Goal: Task Accomplishment & Management: Manage account settings

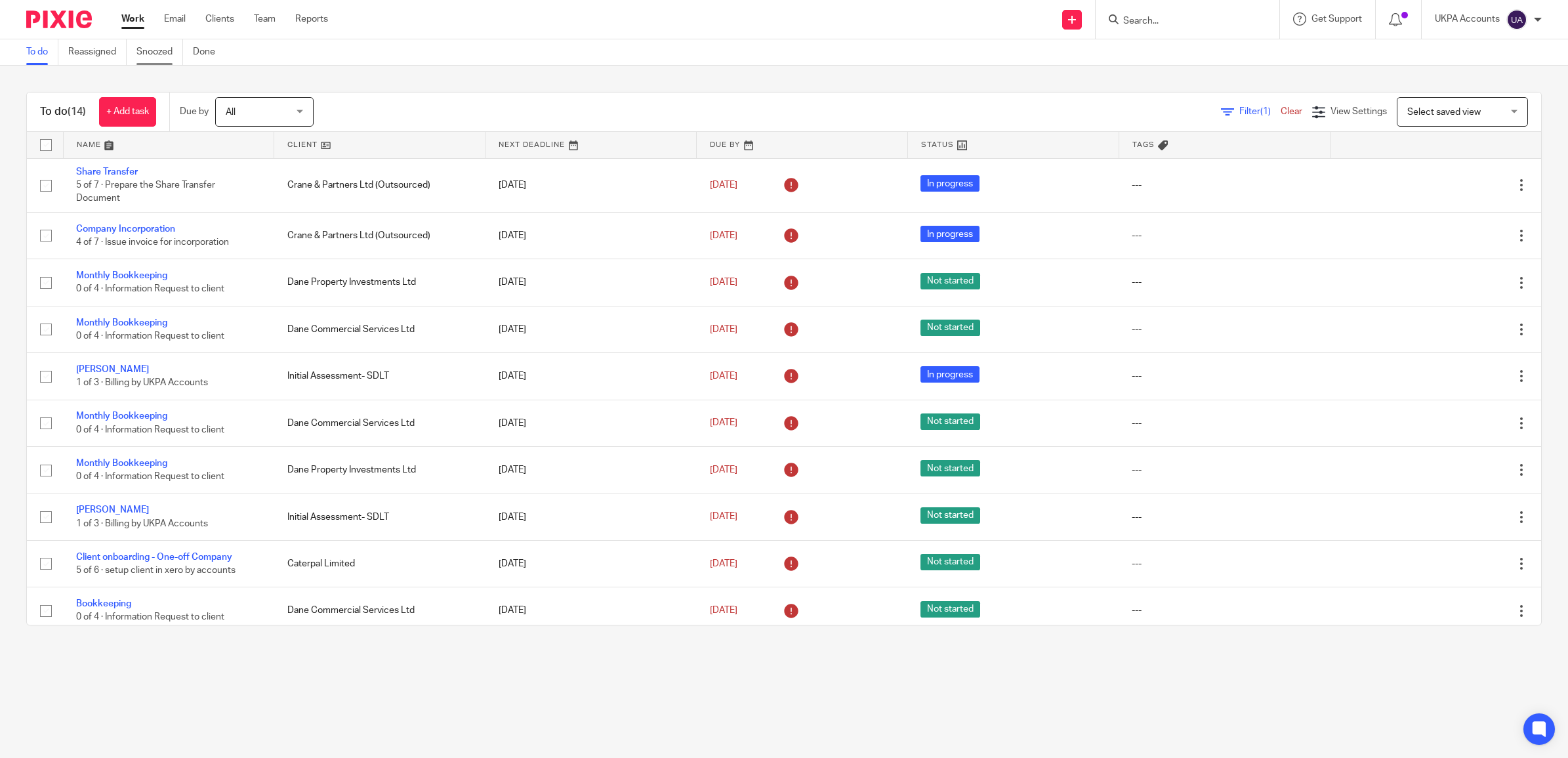
click at [148, 47] on link "Snoozed" at bounding box center [159, 52] width 47 height 25
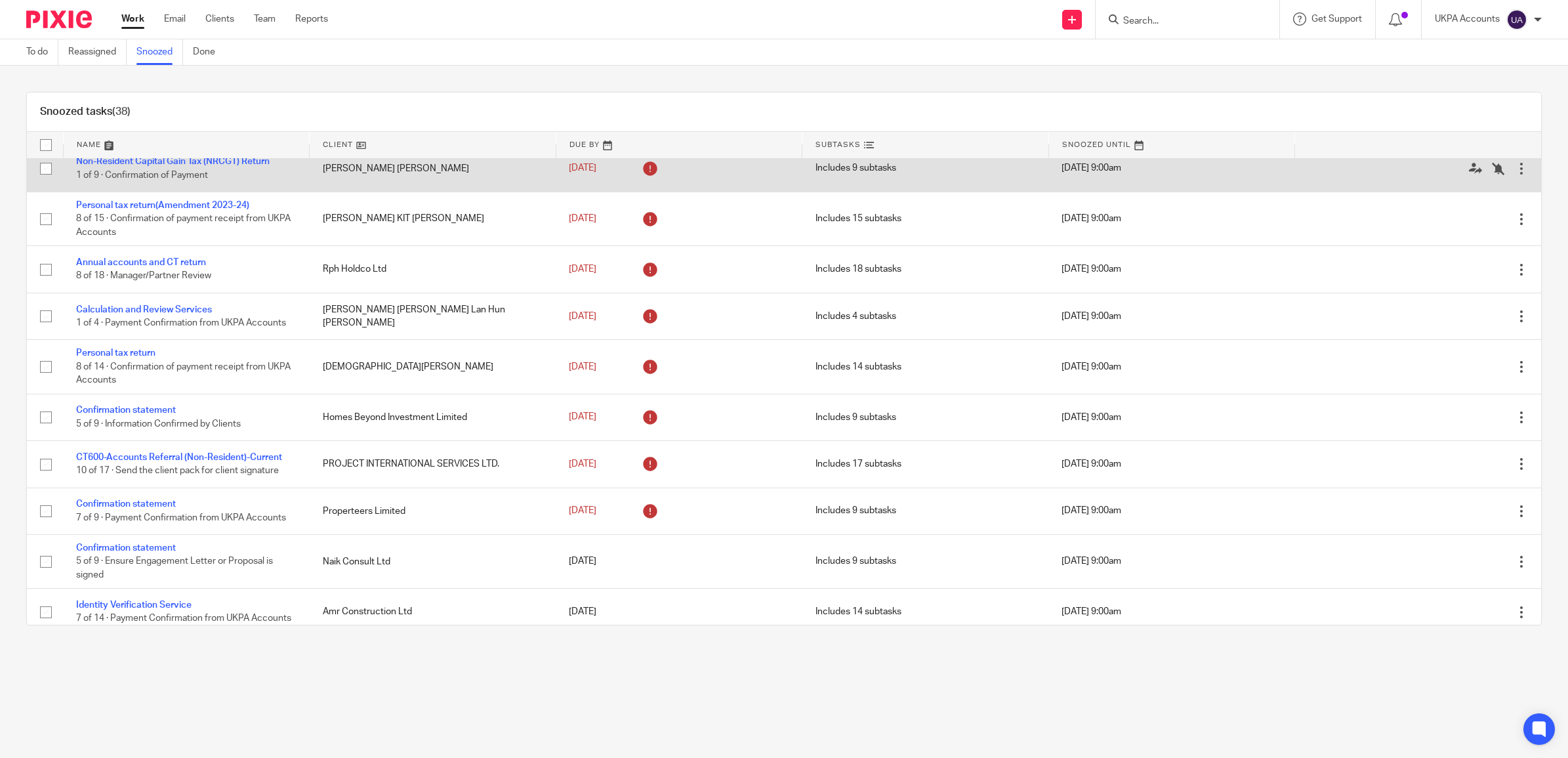
scroll to position [492, 0]
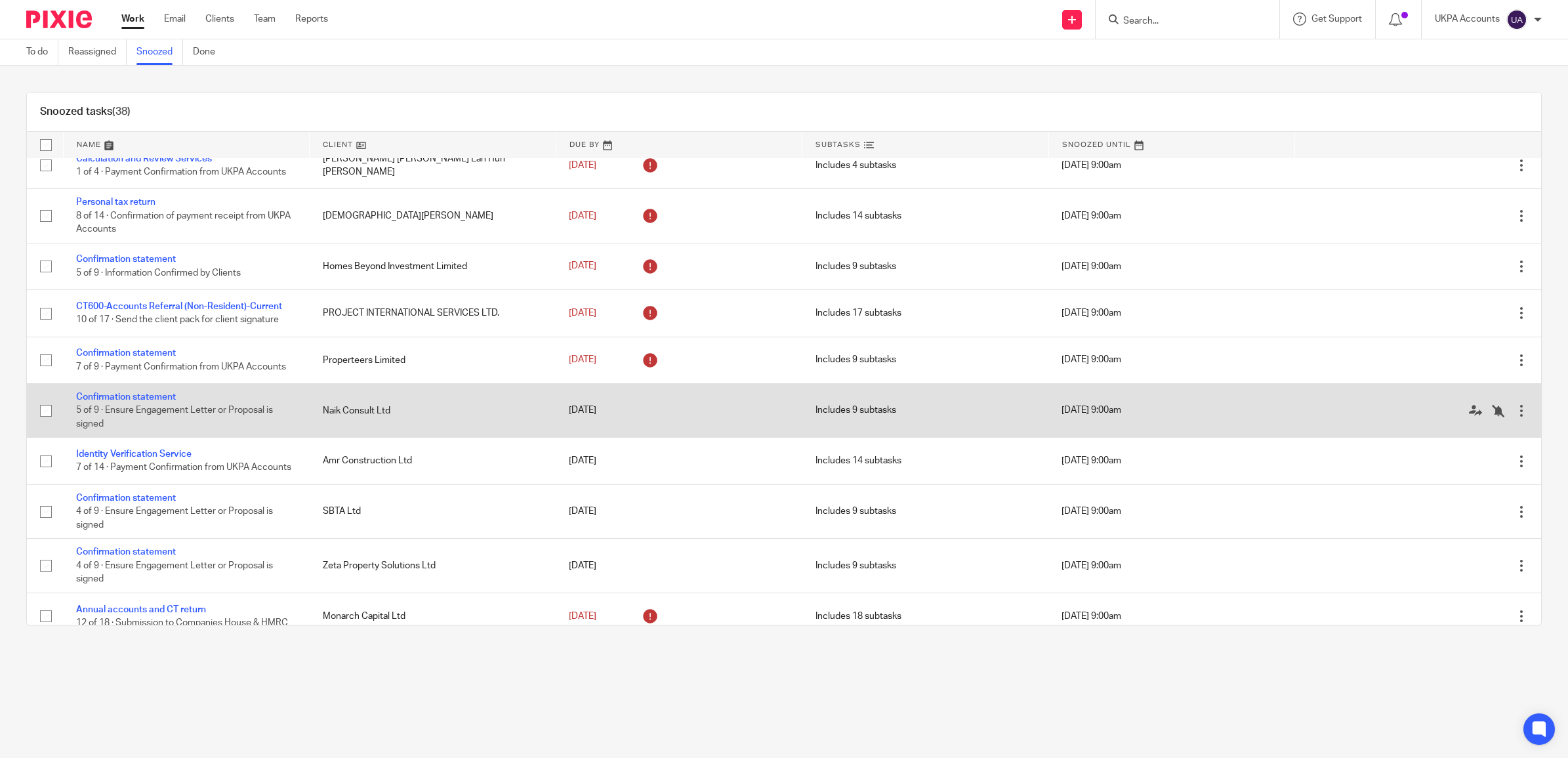
click at [241, 412] on td "Confirmation statement 5 of 9 · Ensure Engagement Letter or Proposal is signed" at bounding box center [187, 410] width 247 height 54
click at [232, 414] on span "5 of 9 · Ensure Engagement Letter or Proposal is signed" at bounding box center [174, 417] width 197 height 23
click at [117, 400] on link "Confirmation statement" at bounding box center [126, 397] width 100 height 9
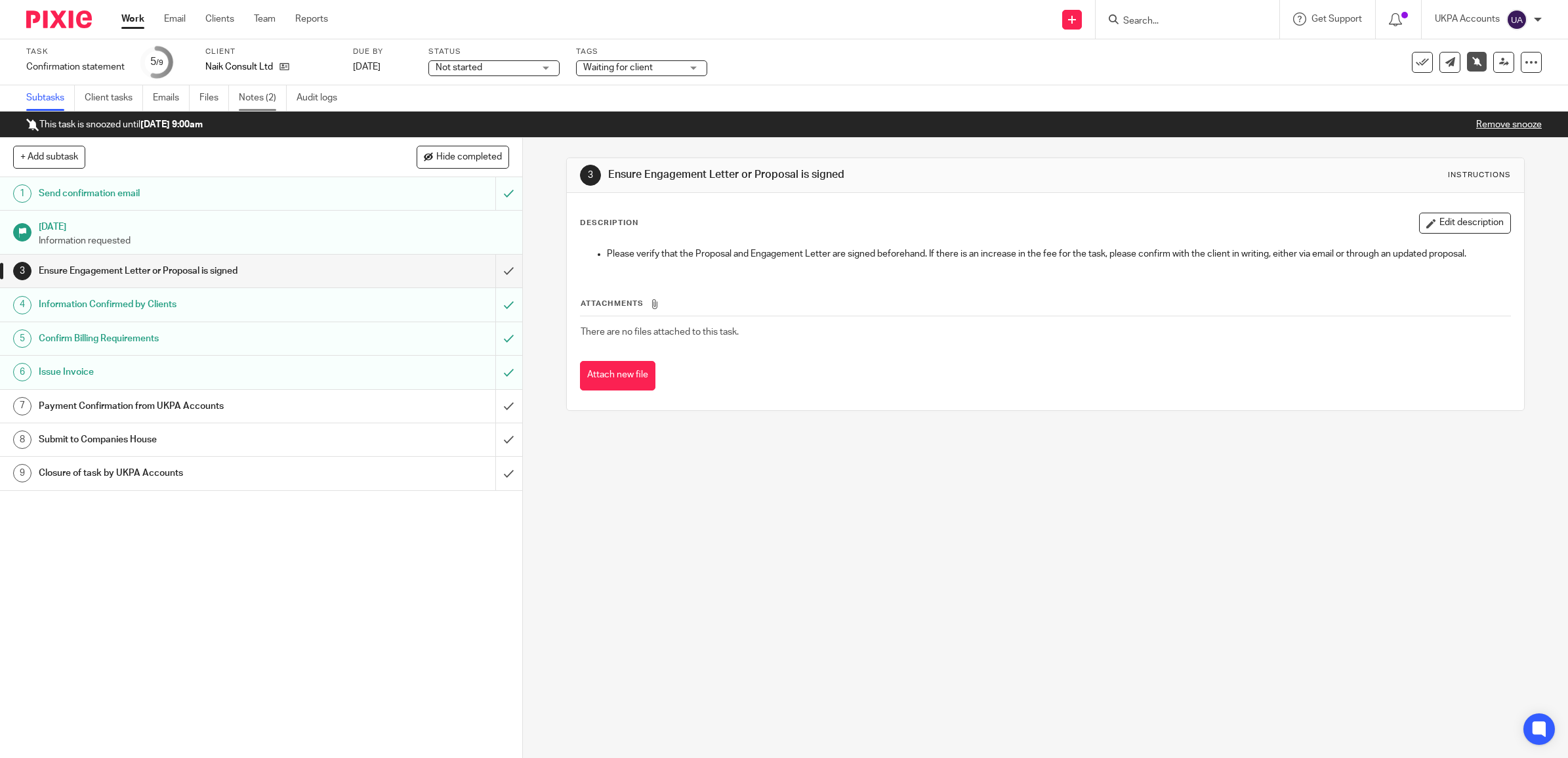
click at [256, 89] on link "Notes (2)" at bounding box center [263, 98] width 48 height 25
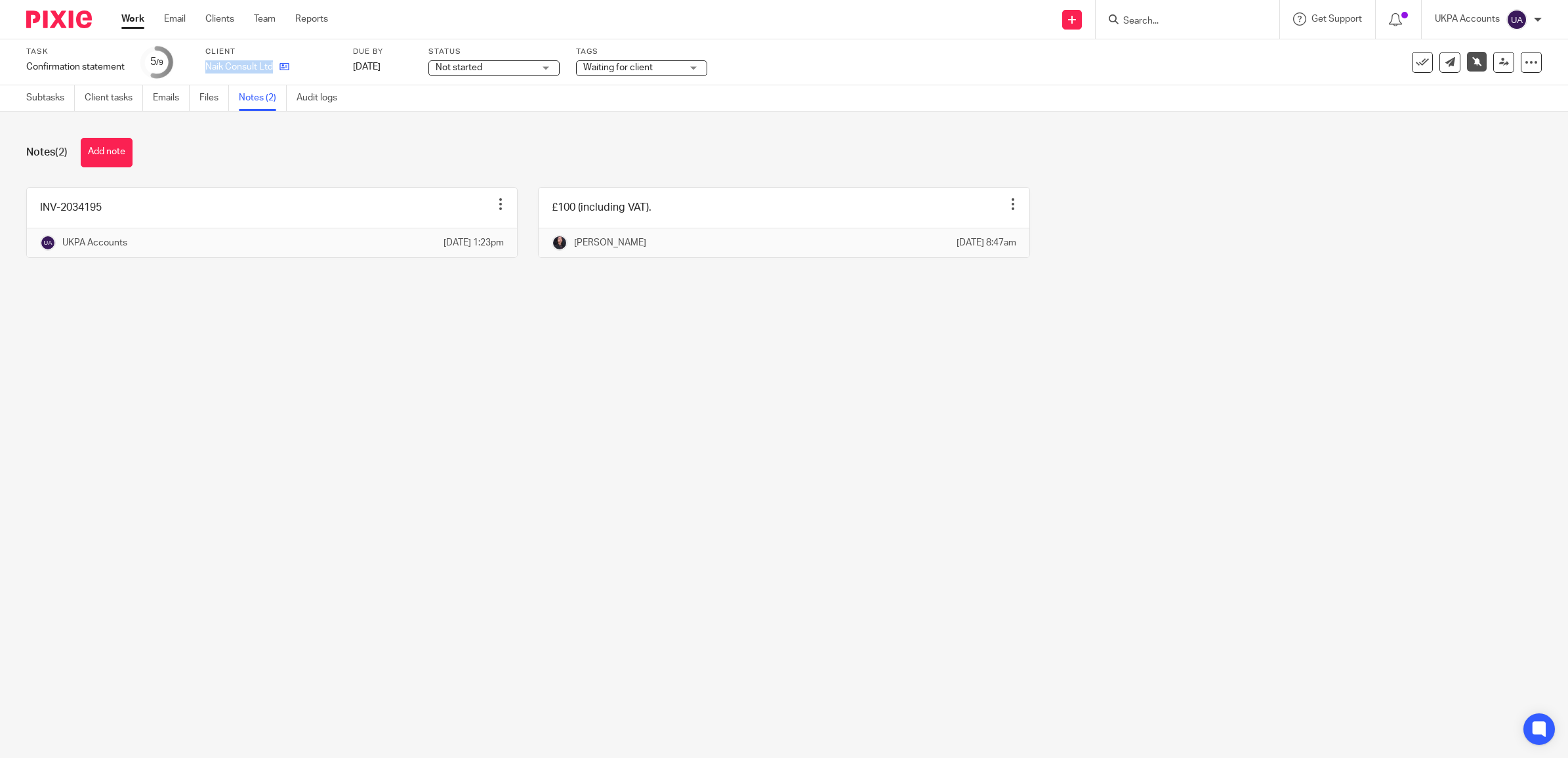
drag, startPoint x: 205, startPoint y: 67, endPoint x: 275, endPoint y: 69, distance: 70.0
click at [275, 69] on div "Naik Consult Ltd" at bounding box center [271, 66] width 131 height 13
copy div "Naik Consult Ltd"
click at [282, 64] on icon at bounding box center [284, 66] width 9 height 9
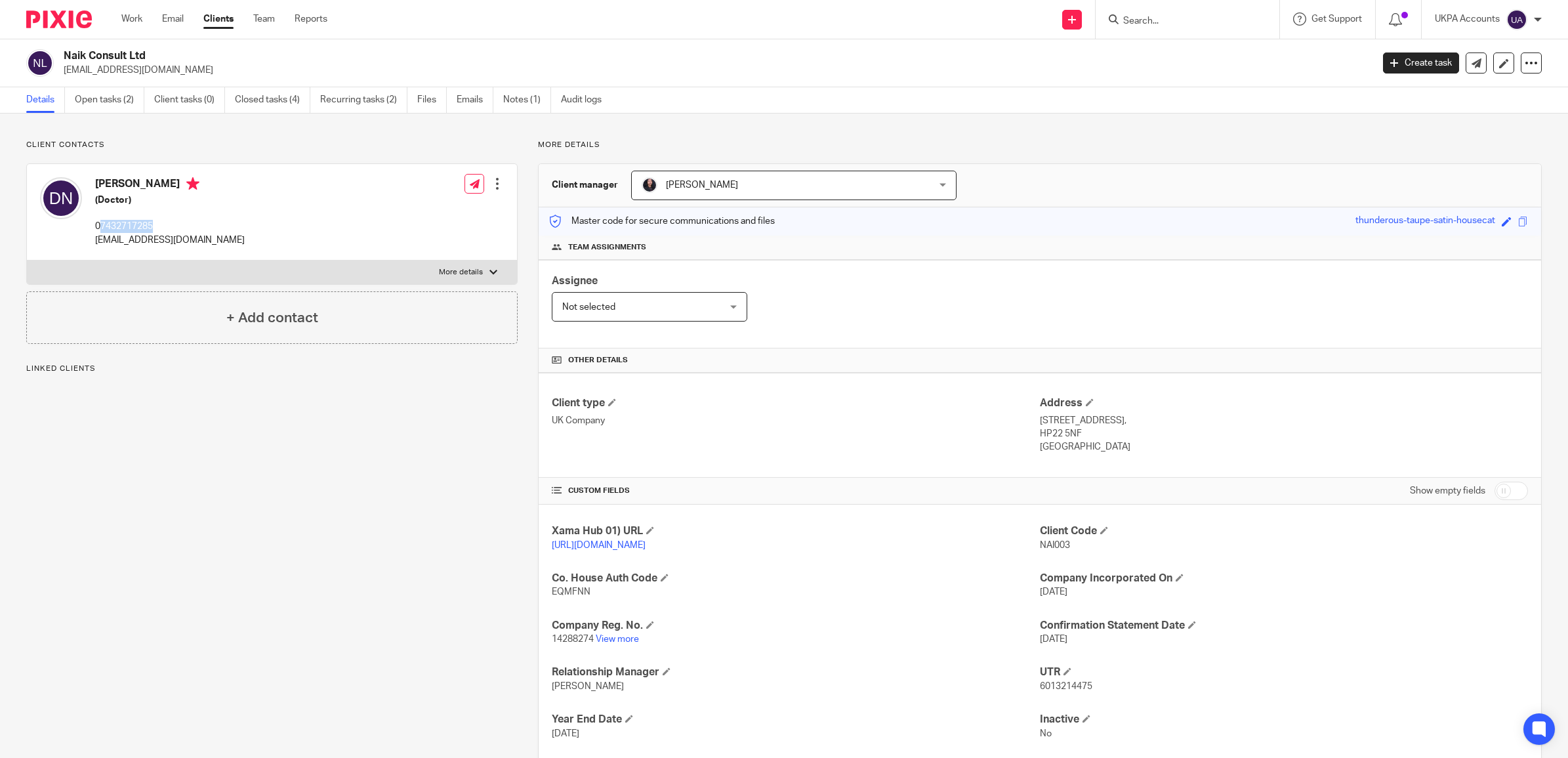
drag, startPoint x: 164, startPoint y: 227, endPoint x: 100, endPoint y: 228, distance: 64.0
click at [100, 228] on p "07432717285" at bounding box center [169, 226] width 150 height 13
copy p "7432717285"
click at [128, 21] on link "Work" at bounding box center [131, 19] width 21 height 13
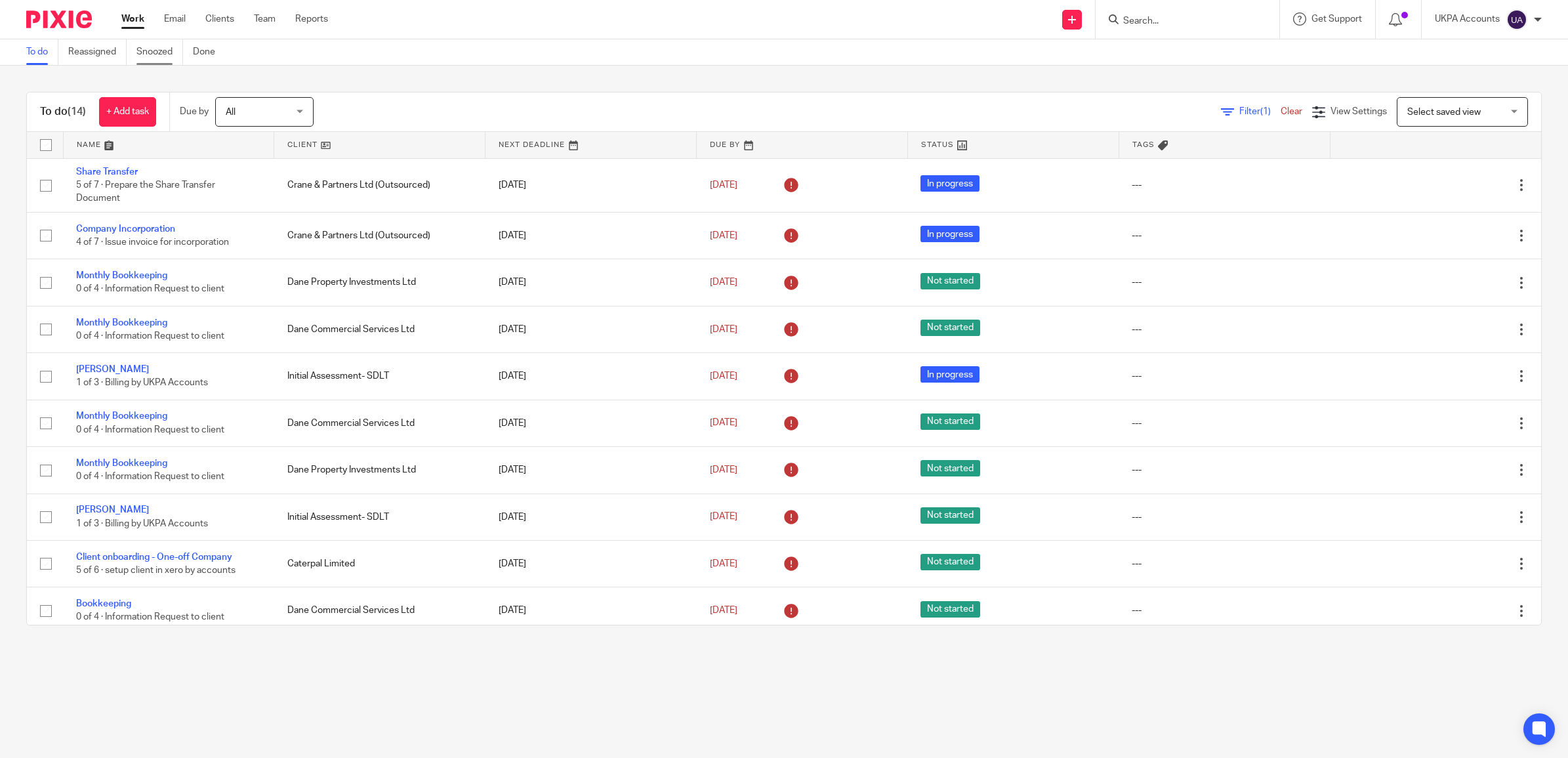
click at [154, 48] on link "Snoozed" at bounding box center [159, 52] width 47 height 25
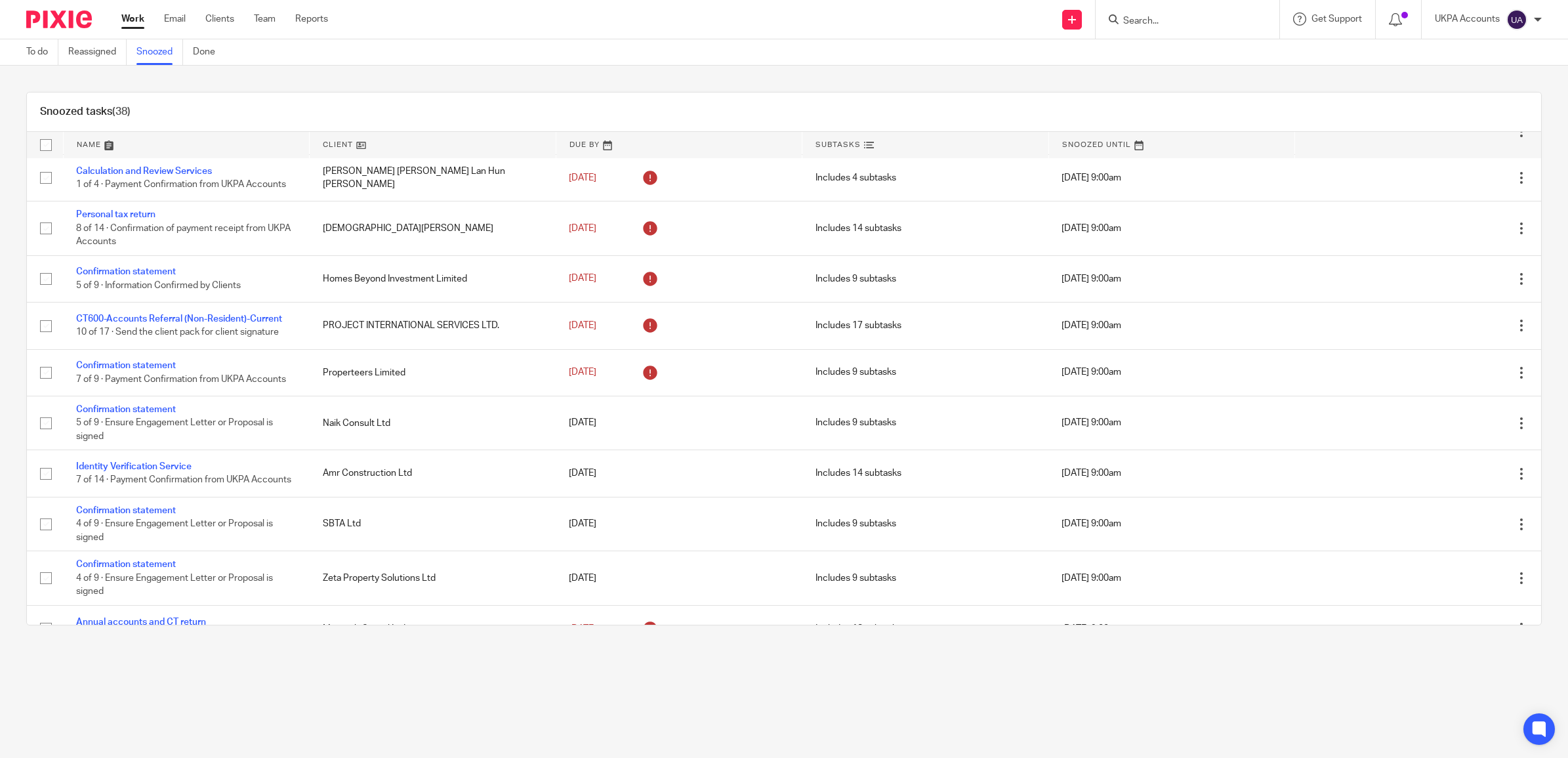
scroll to position [492, 0]
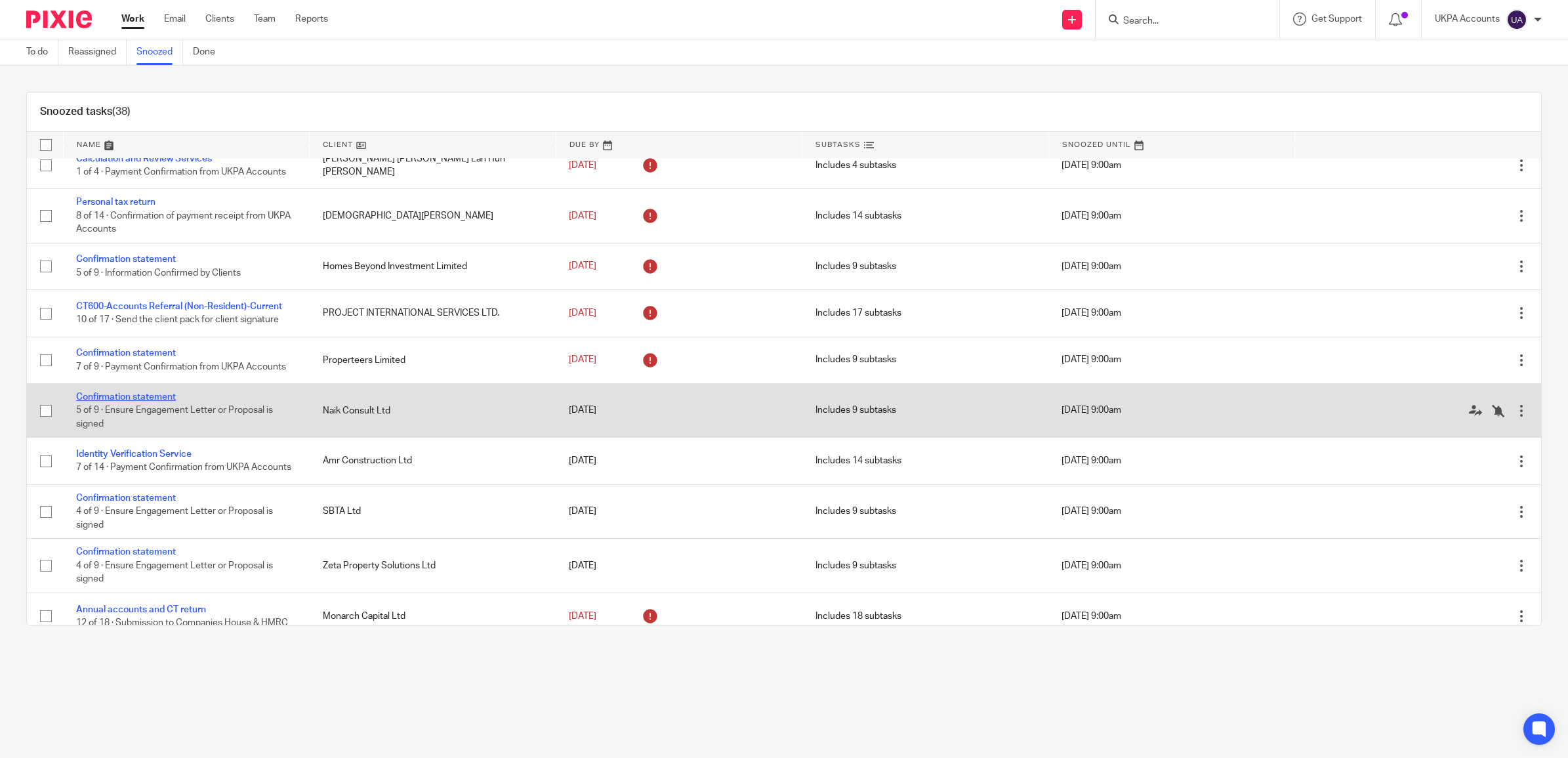
click at [167, 401] on link "Confirmation statement" at bounding box center [126, 397] width 100 height 9
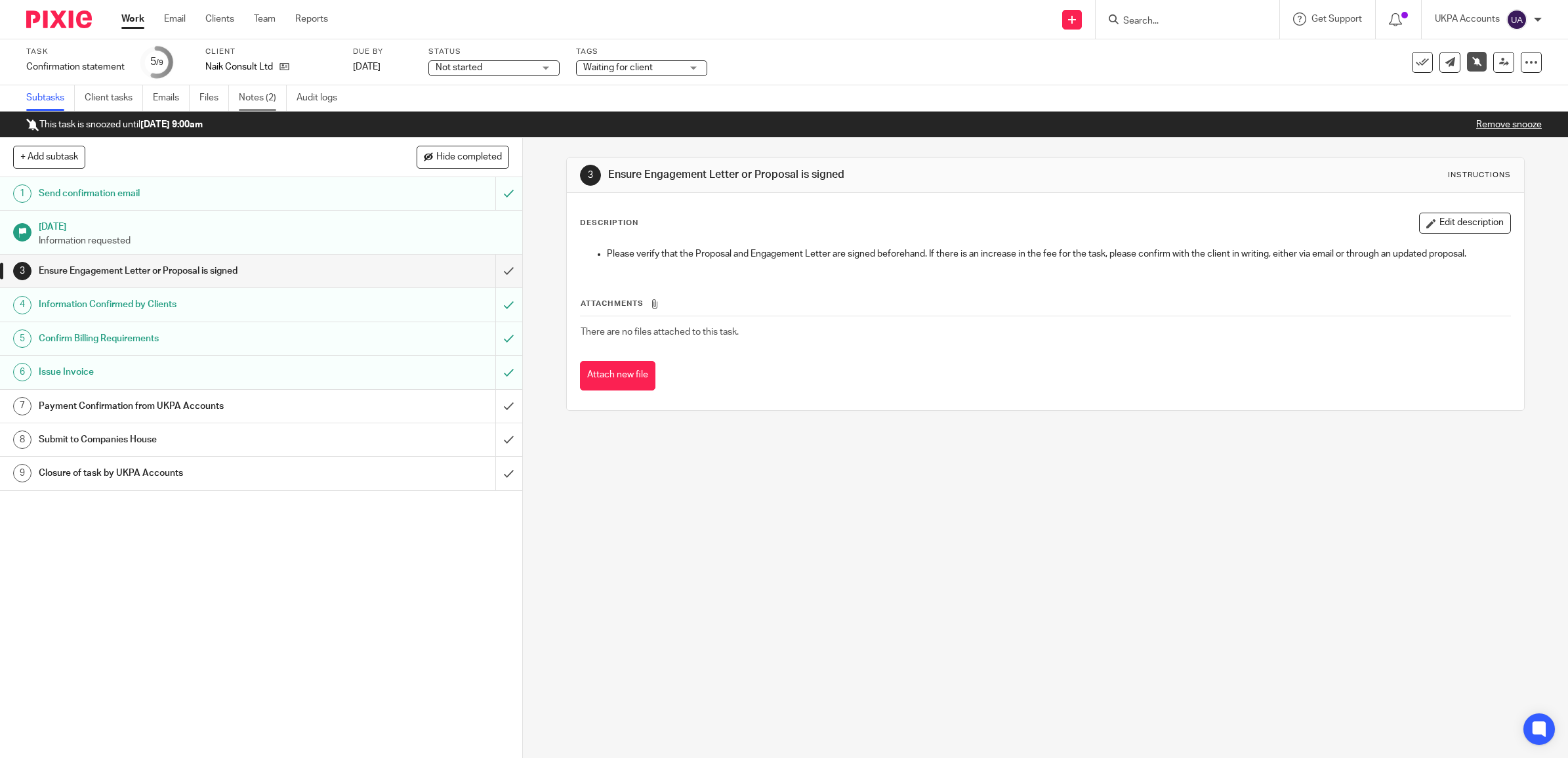
click at [256, 99] on link "Notes (2)" at bounding box center [263, 98] width 48 height 25
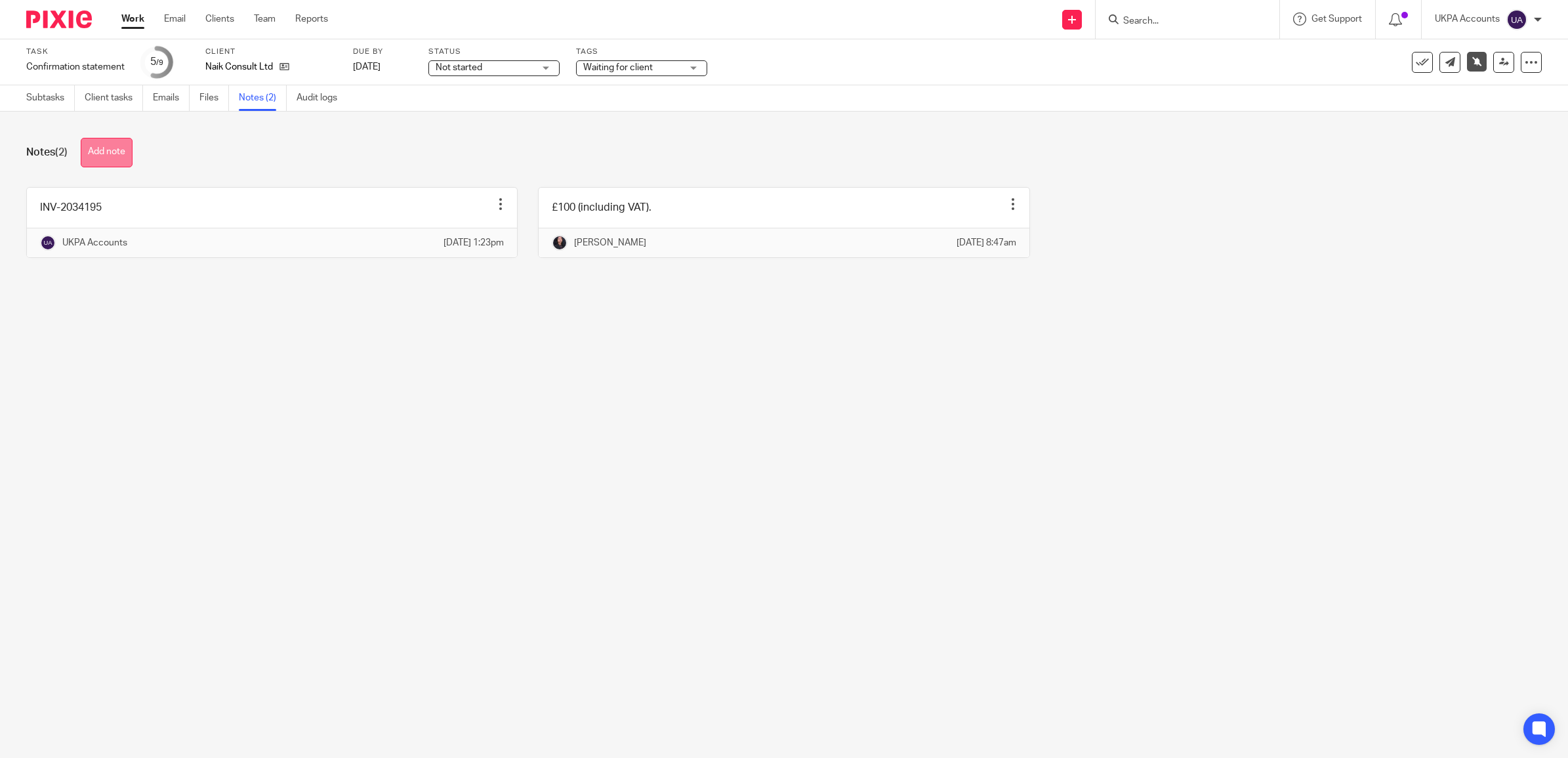
click at [113, 161] on button "Add note" at bounding box center [107, 152] width 52 height 29
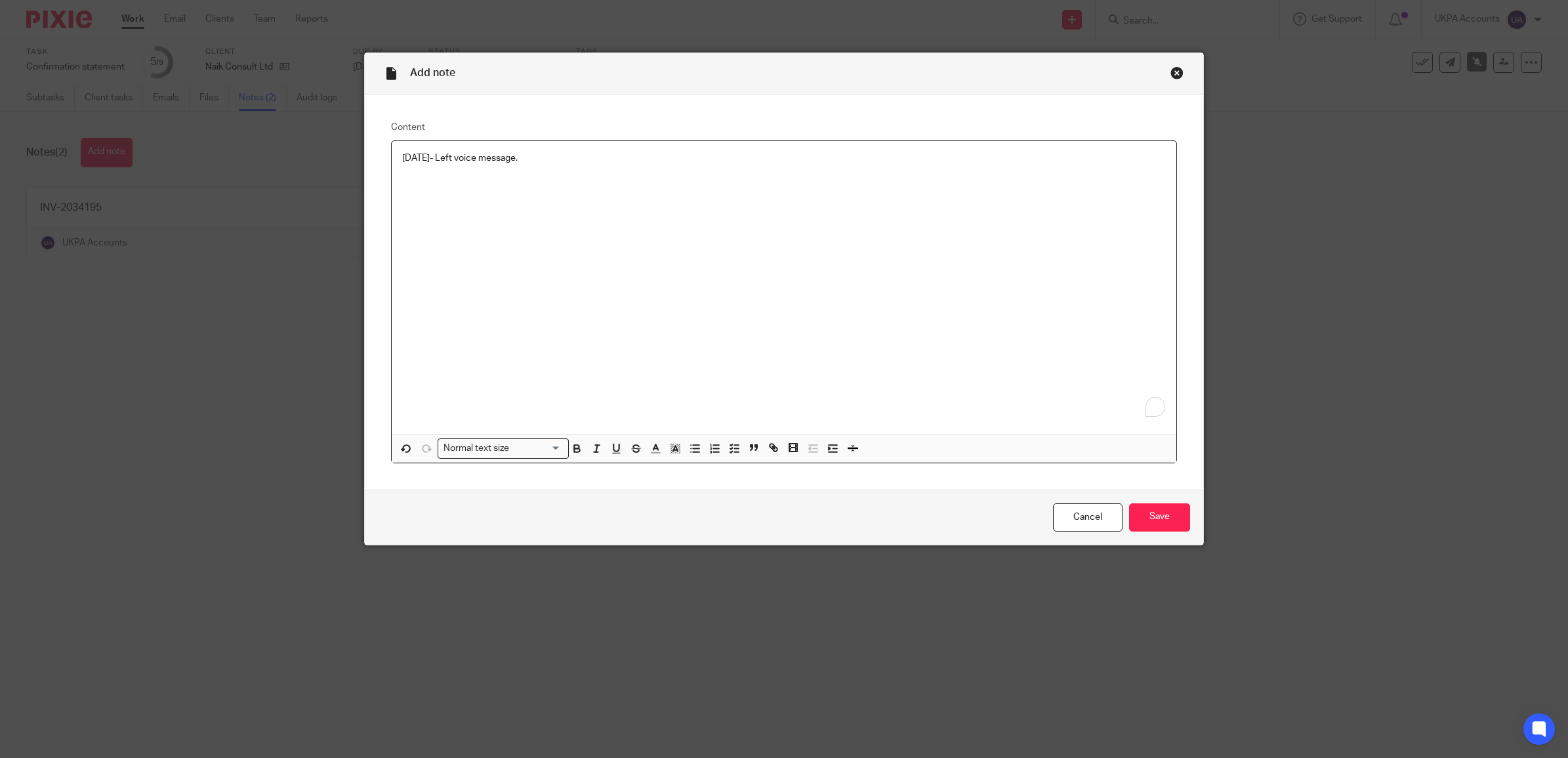
drag, startPoint x: 547, startPoint y: 156, endPoint x: 394, endPoint y: 148, distance: 153.2
click at [394, 148] on div "22-09-2025- Left voice message." at bounding box center [784, 287] width 785 height 294
copy p "22-09-2025- Left voice message."
click at [1166, 519] on input "Save" at bounding box center [1159, 517] width 61 height 28
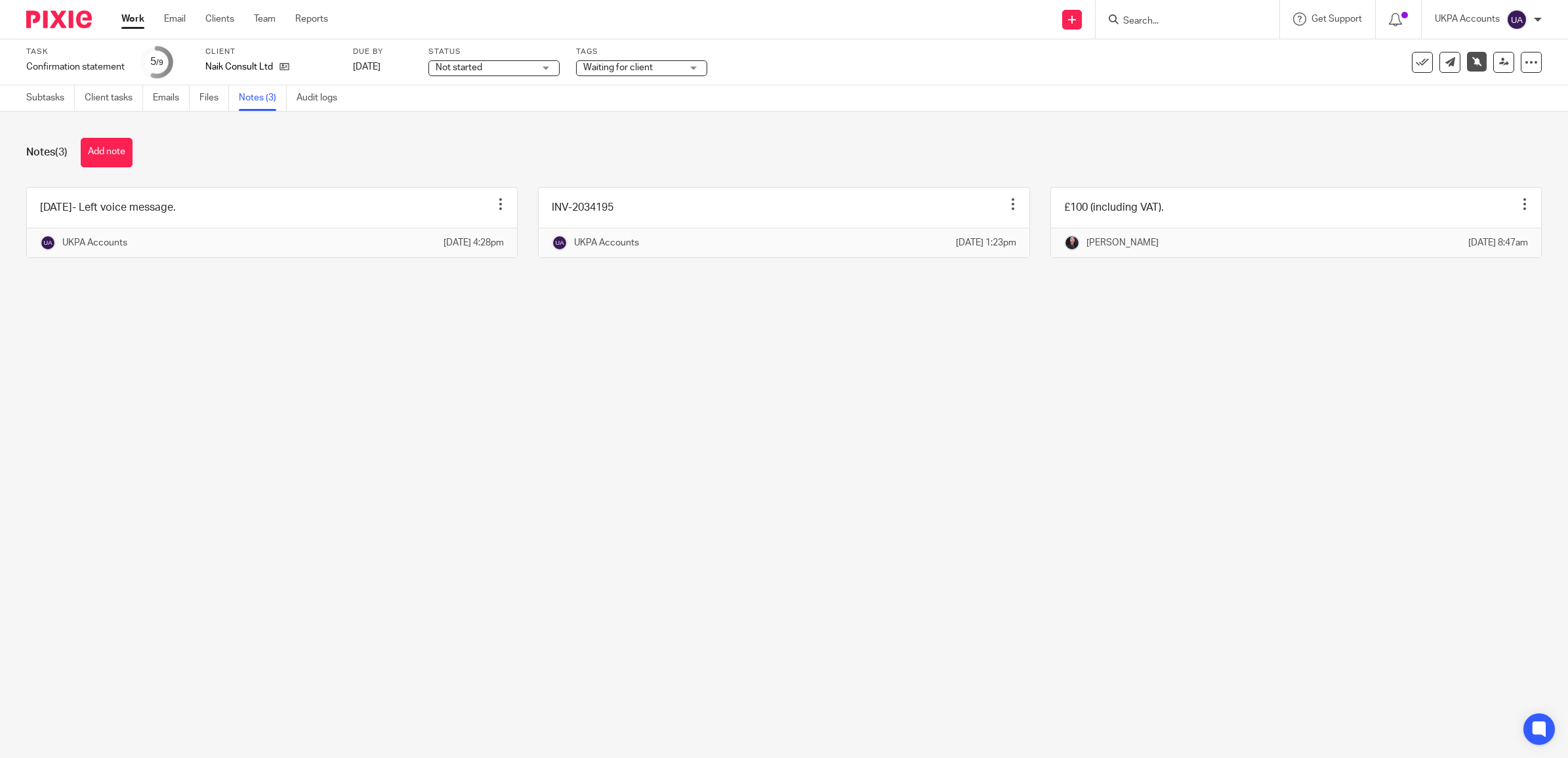
click at [131, 21] on link "Work" at bounding box center [132, 19] width 23 height 13
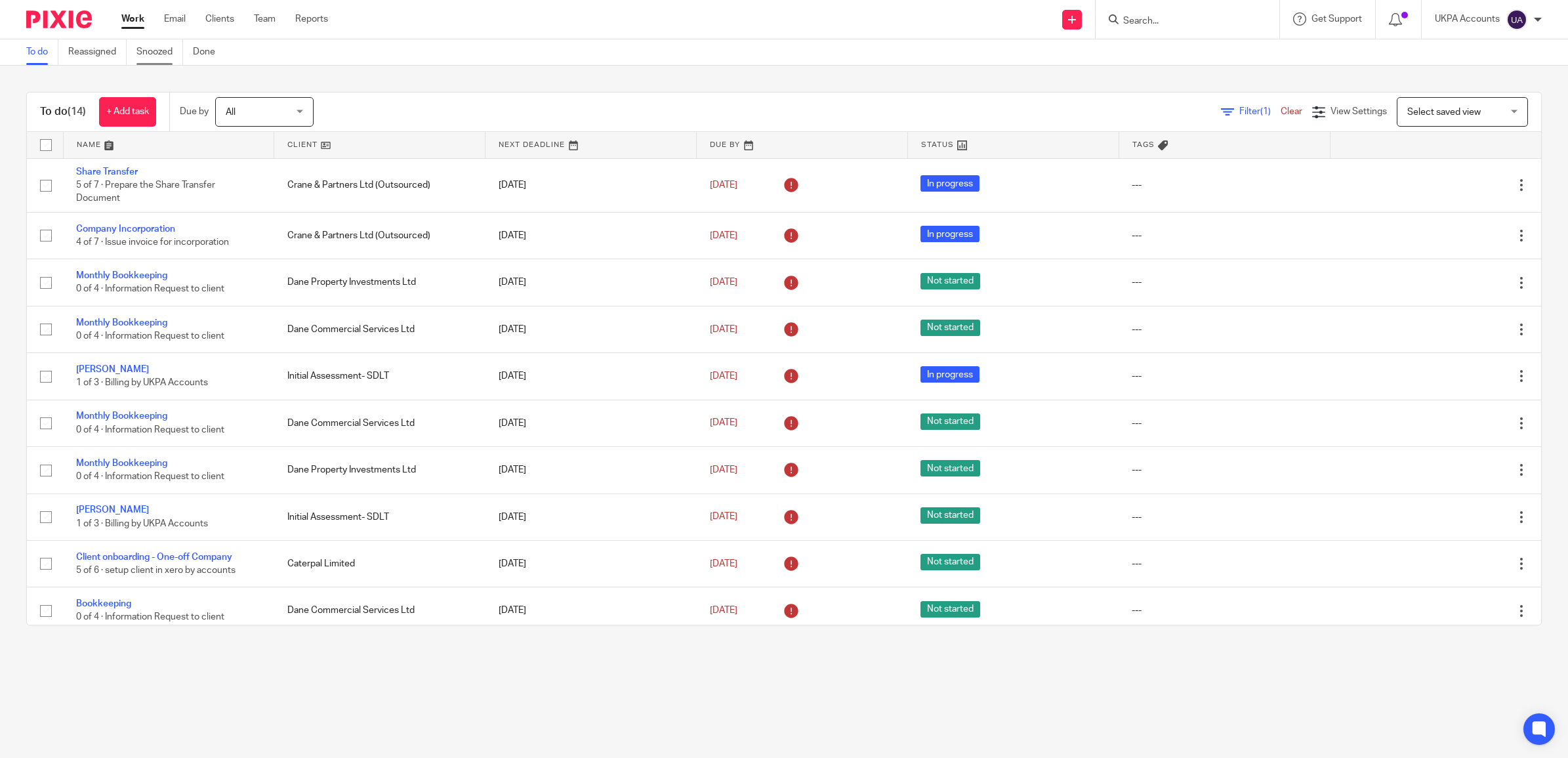
click at [155, 53] on link "Snoozed" at bounding box center [159, 52] width 47 height 25
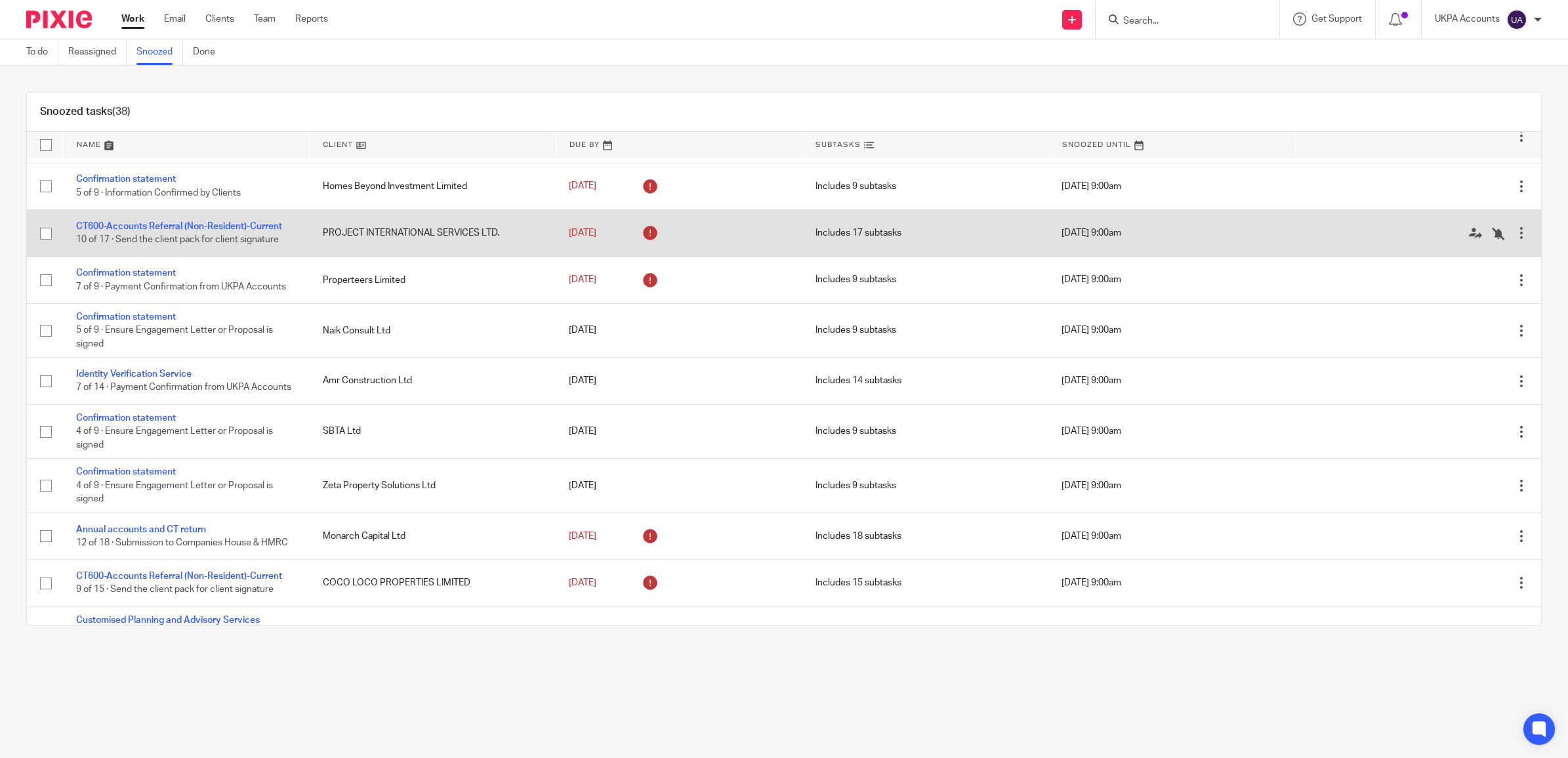
scroll to position [574, 0]
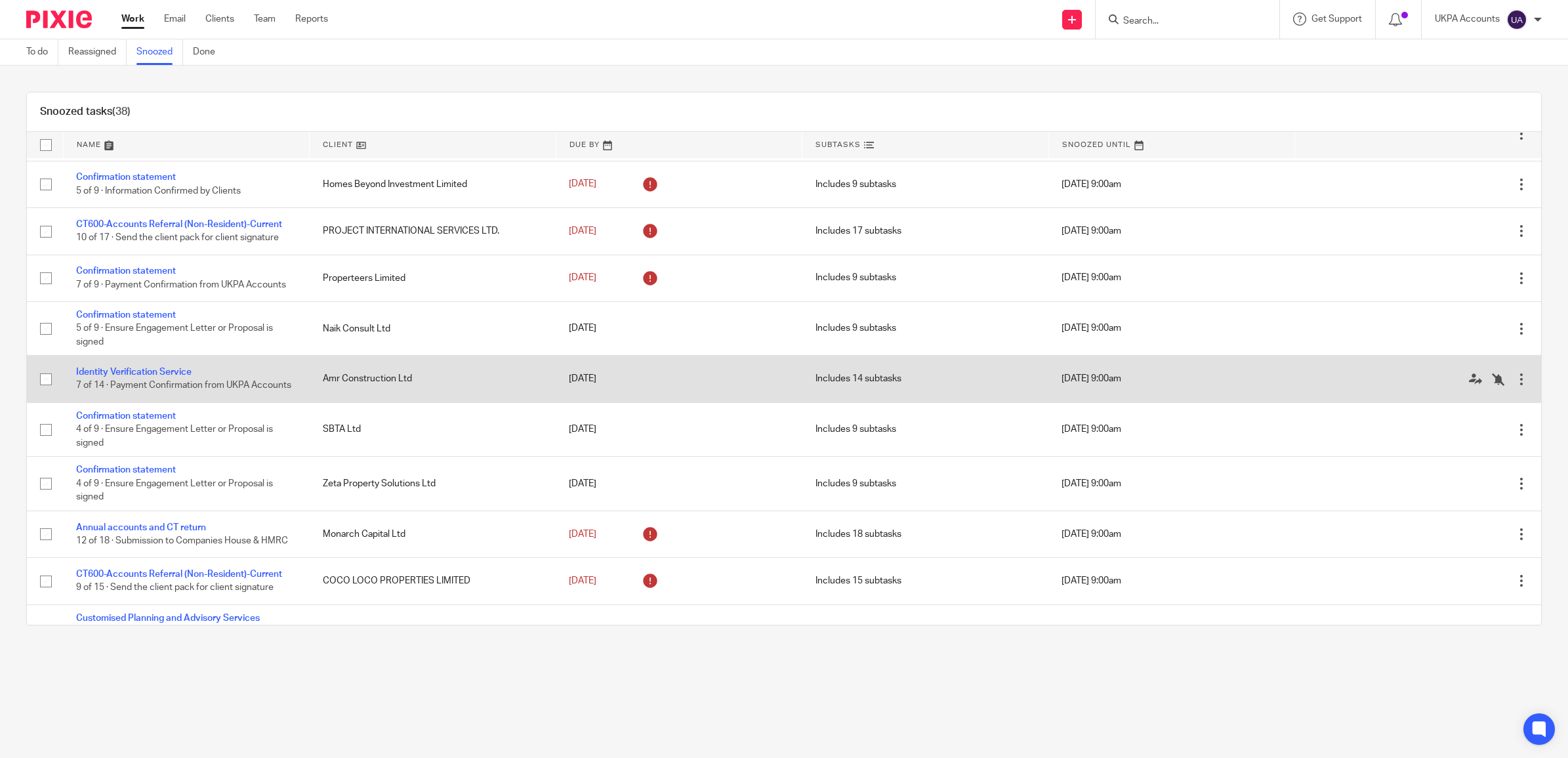
click at [128, 385] on span "7 of 14 · Payment Confirmation from UKPA Accounts" at bounding box center [184, 386] width 215 height 9
click at [135, 374] on link "Identity Verification Service" at bounding box center [134, 372] width 116 height 9
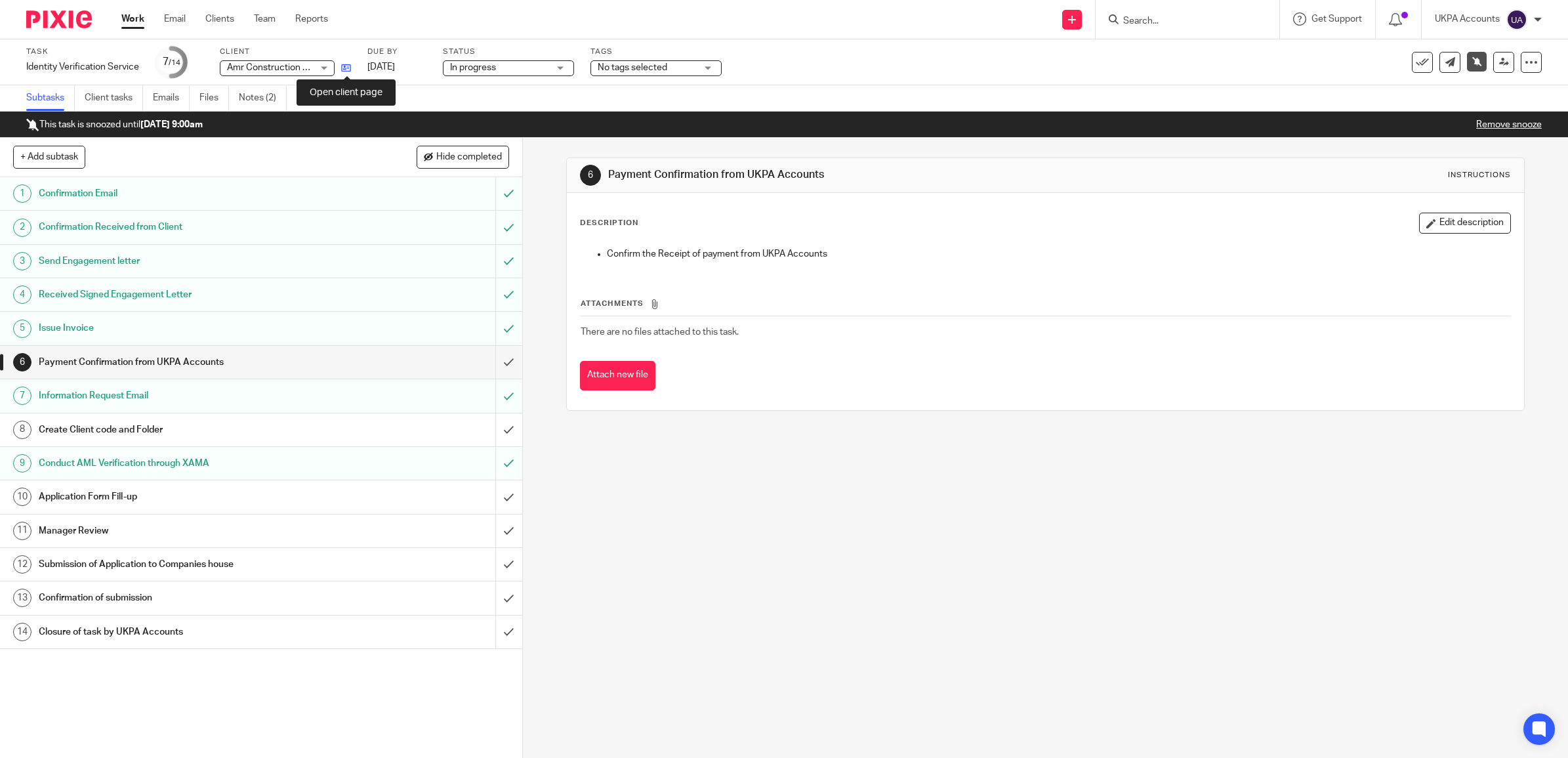
click at [345, 69] on icon at bounding box center [346, 68] width 9 height 9
click at [256, 99] on link "Notes (2)" at bounding box center [263, 98] width 48 height 25
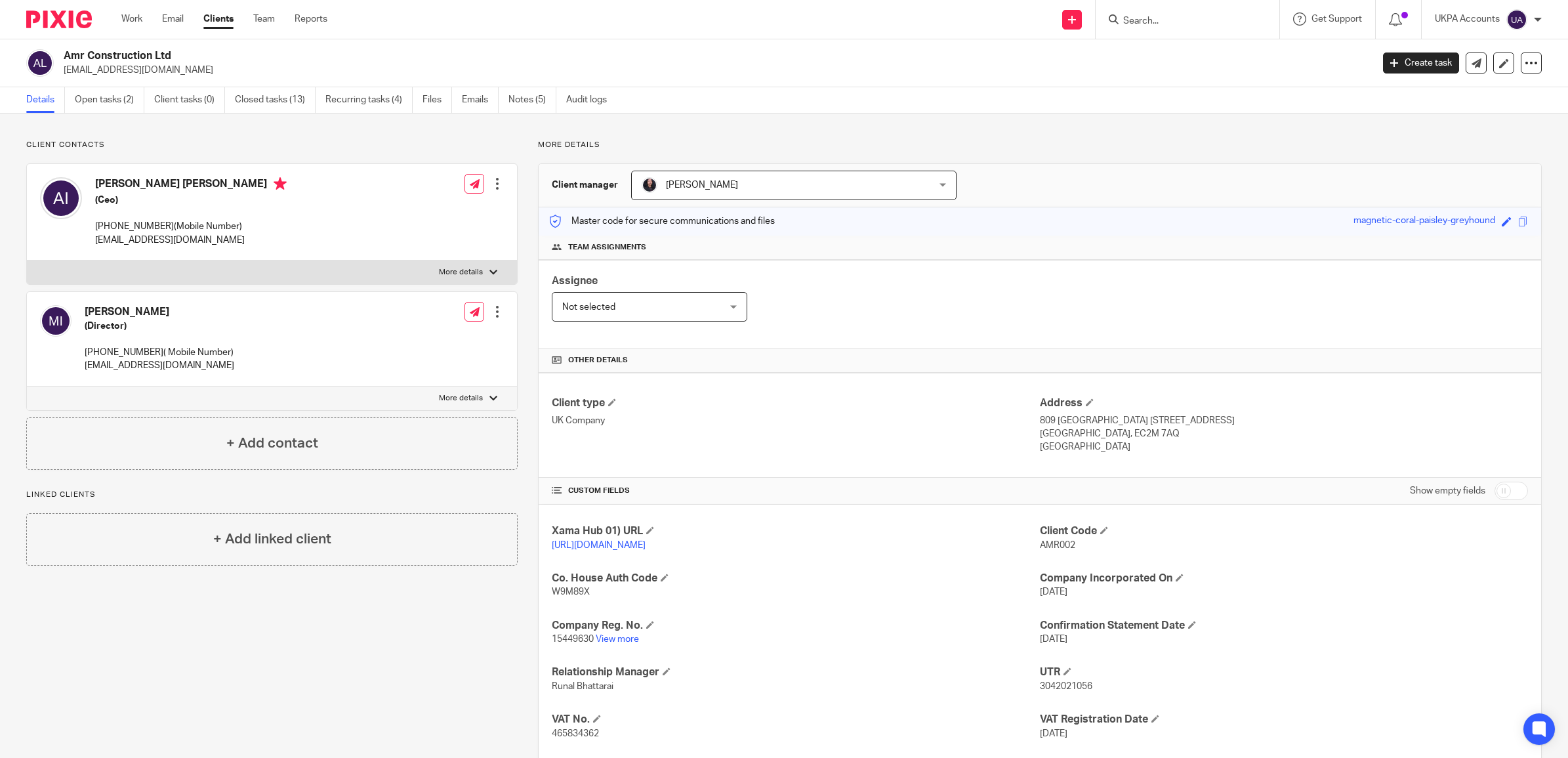
click at [352, 704] on div "Client contacts Arif Yakub Ismail (Ceo) 07568372094(Mobile Number) arifi.ismail…" at bounding box center [261, 498] width 512 height 715
drag, startPoint x: 153, startPoint y: 228, endPoint x: 93, endPoint y: 231, distance: 60.1
click at [93, 231] on div "Arif Yakub Ismail (Ceo) 07568372094(Mobile Number) arifi.ismail@gmail.com" at bounding box center [164, 212] width 247 height 82
copy p "07568372094"
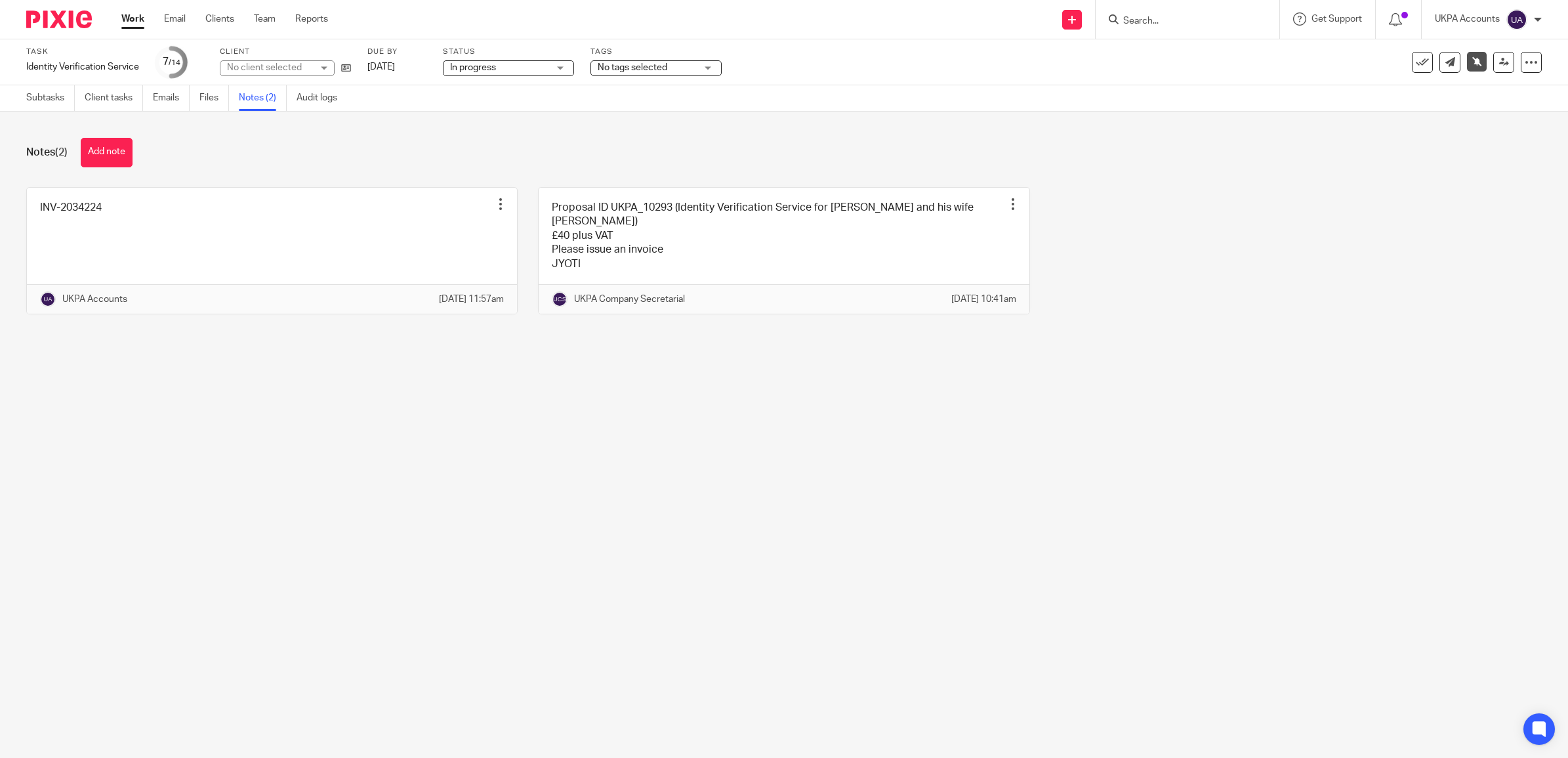
click at [104, 143] on button "Add note" at bounding box center [107, 152] width 52 height 29
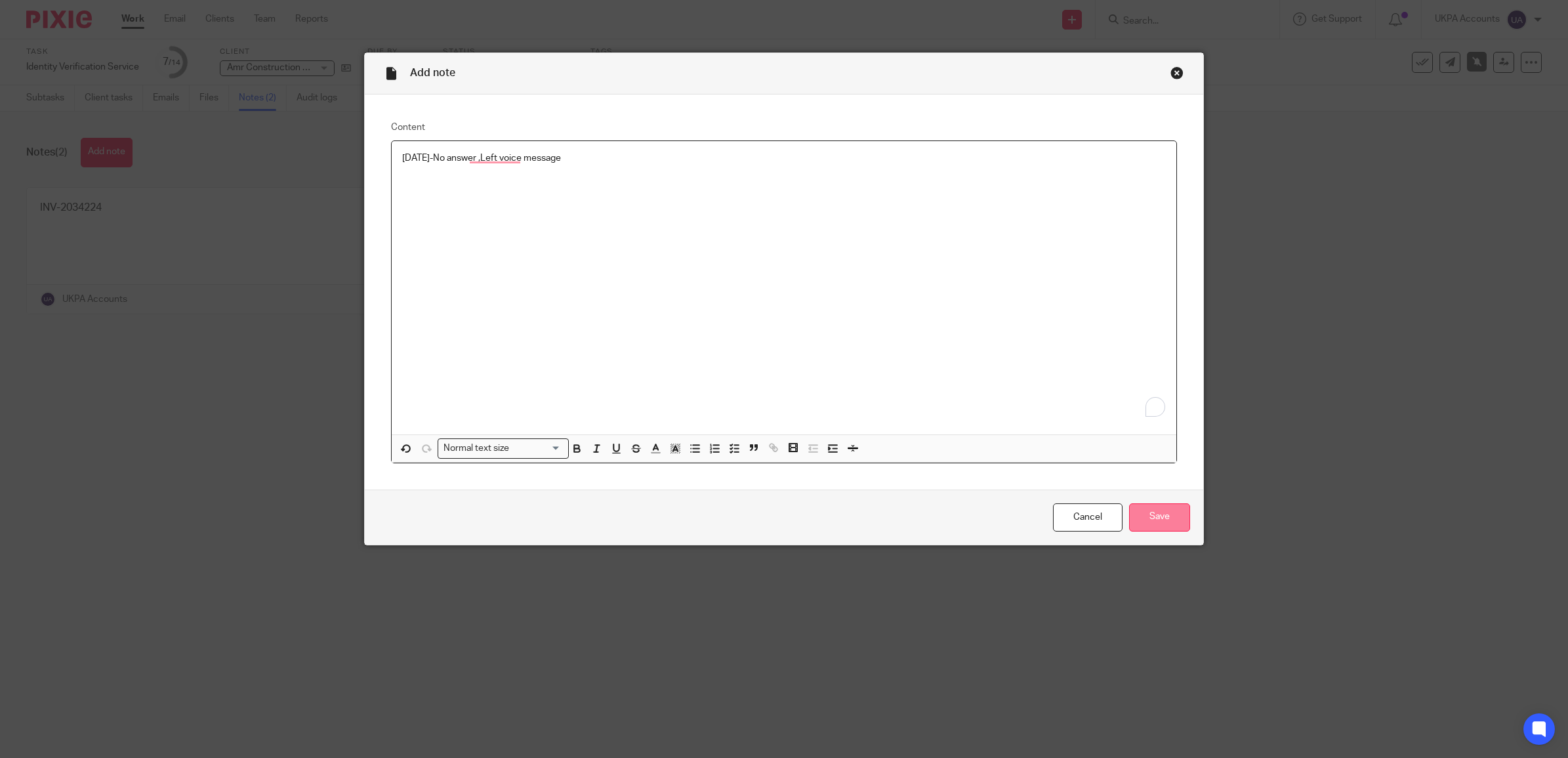
click at [1149, 525] on input "Save" at bounding box center [1159, 517] width 61 height 28
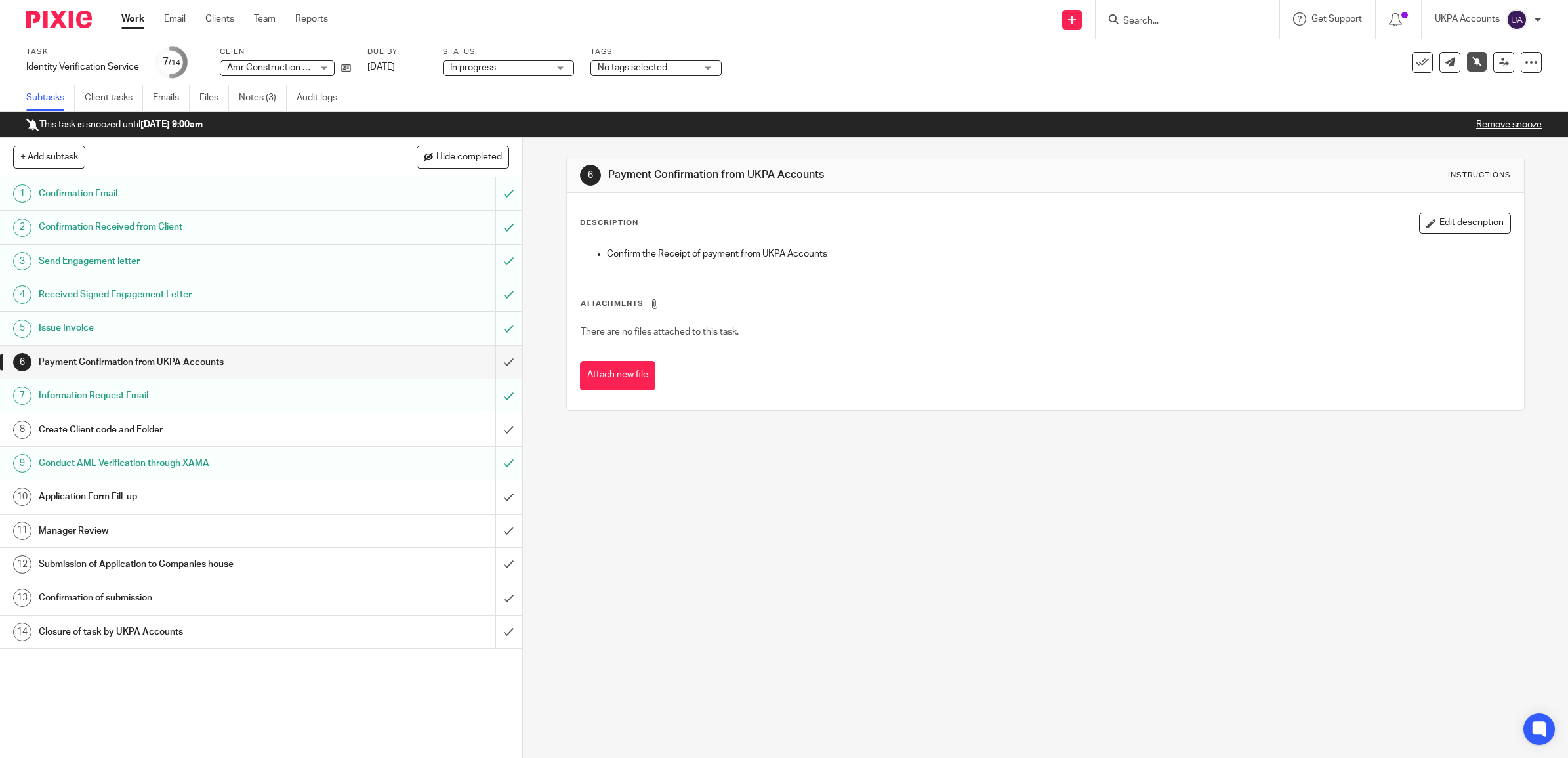
click at [131, 18] on link "Work" at bounding box center [132, 19] width 23 height 13
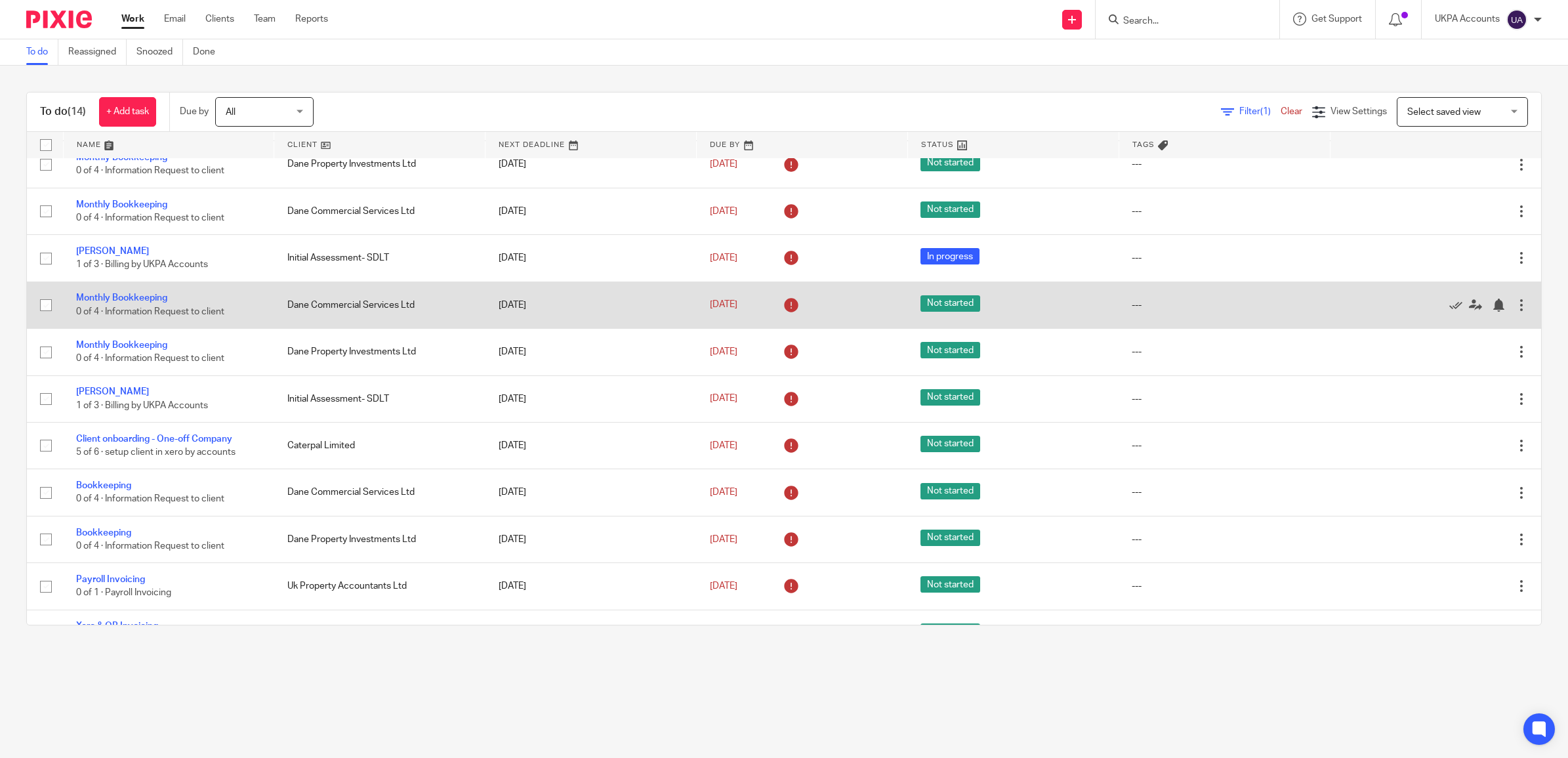
scroll to position [198, 0]
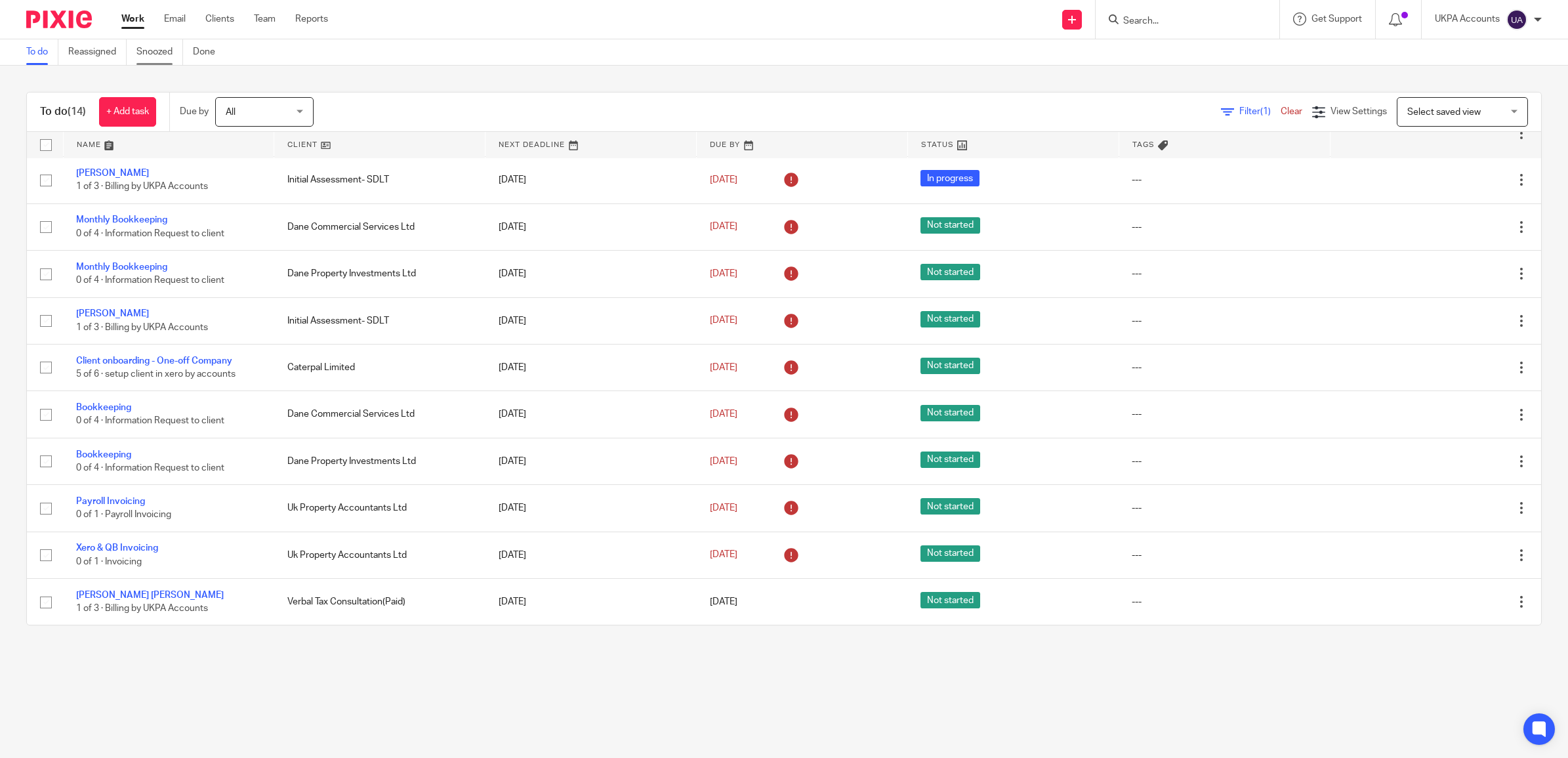
click at [141, 46] on link "Snoozed" at bounding box center [159, 52] width 47 height 25
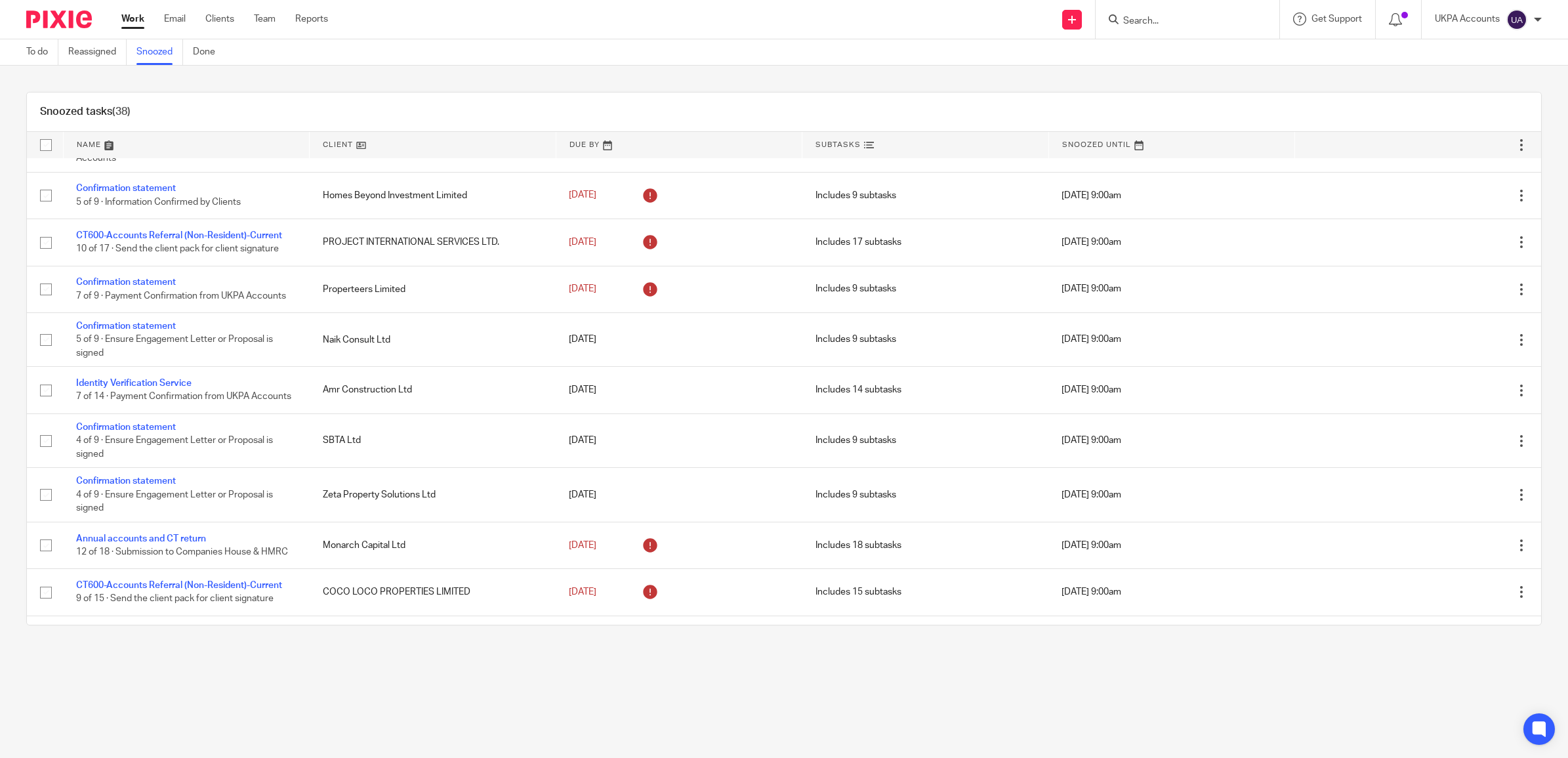
scroll to position [574, 0]
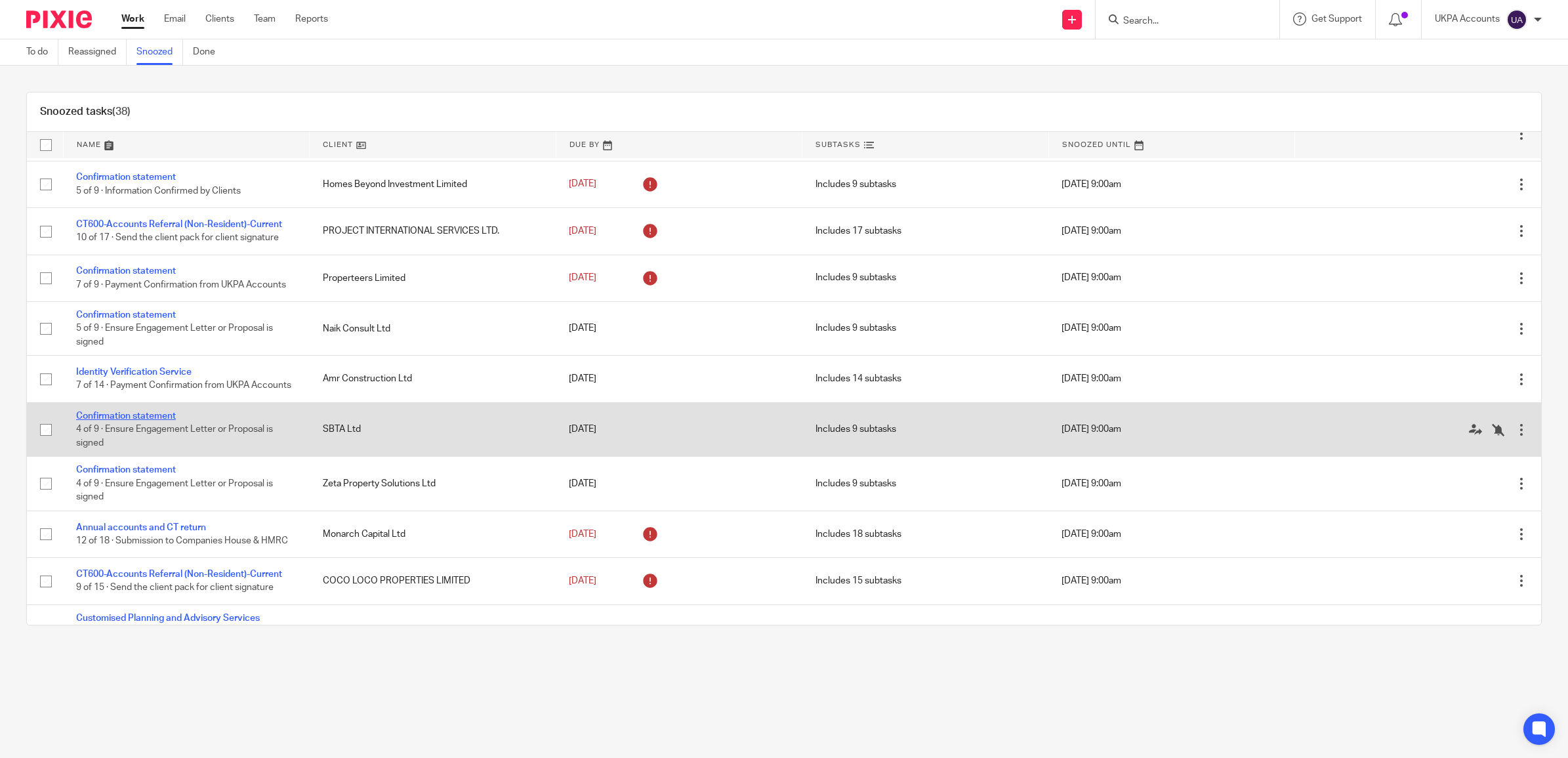
click at [148, 421] on link "Confirmation statement" at bounding box center [126, 416] width 100 height 9
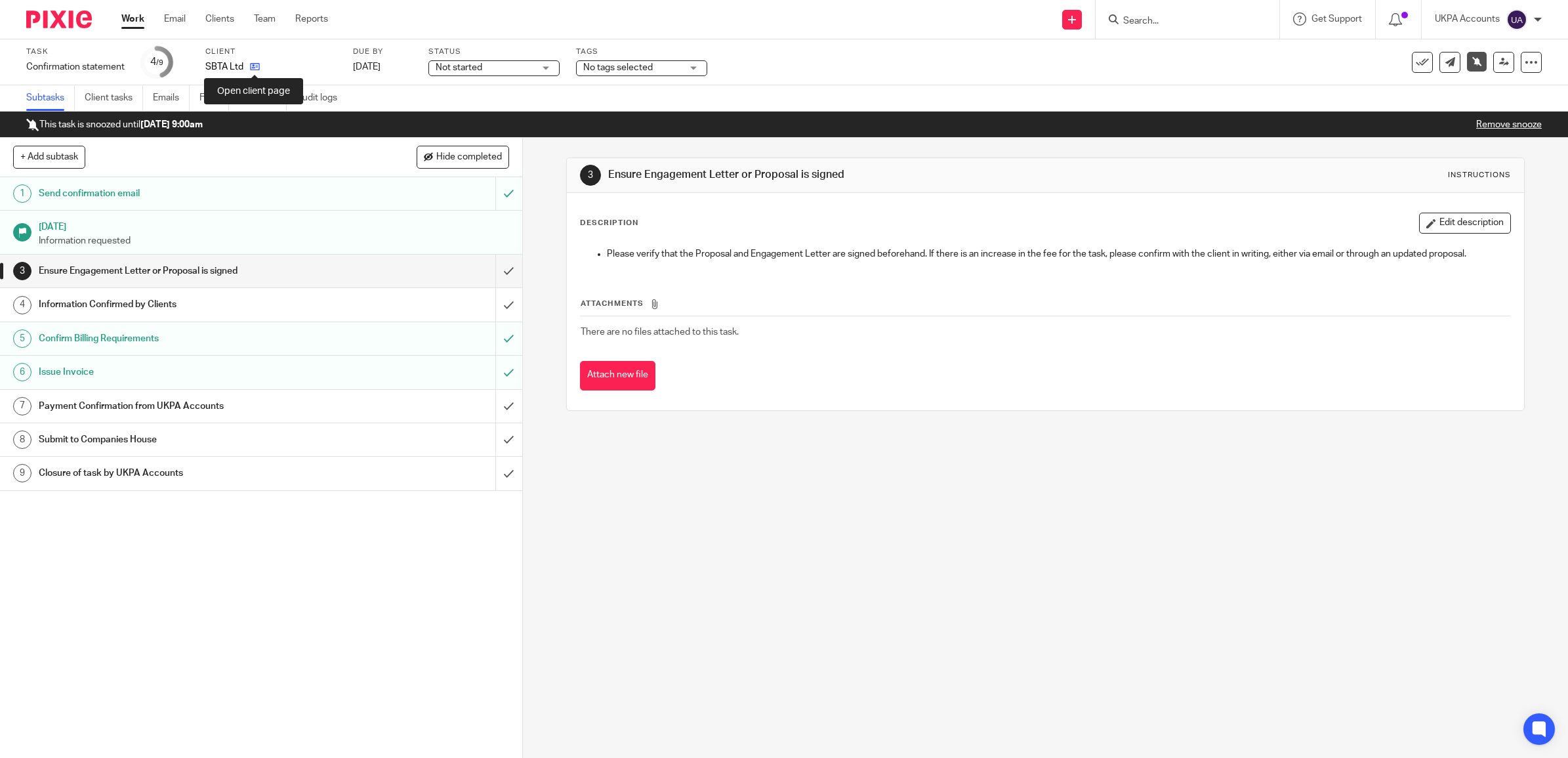
click at [250, 64] on icon at bounding box center [255, 66] width 9 height 9
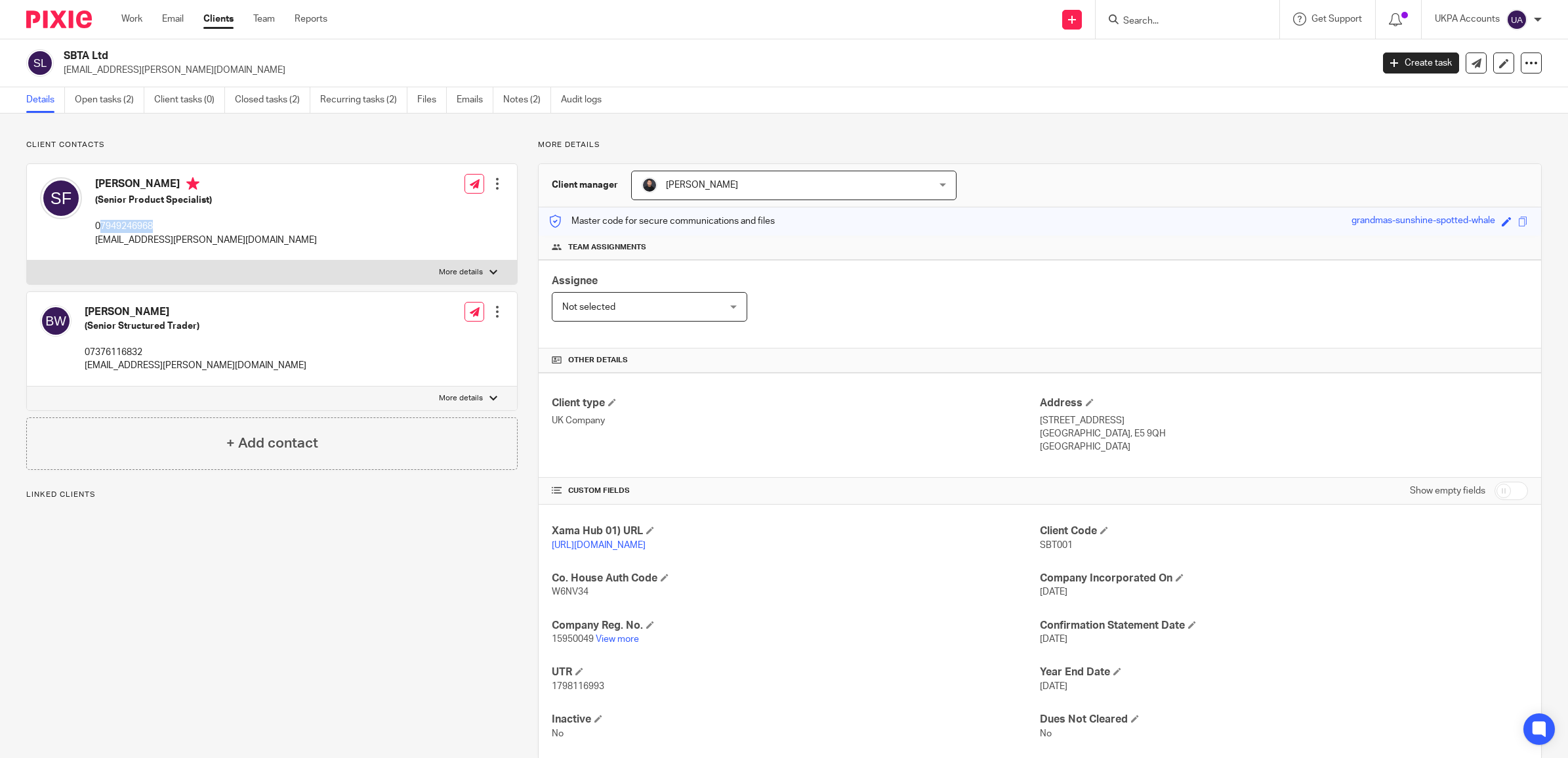
drag, startPoint x: 169, startPoint y: 225, endPoint x: 99, endPoint y: 228, distance: 70.1
click at [99, 228] on p "07949246968" at bounding box center [206, 226] width 222 height 13
copy p "7949246968"
click at [528, 100] on link "Notes (2)" at bounding box center [527, 100] width 48 height 25
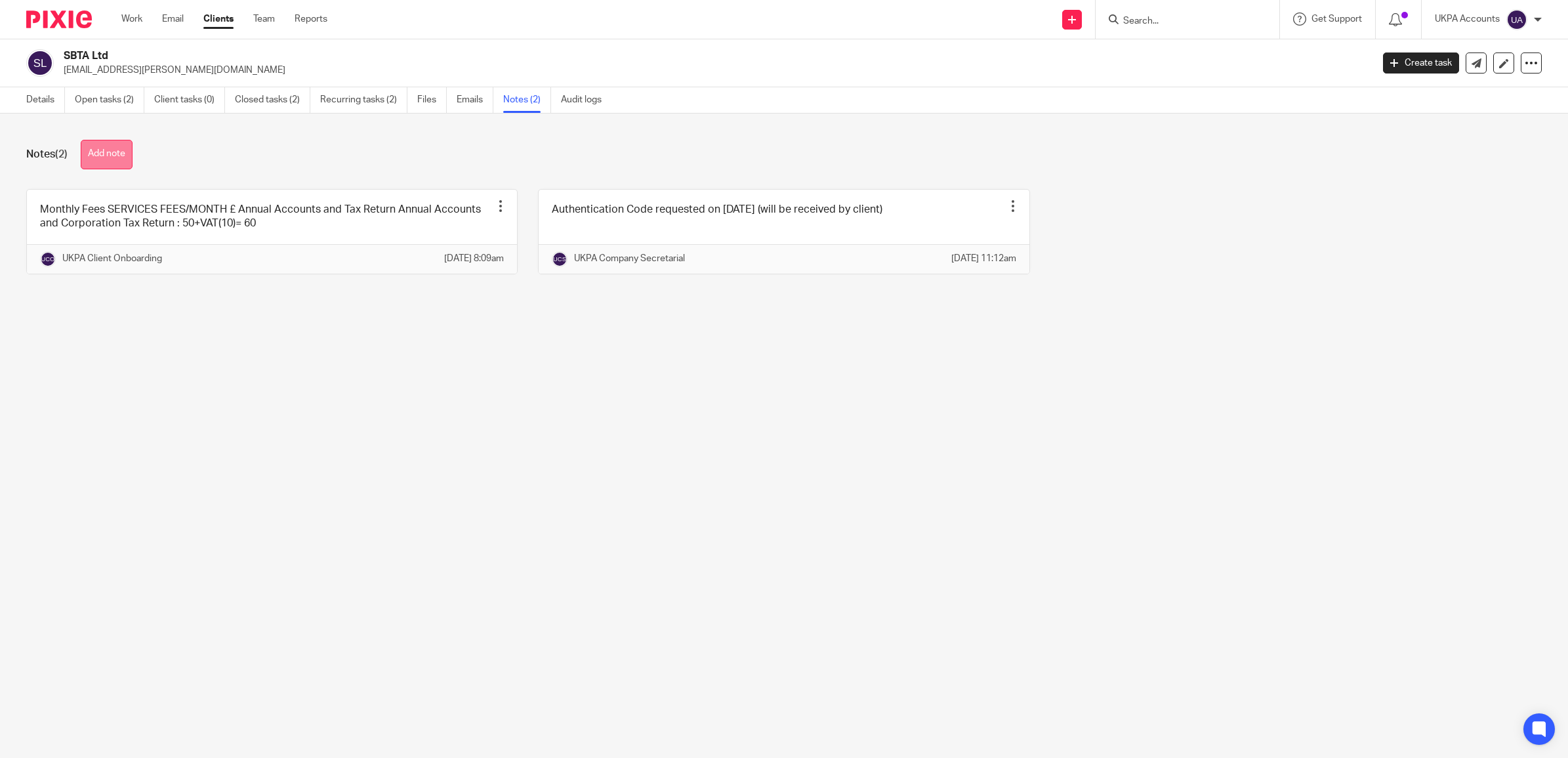
click at [112, 150] on button "Add note" at bounding box center [107, 154] width 52 height 29
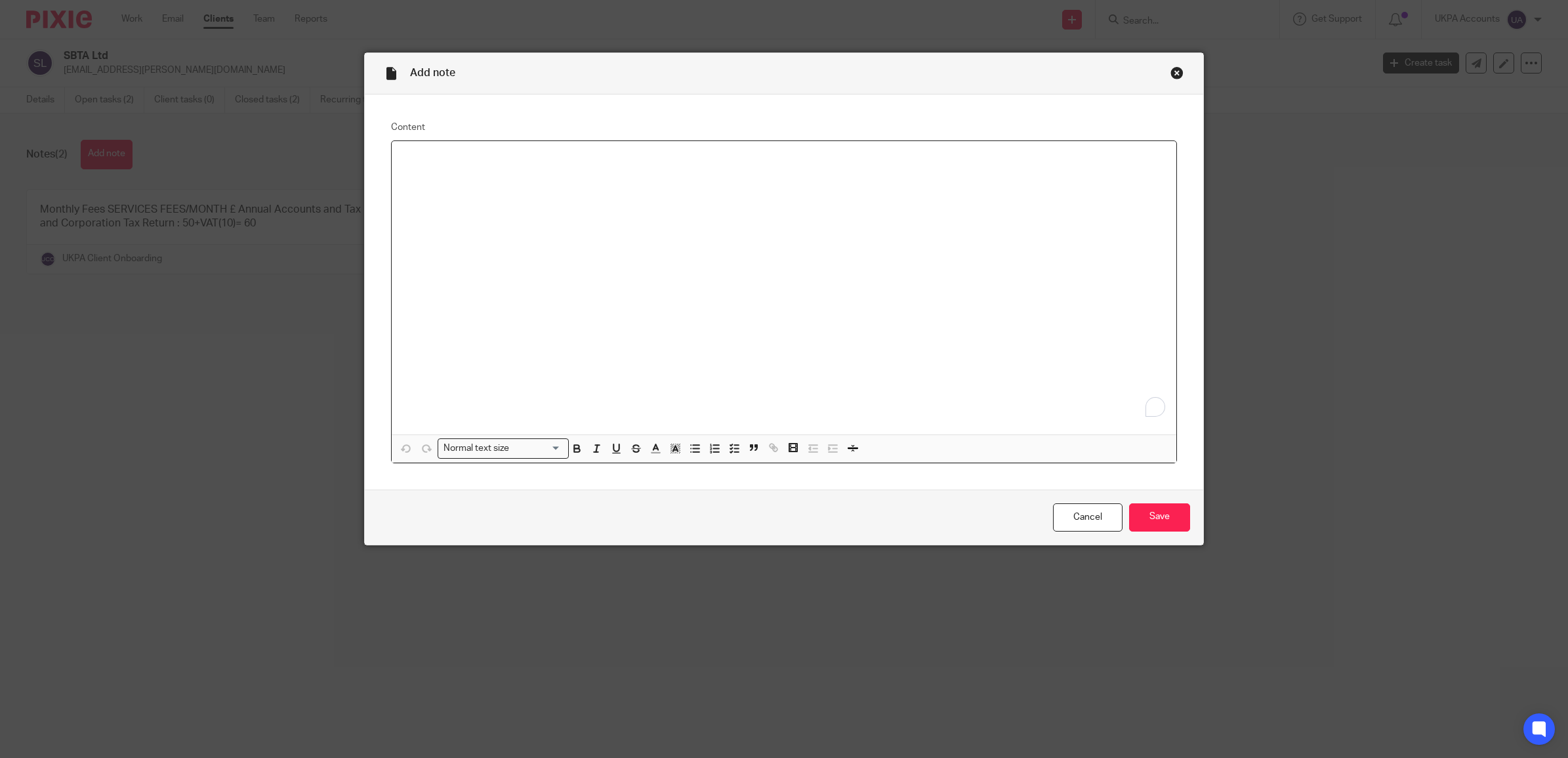
click at [449, 166] on div "To enrich screen reader interactions, please activate Accessibility in Grammarl…" at bounding box center [784, 287] width 785 height 294
click at [1138, 521] on input "Save" at bounding box center [1159, 517] width 61 height 28
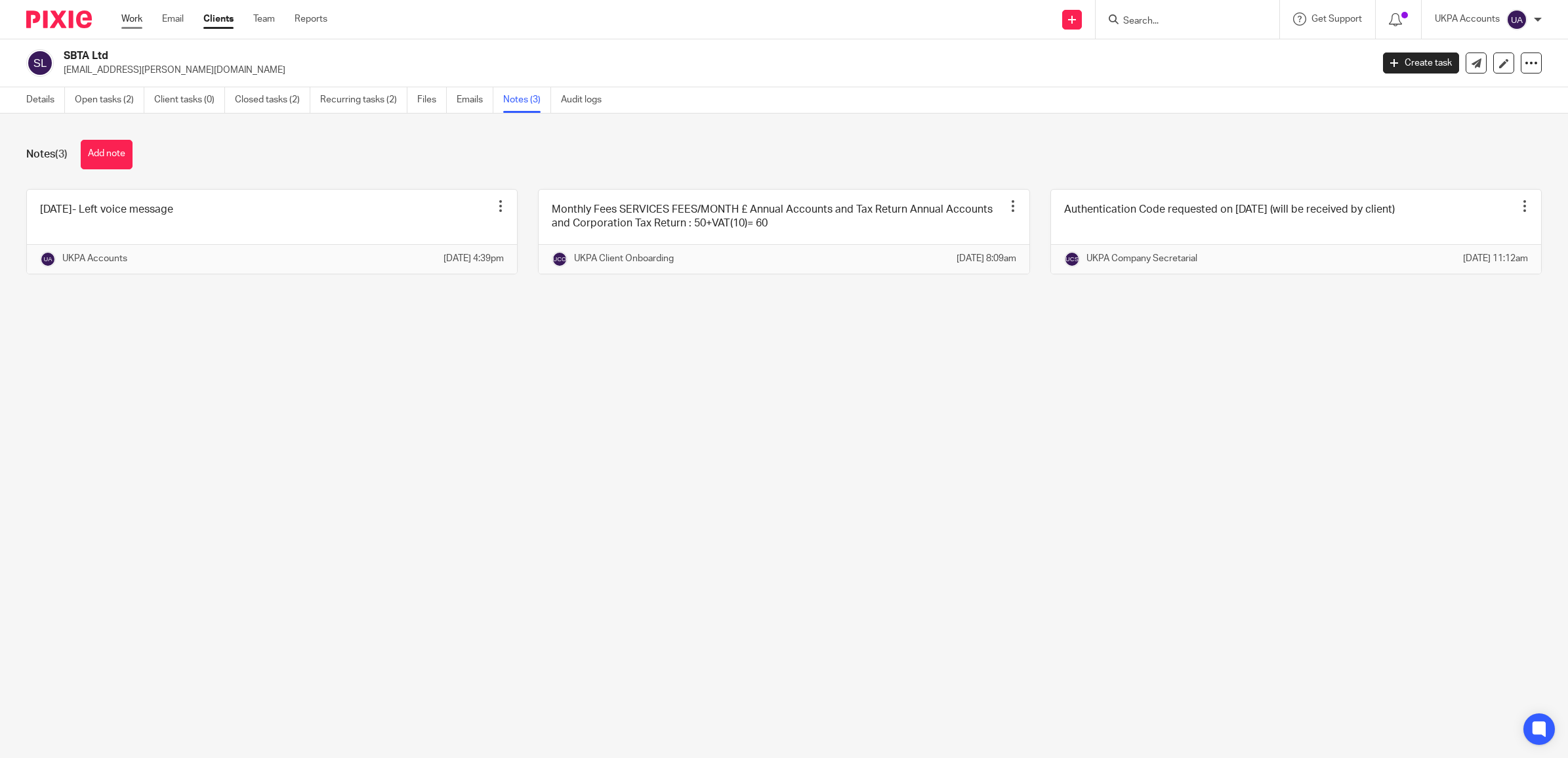
click at [135, 25] on link "Work" at bounding box center [131, 19] width 21 height 13
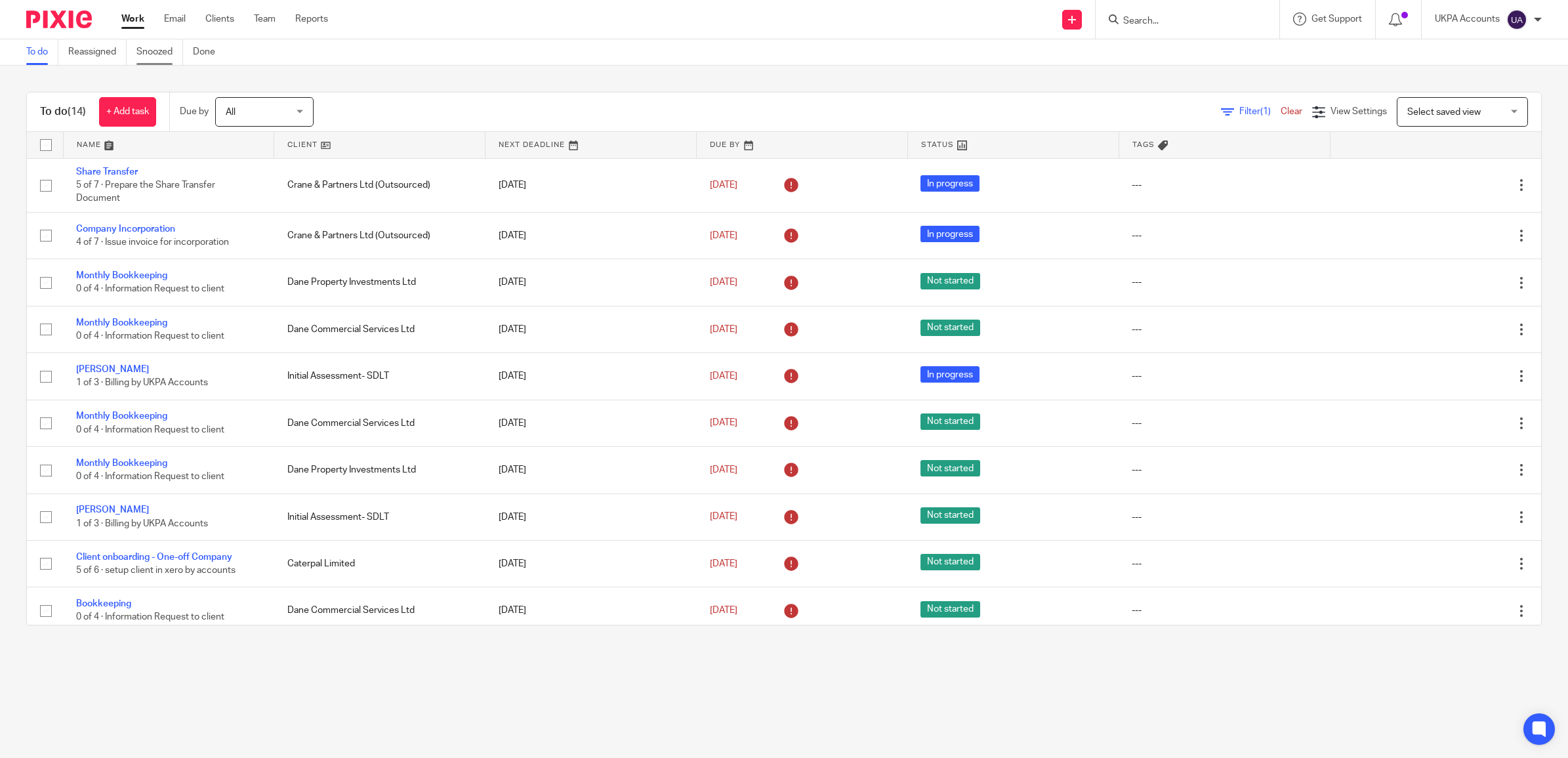
click at [174, 53] on link "Snoozed" at bounding box center [159, 52] width 47 height 25
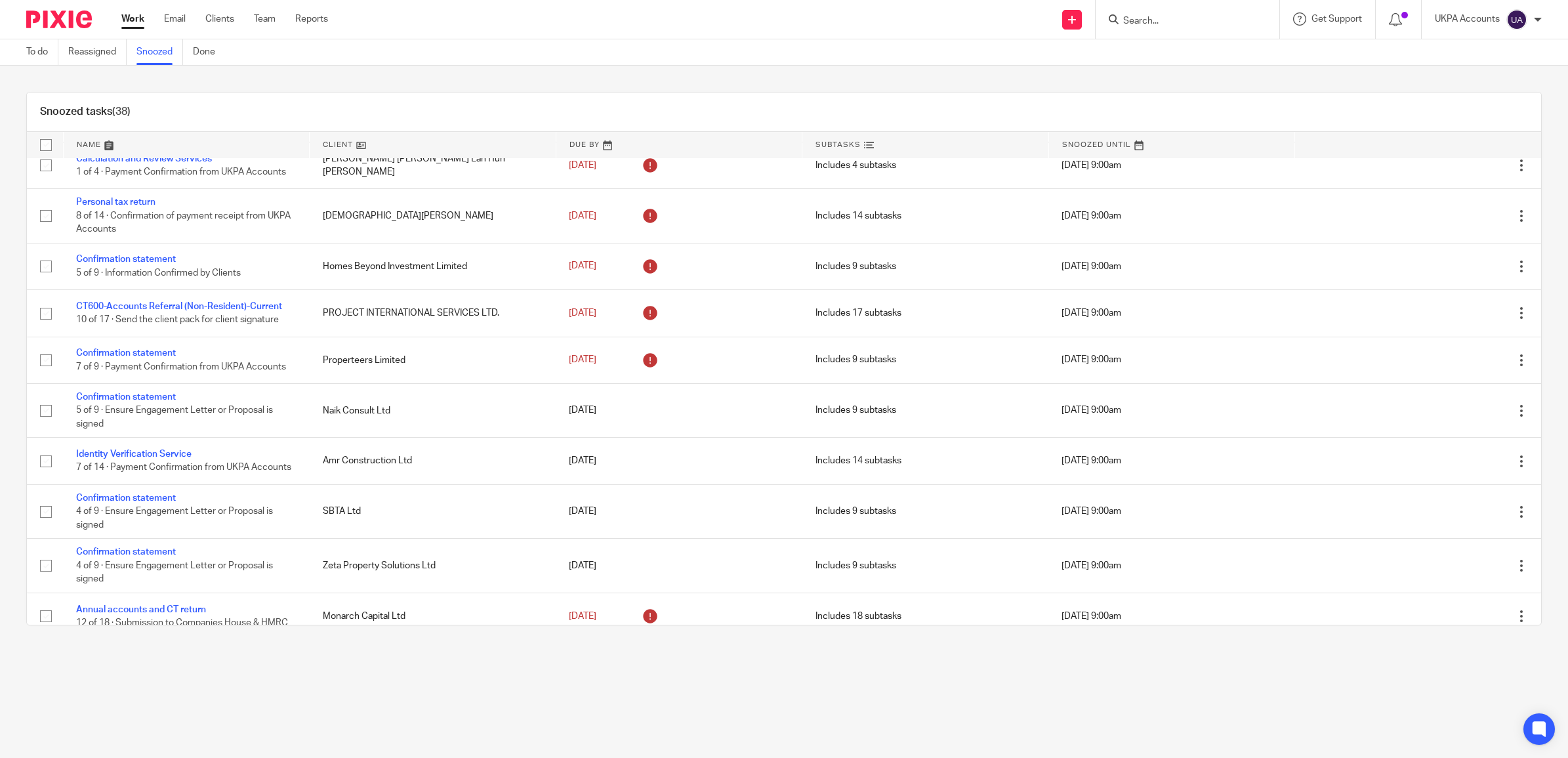
scroll to position [574, 0]
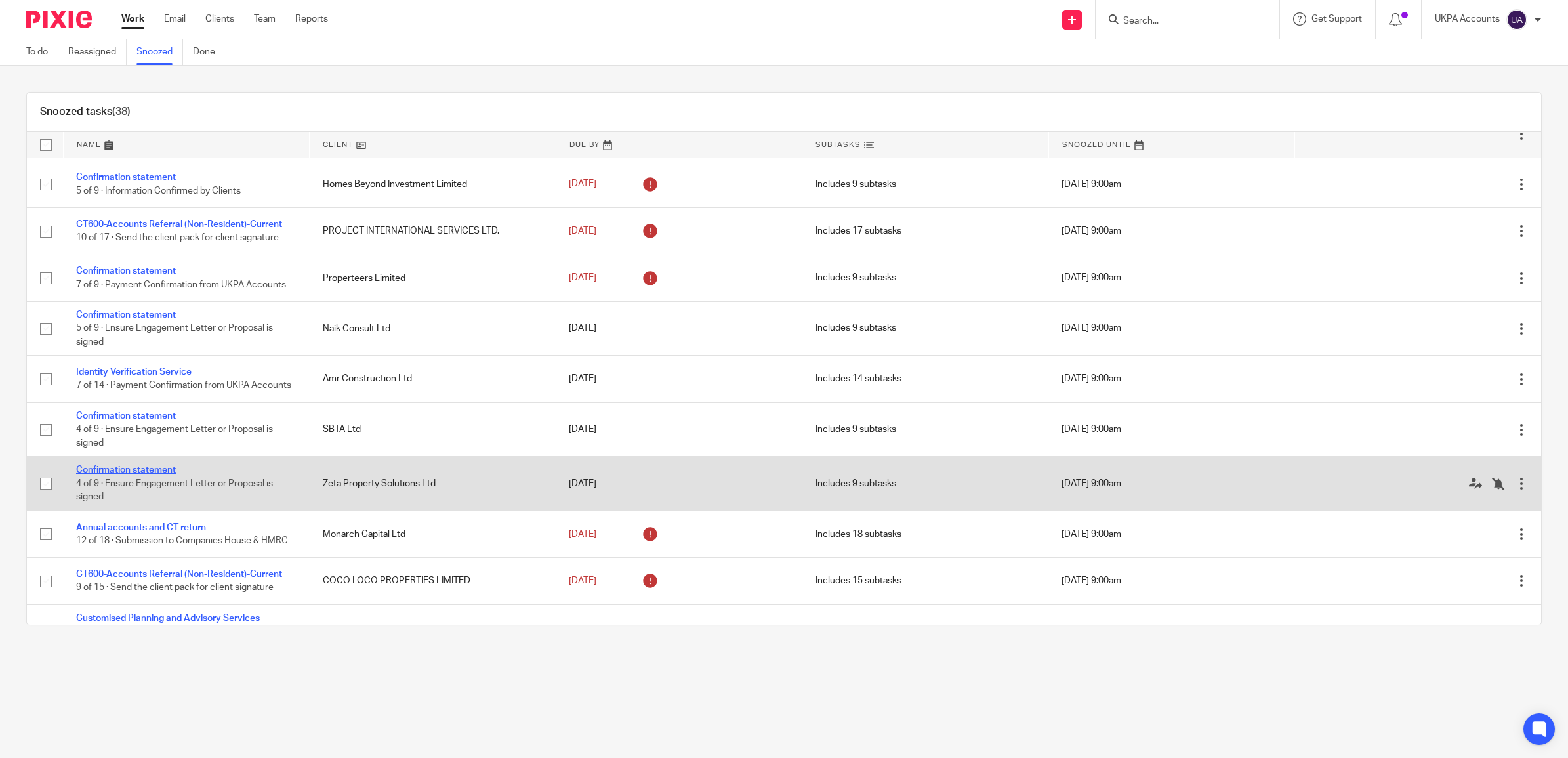
click at [161, 475] on link "Confirmation statement" at bounding box center [126, 470] width 100 height 9
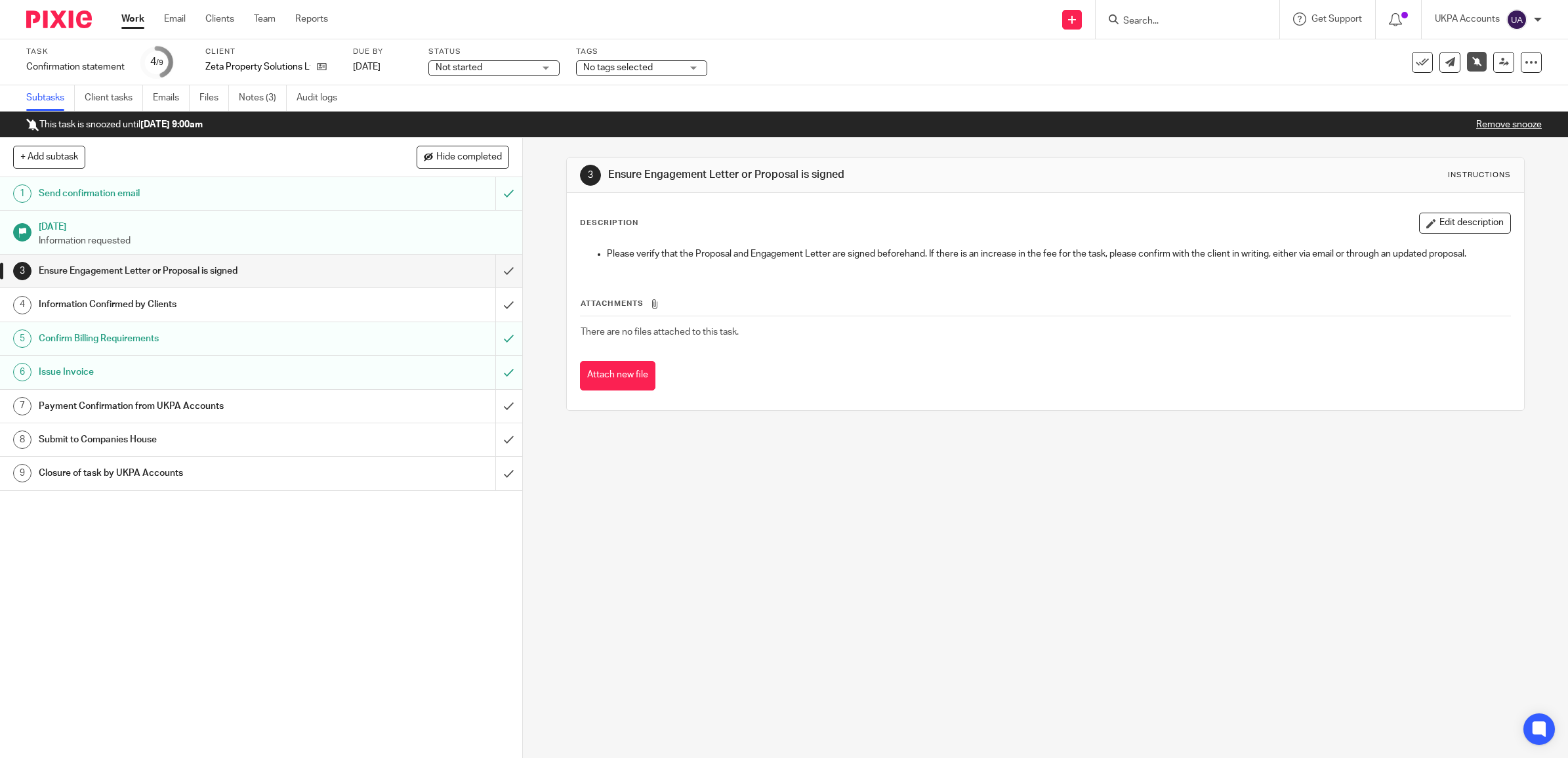
click at [233, 98] on ul "Subtasks Client tasks Emails Files Notes (3) Audit logs" at bounding box center [191, 98] width 331 height 25
click at [254, 97] on link "Notes (3)" at bounding box center [263, 98] width 48 height 25
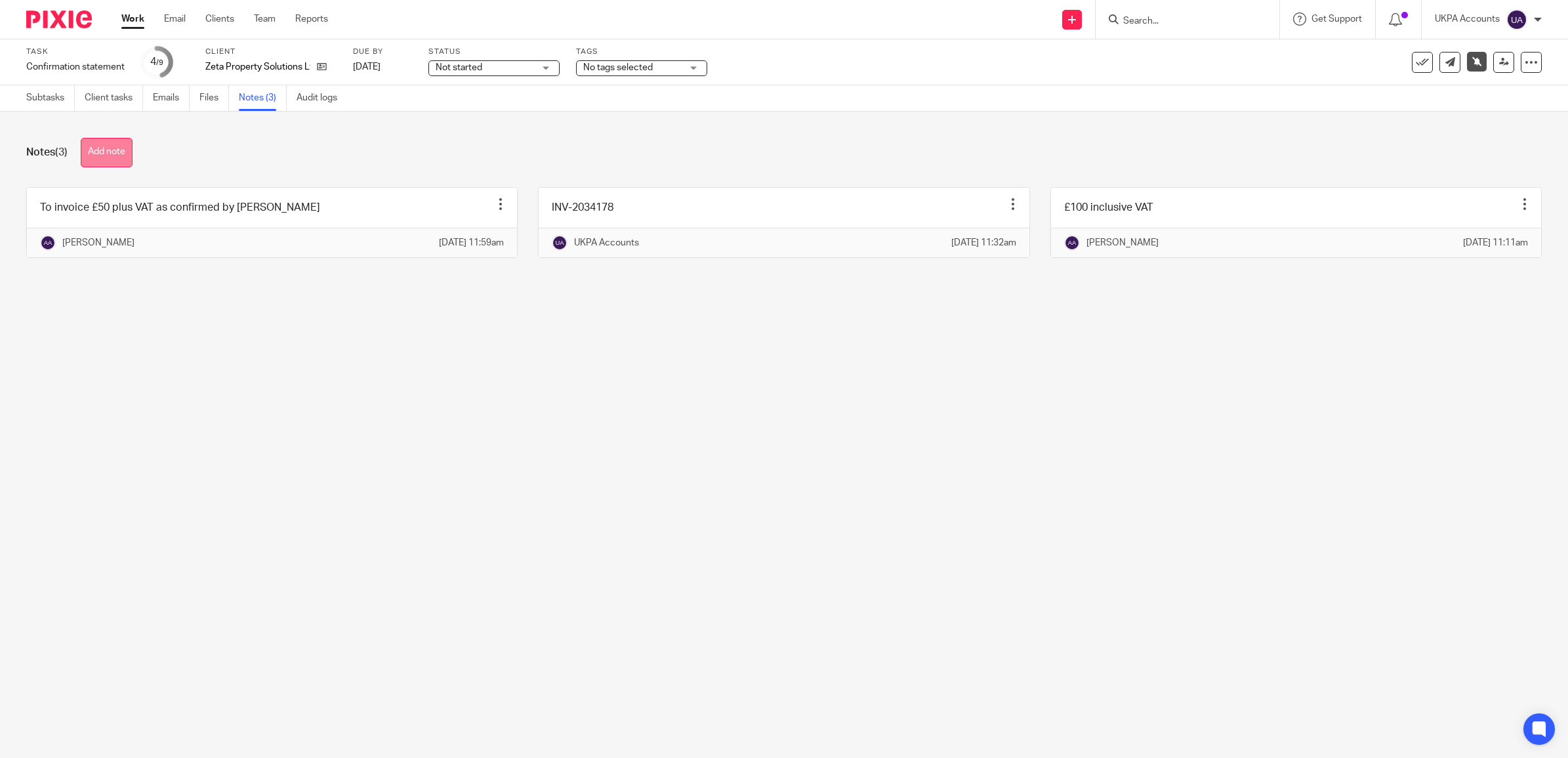
click at [115, 159] on button "Add note" at bounding box center [107, 152] width 52 height 29
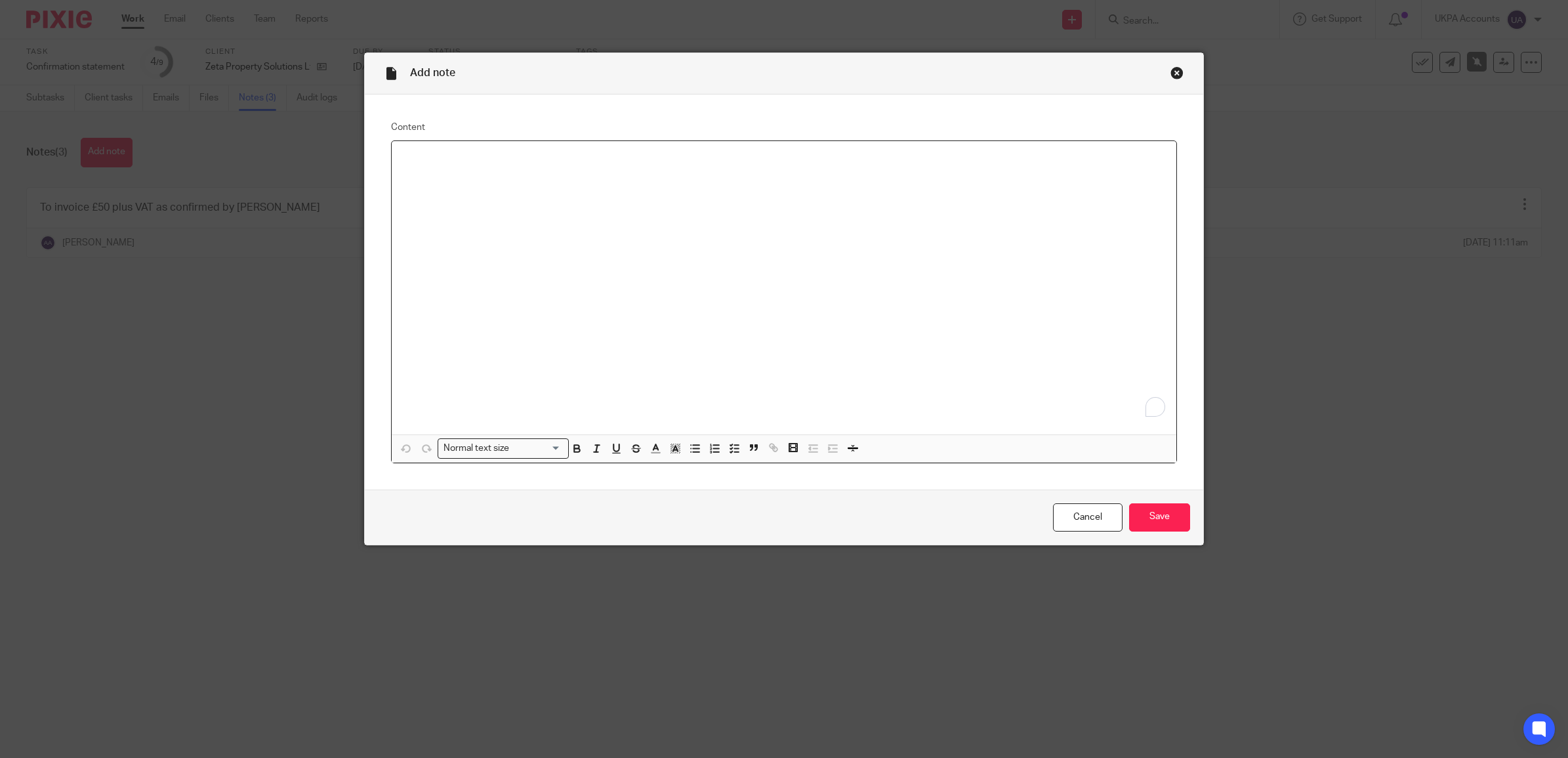
click at [1170, 67] on div "Close this dialog window" at bounding box center [1176, 73] width 13 height 13
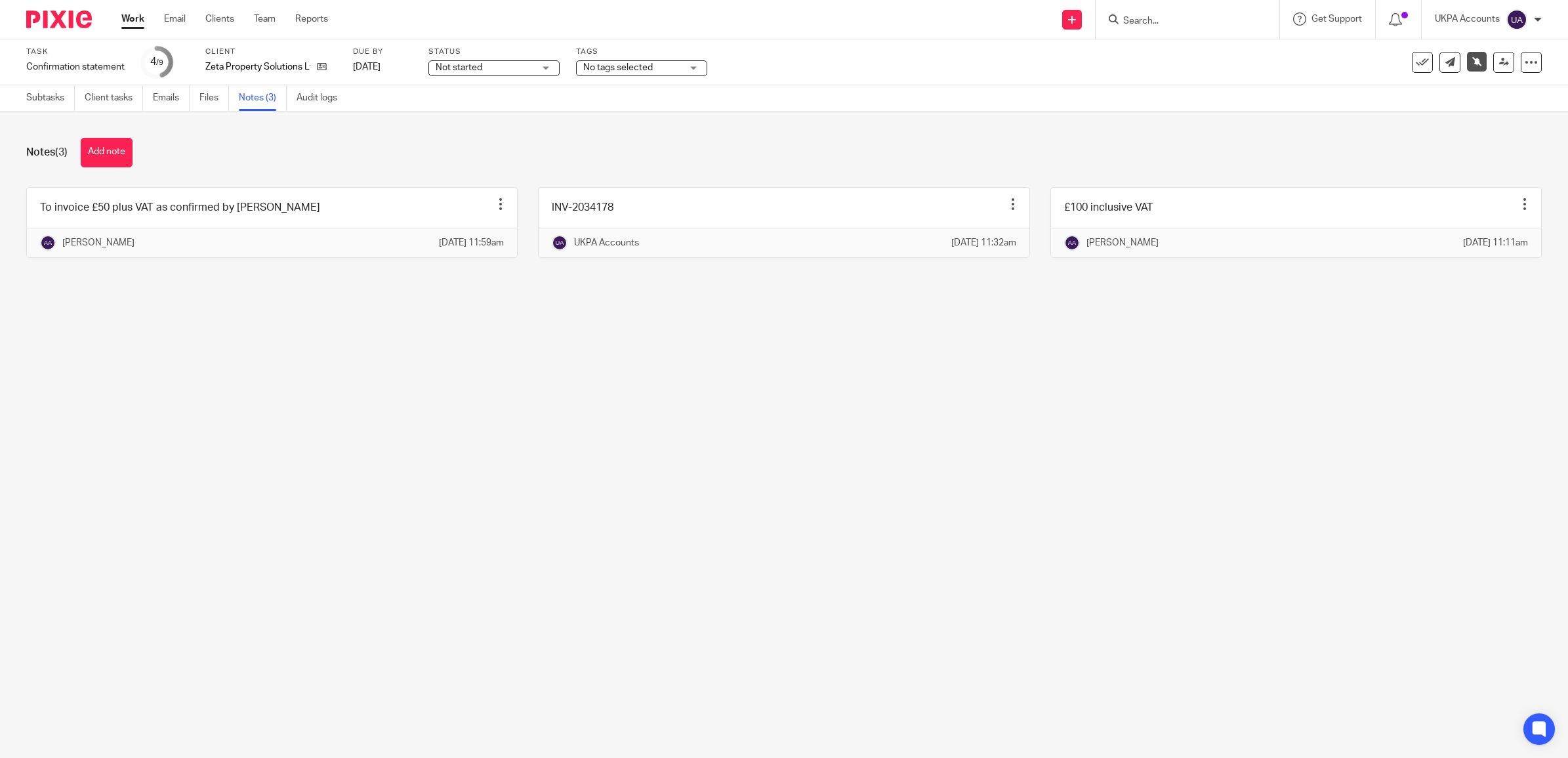
click at [263, 100] on link "Notes (3)" at bounding box center [263, 98] width 48 height 25
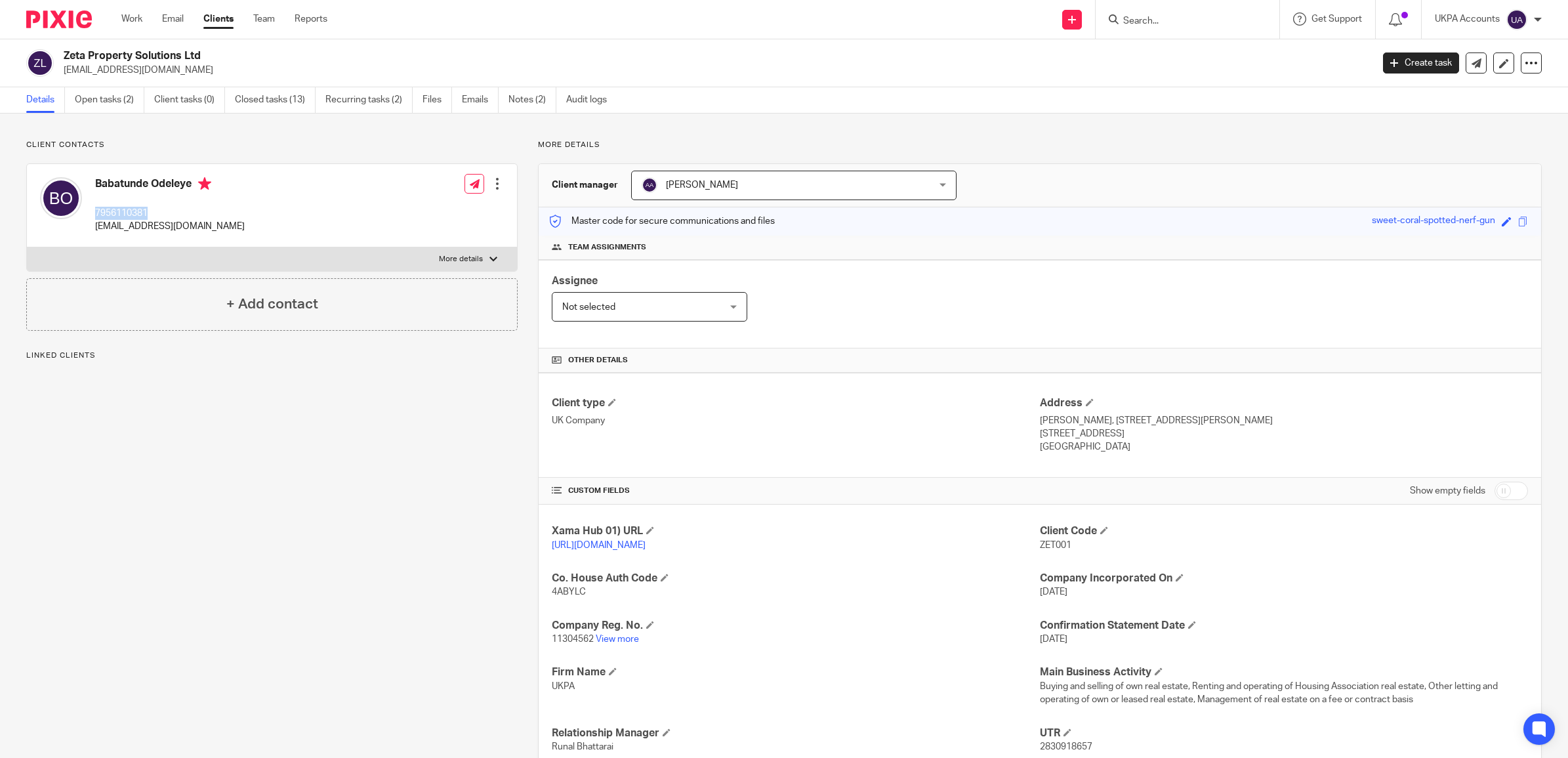
drag, startPoint x: 180, startPoint y: 217, endPoint x: 89, endPoint y: 214, distance: 91.0
click at [89, 214] on div "Babatunde Odeleye 7956110381 bolu58@yahoo.co.uk" at bounding box center [142, 206] width 205 height 70
copy p "7956110381"
click at [517, 100] on link "Notes (2)" at bounding box center [532, 100] width 48 height 25
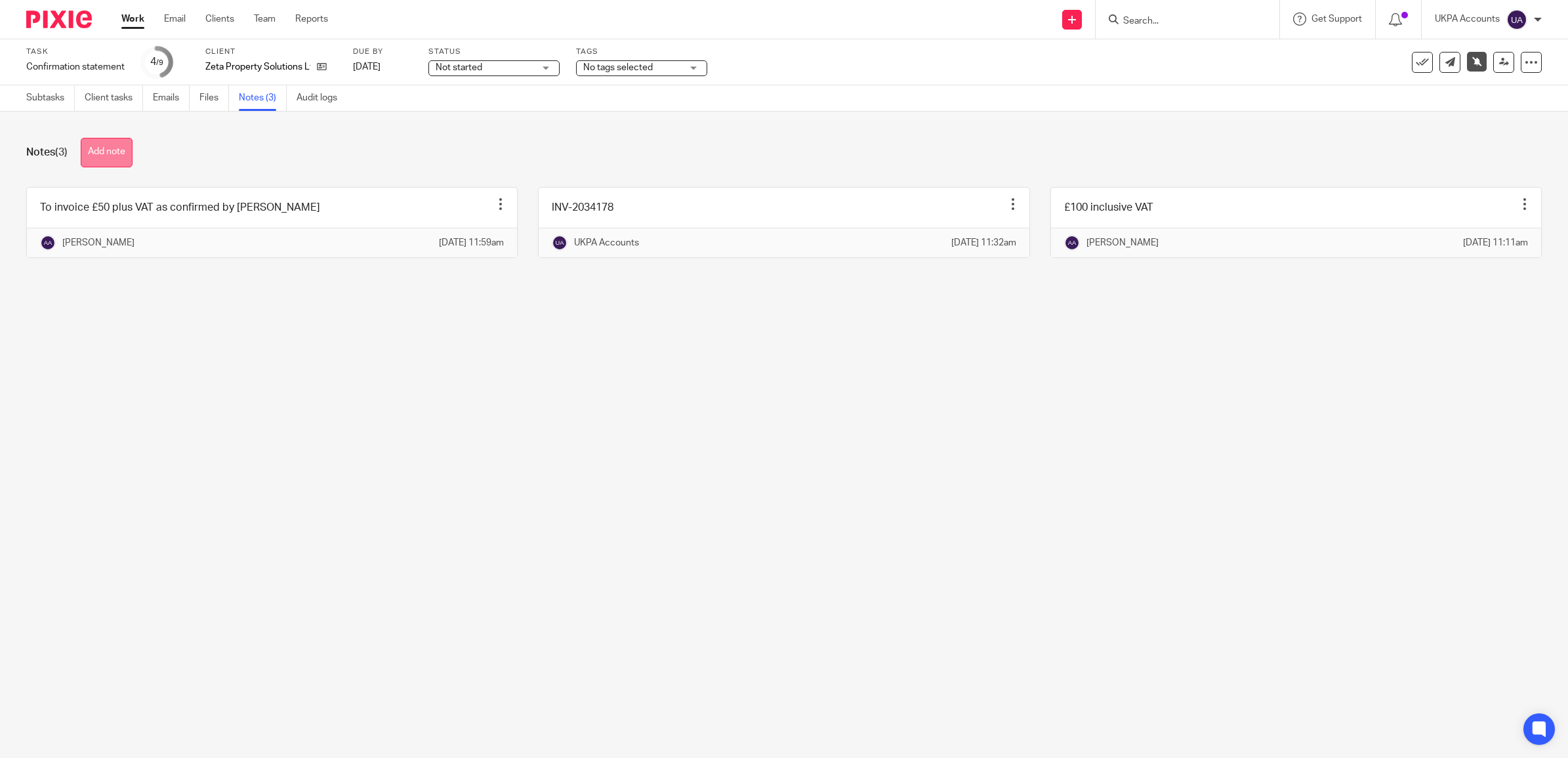
click at [116, 155] on button "Add note" at bounding box center [107, 152] width 52 height 29
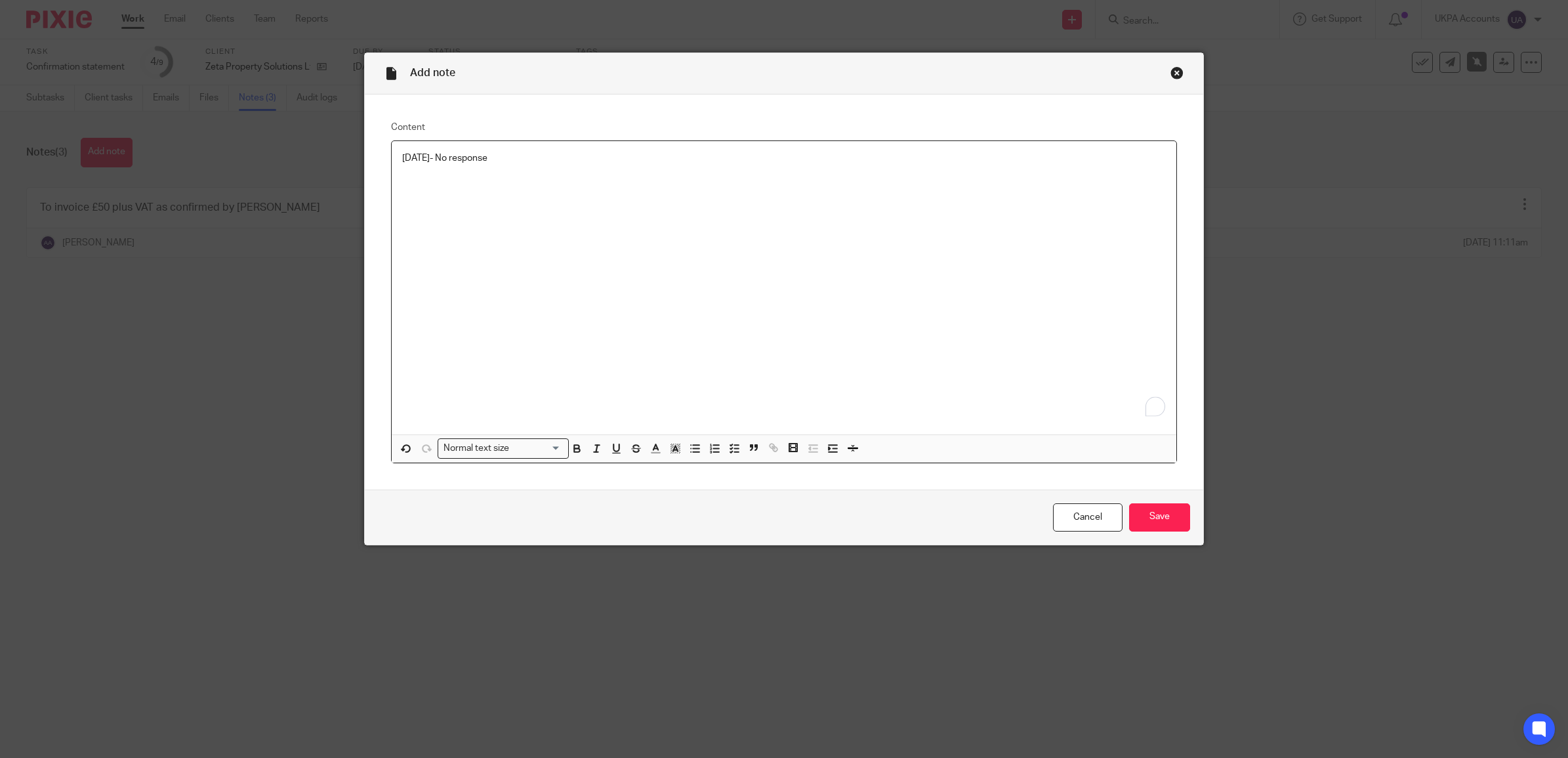
click at [497, 205] on div "22-09-2025- No response" at bounding box center [784, 287] width 785 height 294
drag, startPoint x: 524, startPoint y: 159, endPoint x: 448, endPoint y: 159, distance: 76.0
click at [448, 159] on p "22-09-2025- No response" at bounding box center [783, 158] width 763 height 13
copy p "- No response"
click at [1168, 515] on input "Save" at bounding box center [1159, 517] width 61 height 28
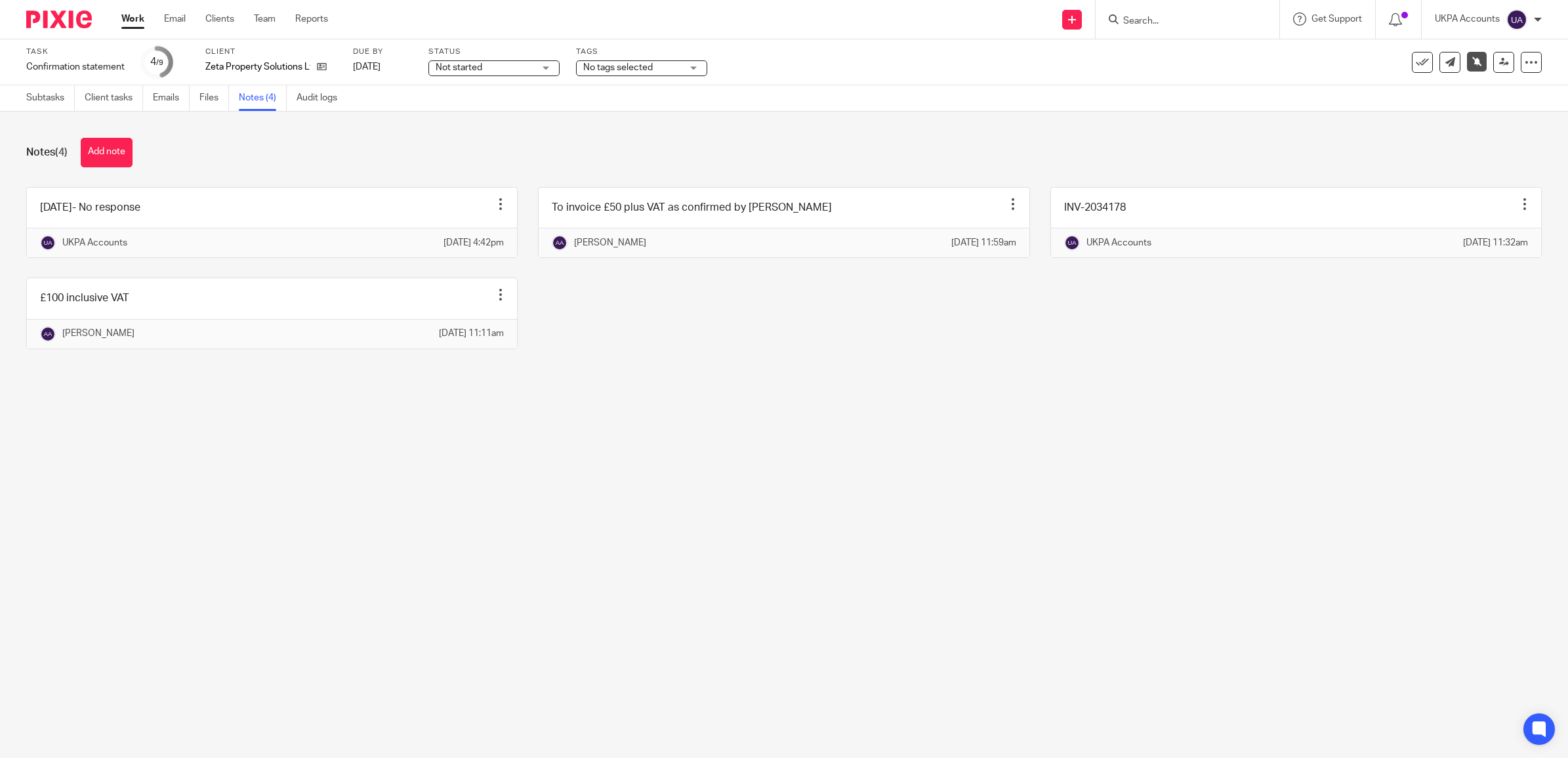
click at [128, 17] on link "Work" at bounding box center [132, 19] width 23 height 13
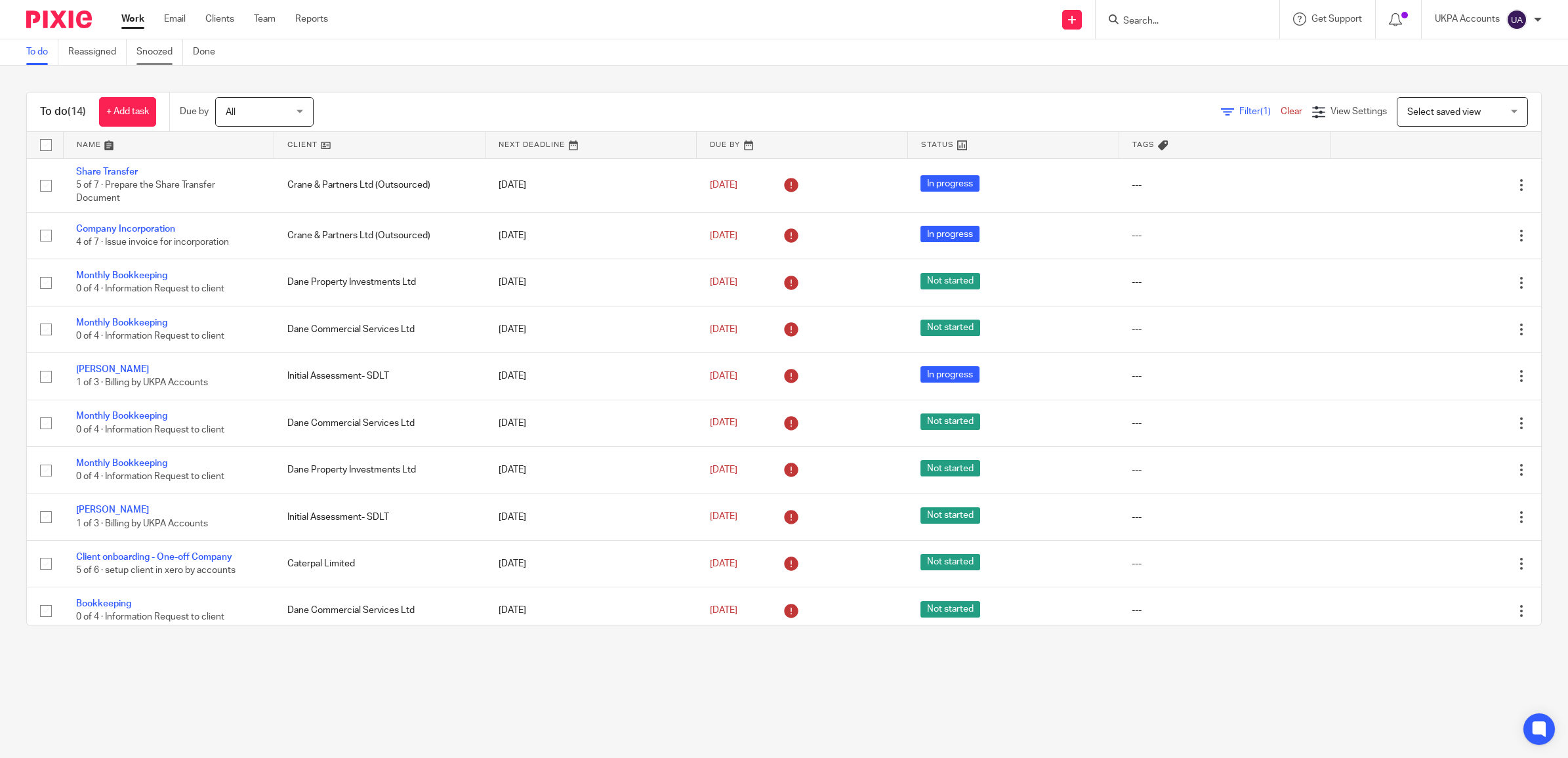
click at [152, 55] on link "Snoozed" at bounding box center [159, 52] width 47 height 25
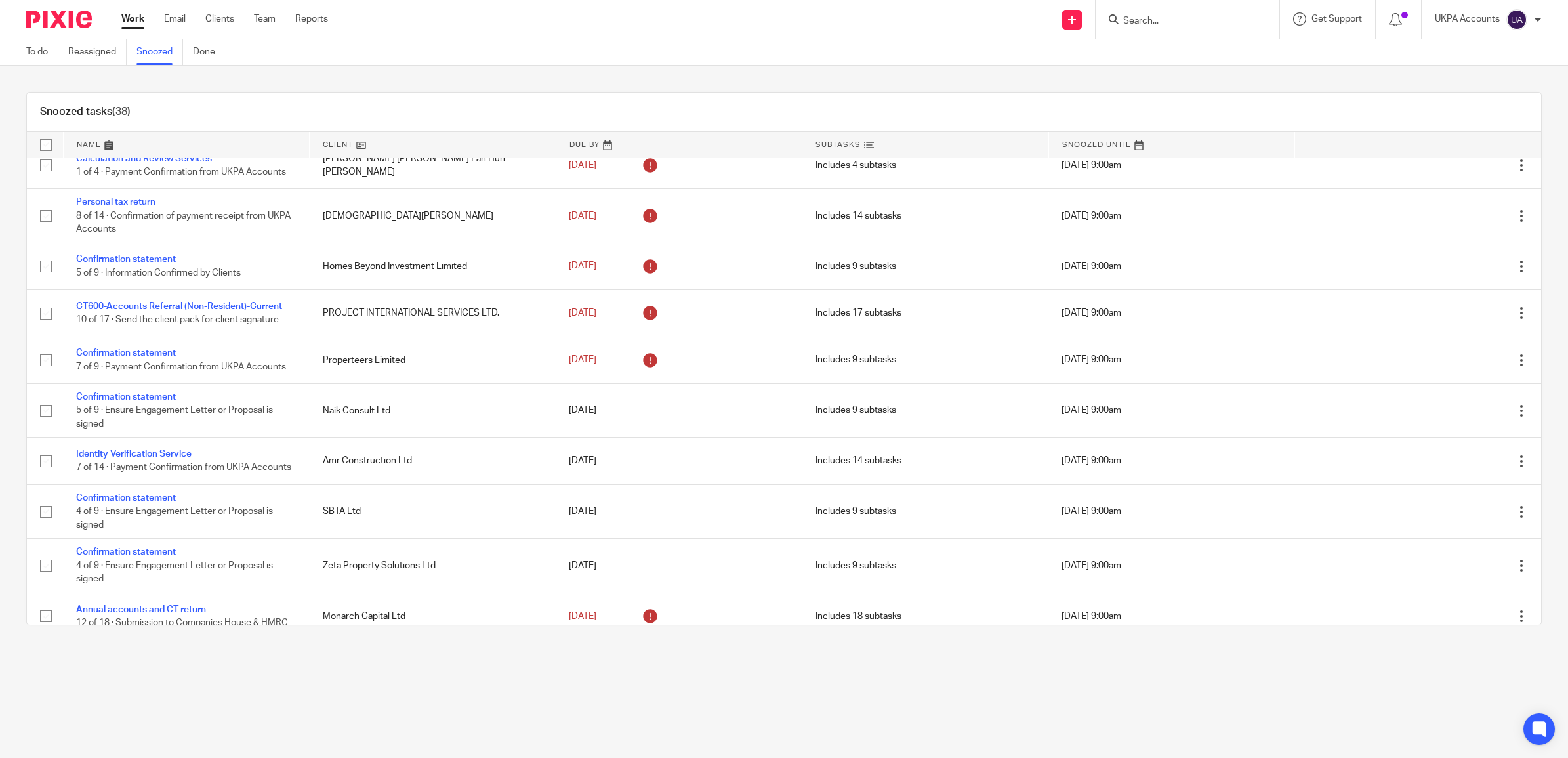
scroll to position [656, 0]
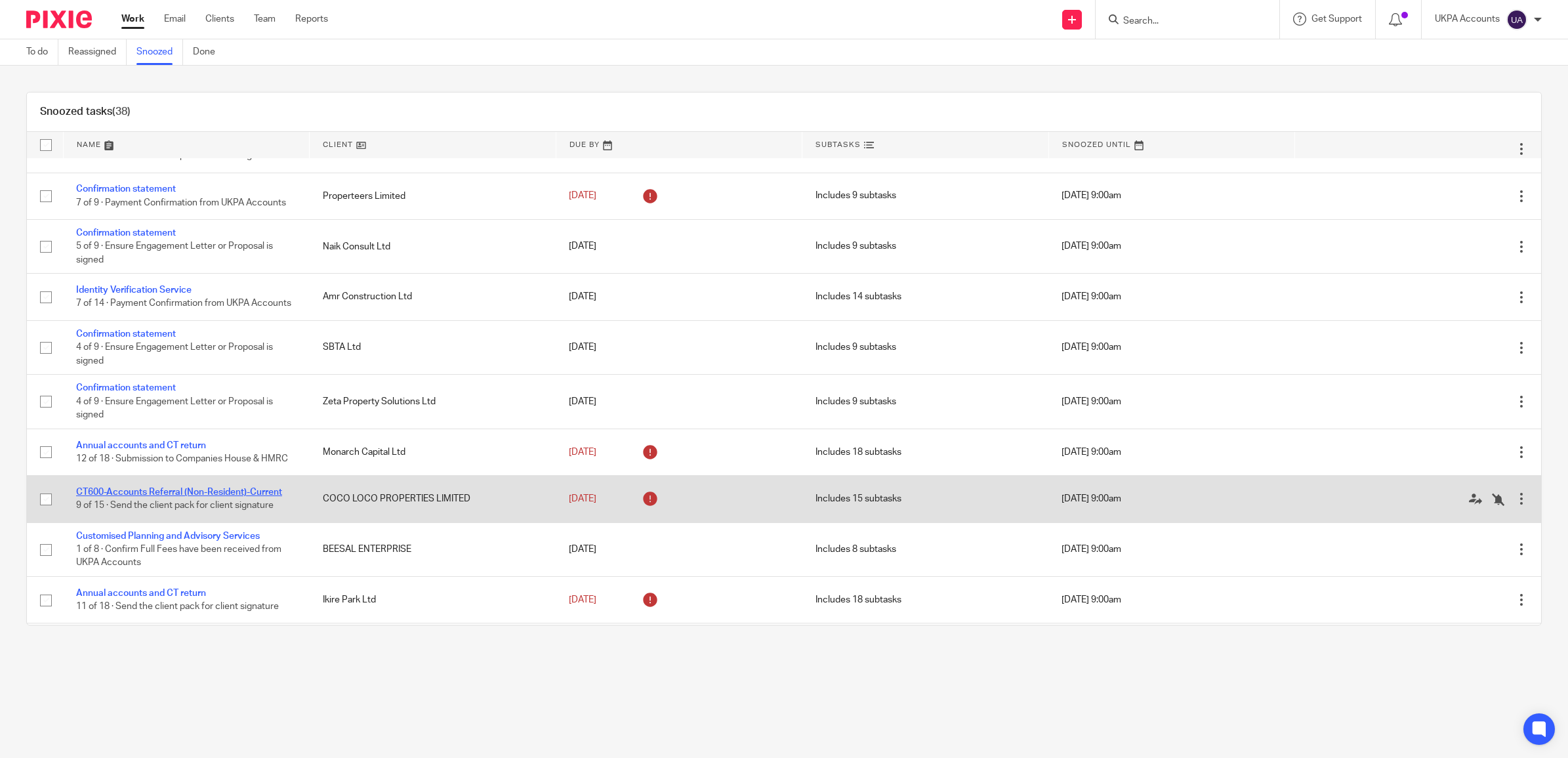
drag, startPoint x: 198, startPoint y: 513, endPoint x: 136, endPoint y: 506, distance: 62.4
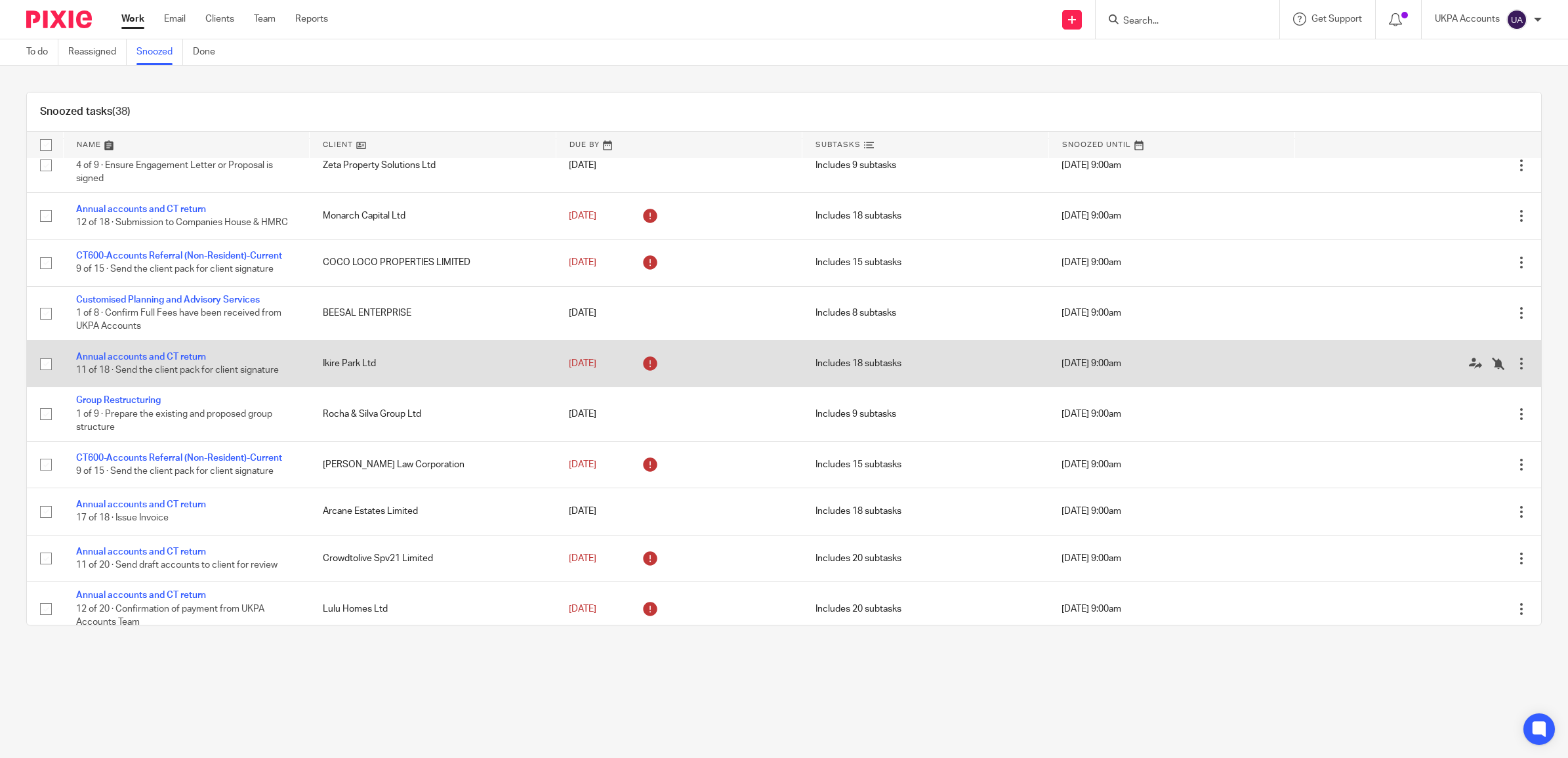
scroll to position [902, 0]
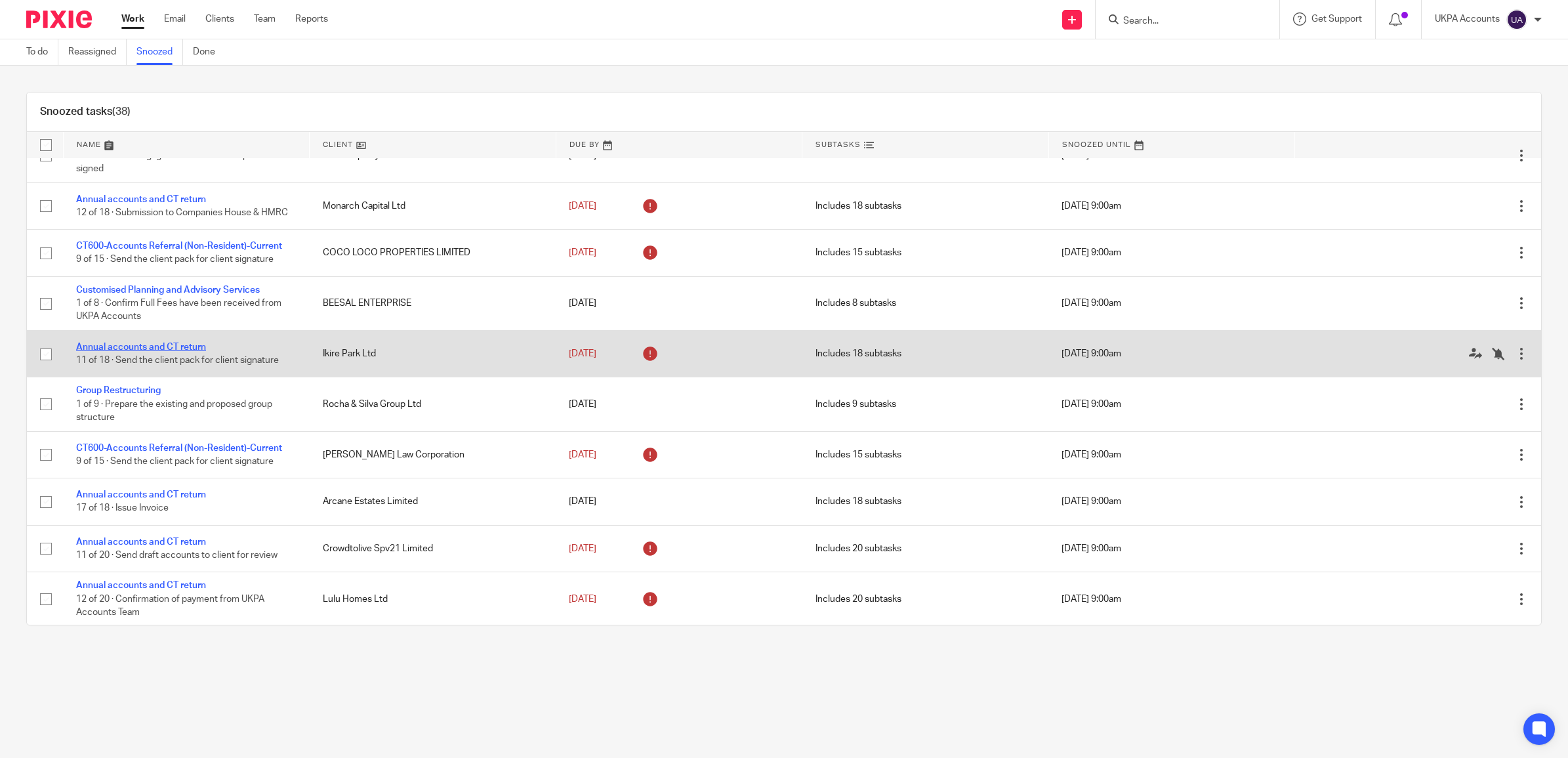
click at [161, 351] on link "Annual accounts and CT return" at bounding box center [141, 347] width 130 height 9
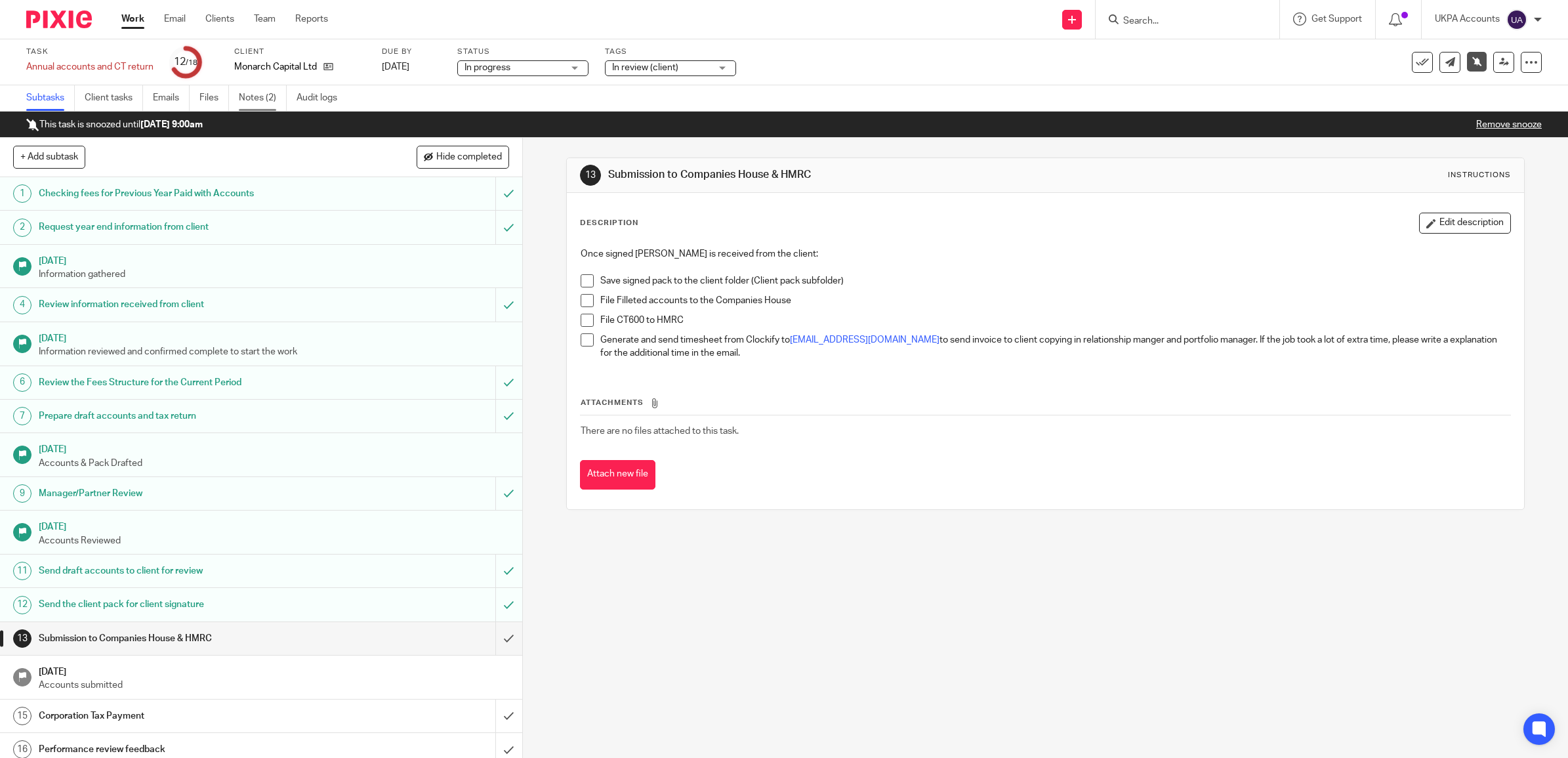
click at [247, 100] on link "Notes (2)" at bounding box center [263, 98] width 48 height 25
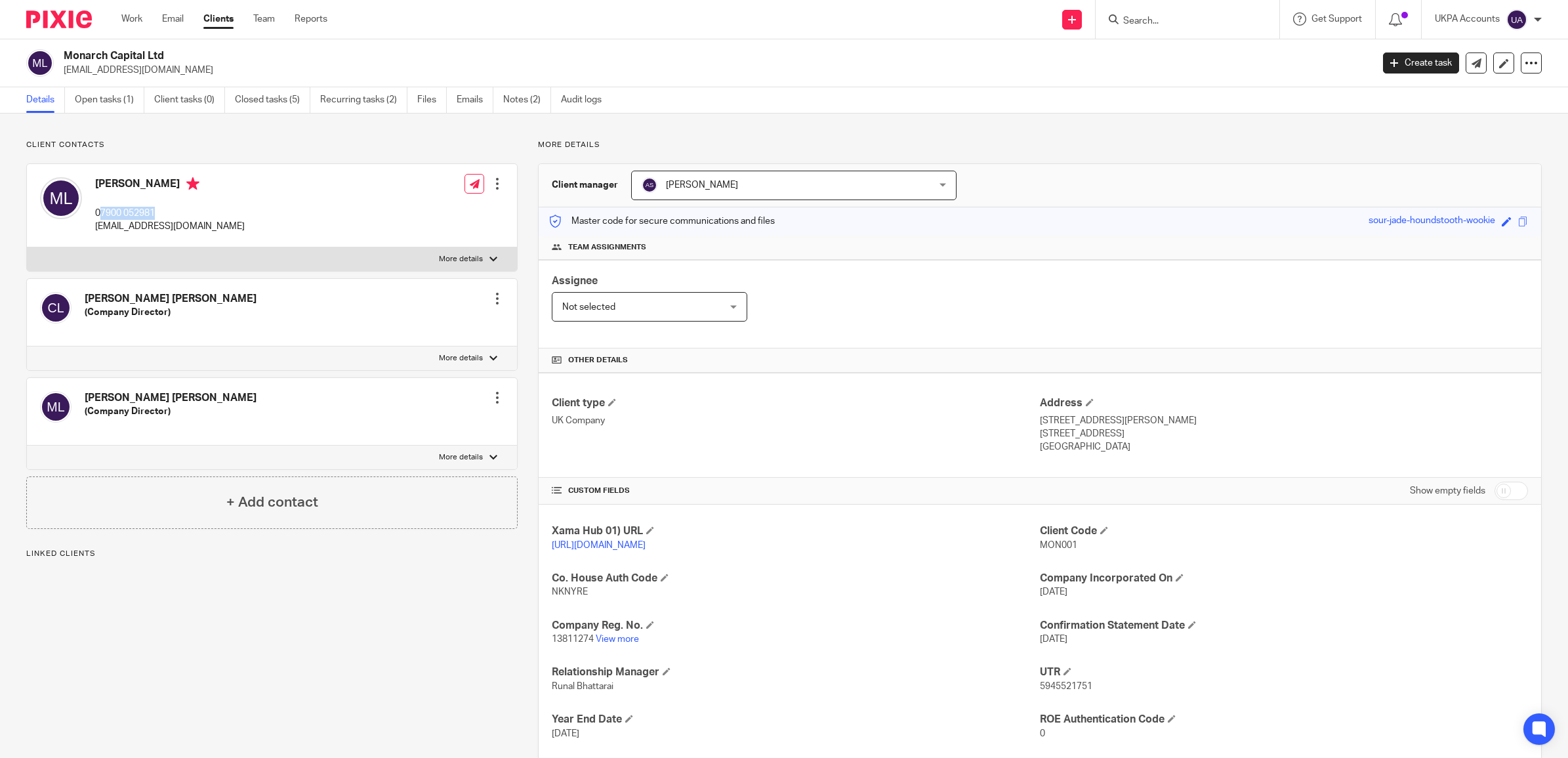
drag, startPoint x: 156, startPoint y: 210, endPoint x: 102, endPoint y: 218, distance: 54.6
click at [102, 218] on p "07900 052981" at bounding box center [169, 213] width 150 height 13
copy p "7900 052981"
click at [517, 102] on link "Notes (2)" at bounding box center [527, 100] width 48 height 25
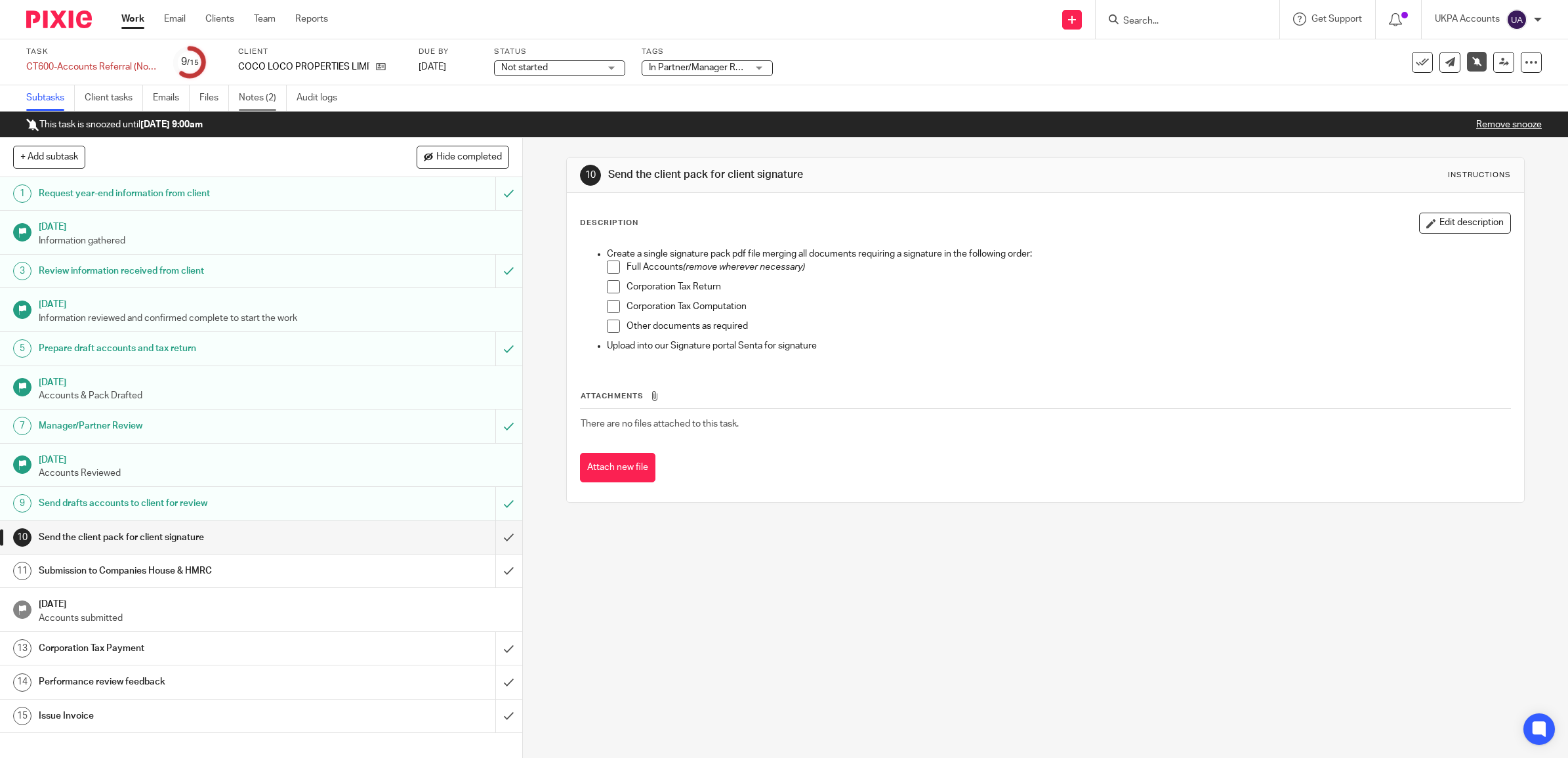
click at [241, 103] on link "Notes (2)" at bounding box center [263, 98] width 48 height 25
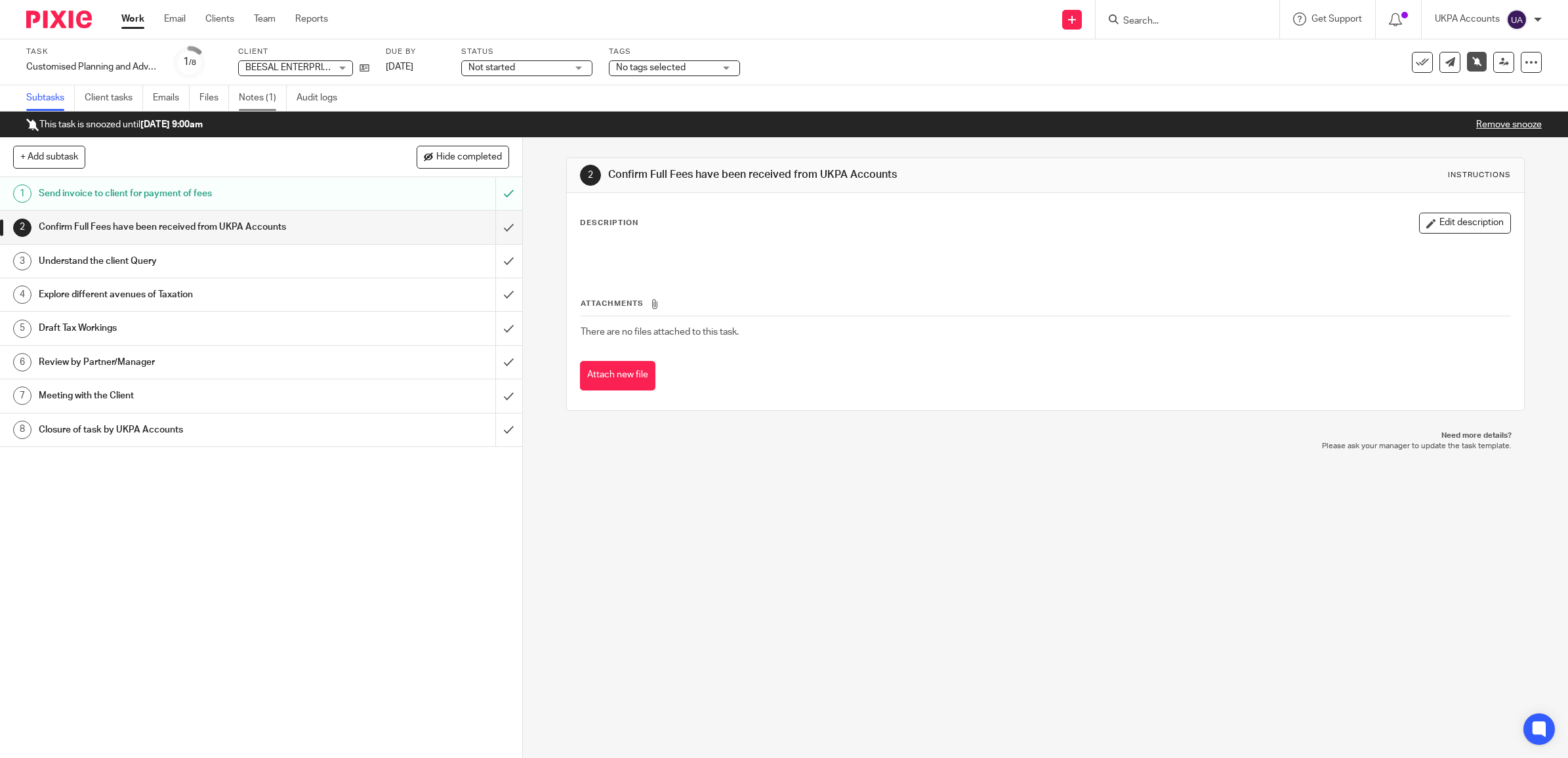
click at [250, 94] on link "Notes (1)" at bounding box center [263, 98] width 48 height 25
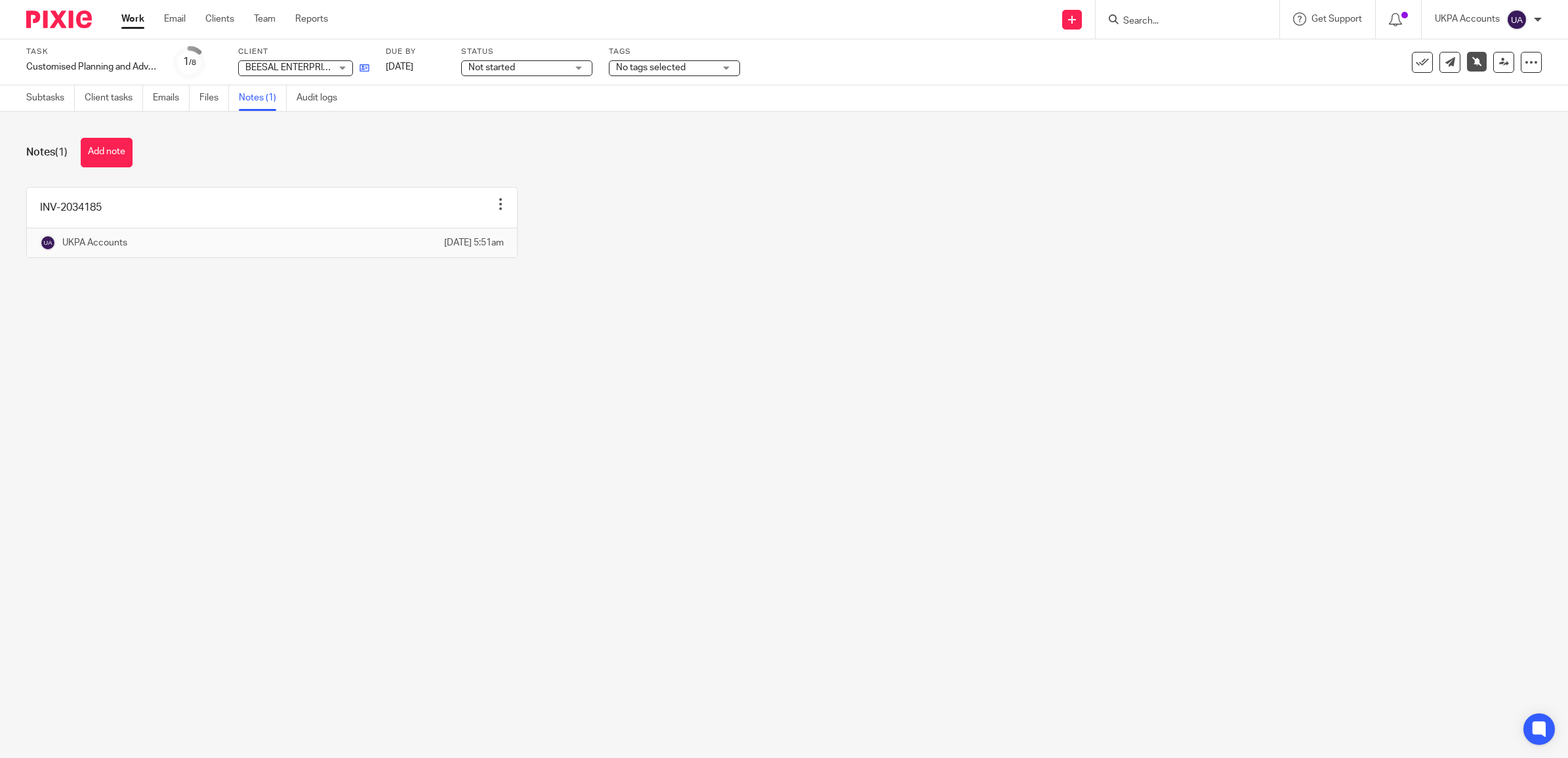
click at [361, 61] on link at bounding box center [361, 67] width 17 height 13
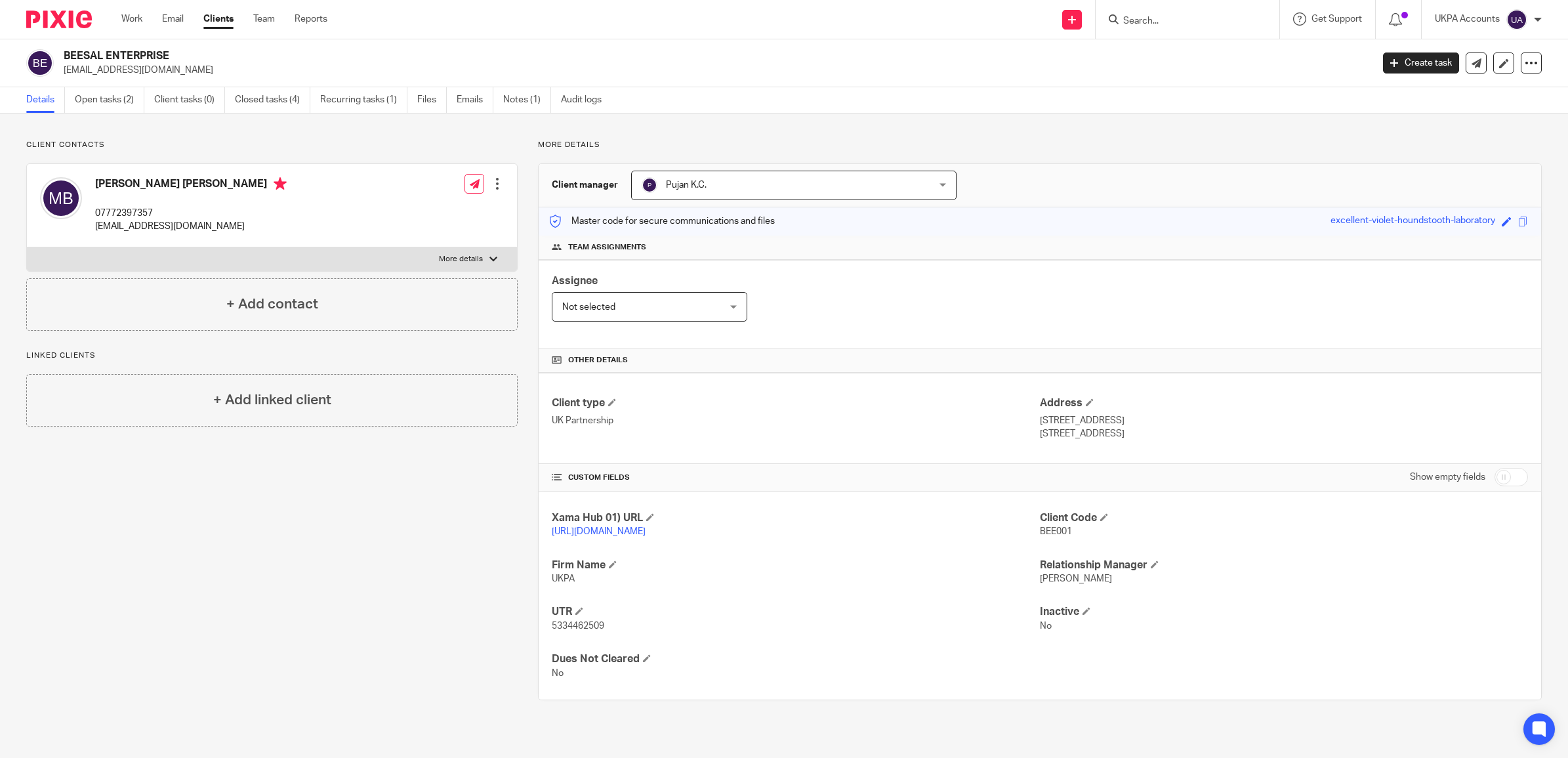
drag, startPoint x: 195, startPoint y: 55, endPoint x: 64, endPoint y: 50, distance: 131.1
click at [64, 50] on h2 "BEESAL ENTERPRISE" at bounding box center [583, 55] width 1040 height 13
copy h2 "BEESAL ENTERPRISE"
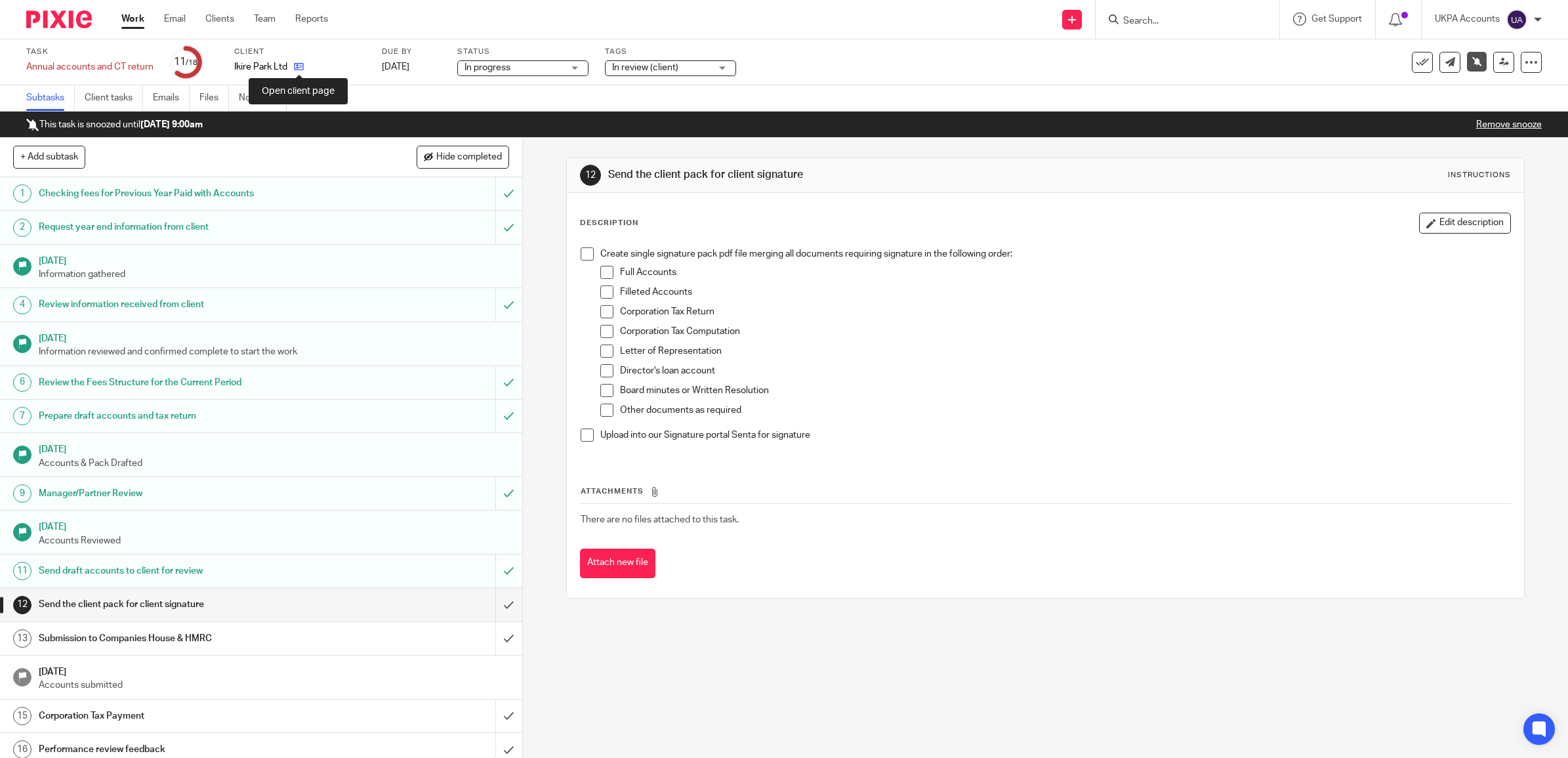
click at [301, 63] on icon at bounding box center [298, 66] width 9 height 9
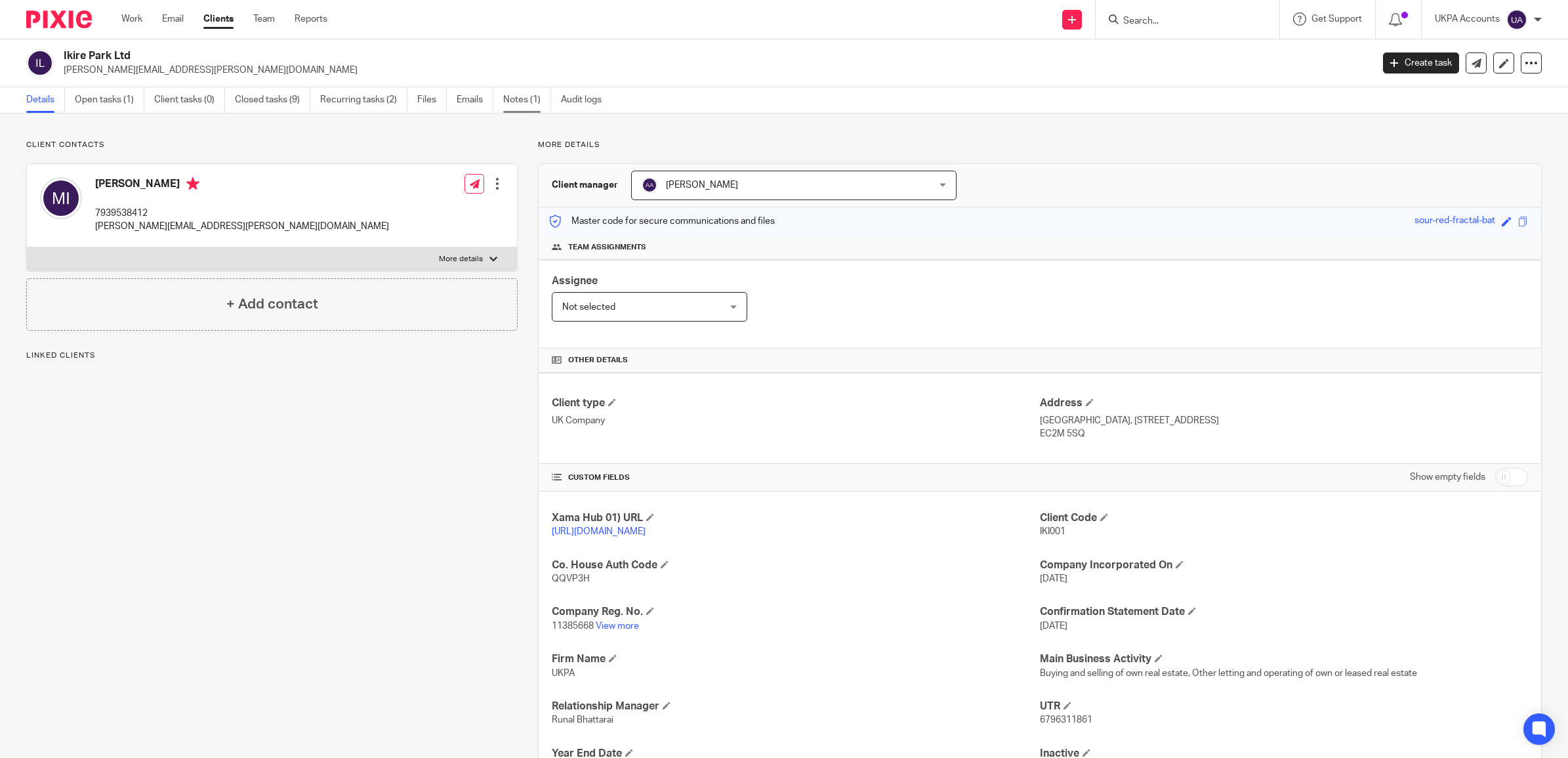
click at [532, 99] on link "Notes (1)" at bounding box center [527, 100] width 48 height 25
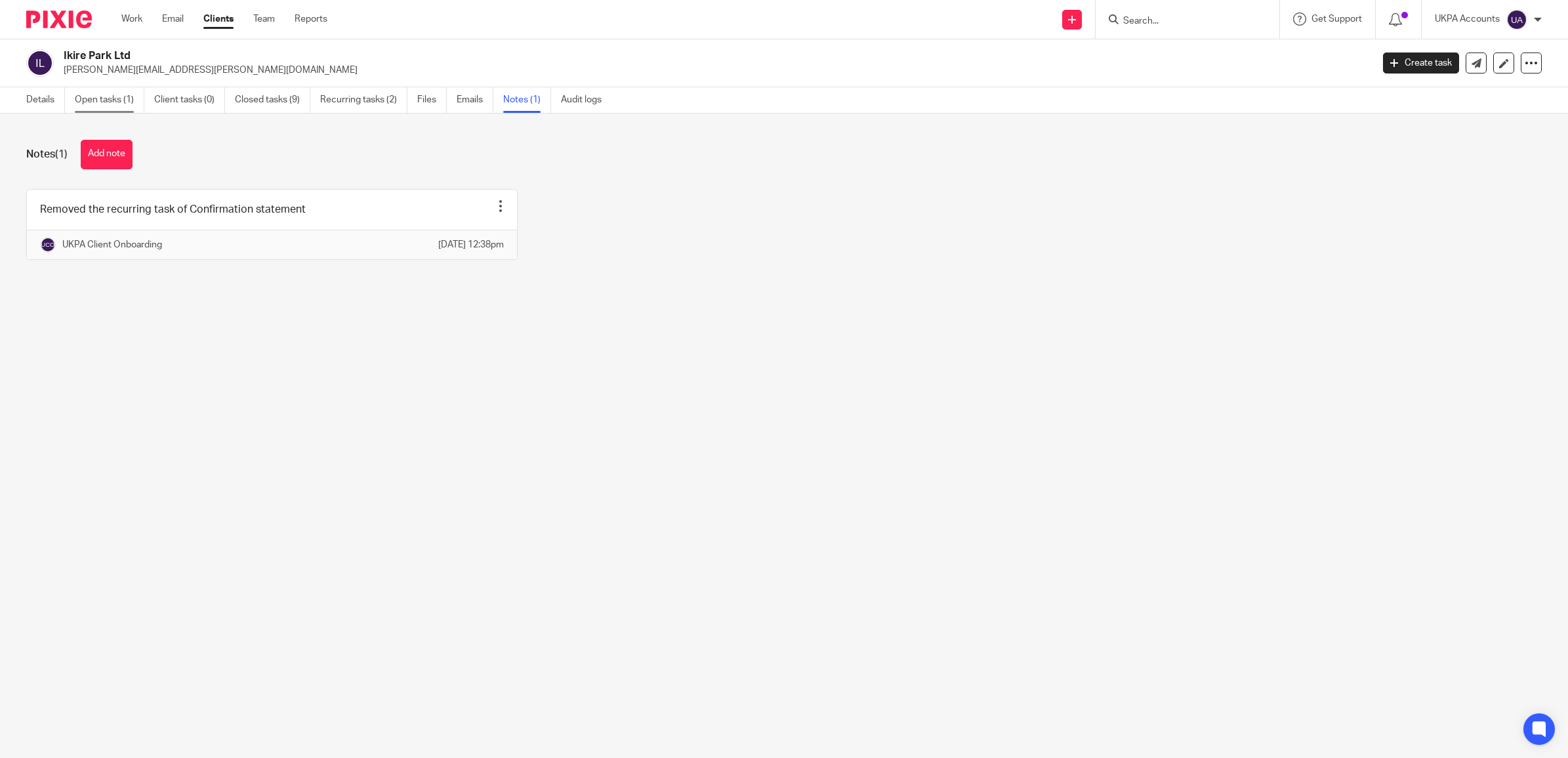
click at [99, 98] on link "Open tasks (1)" at bounding box center [110, 100] width 70 height 25
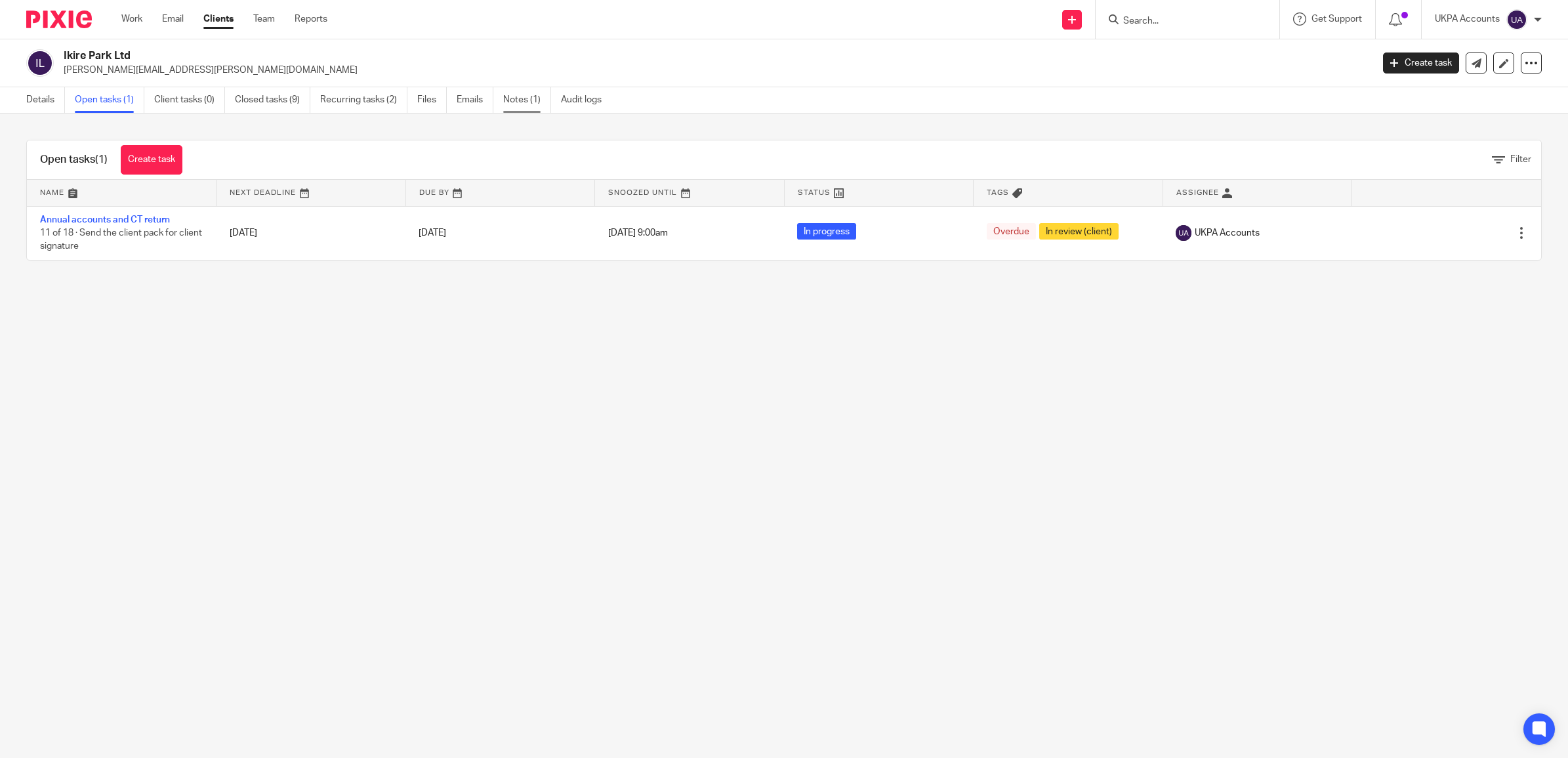
click at [522, 100] on link "Notes (1)" at bounding box center [527, 100] width 48 height 25
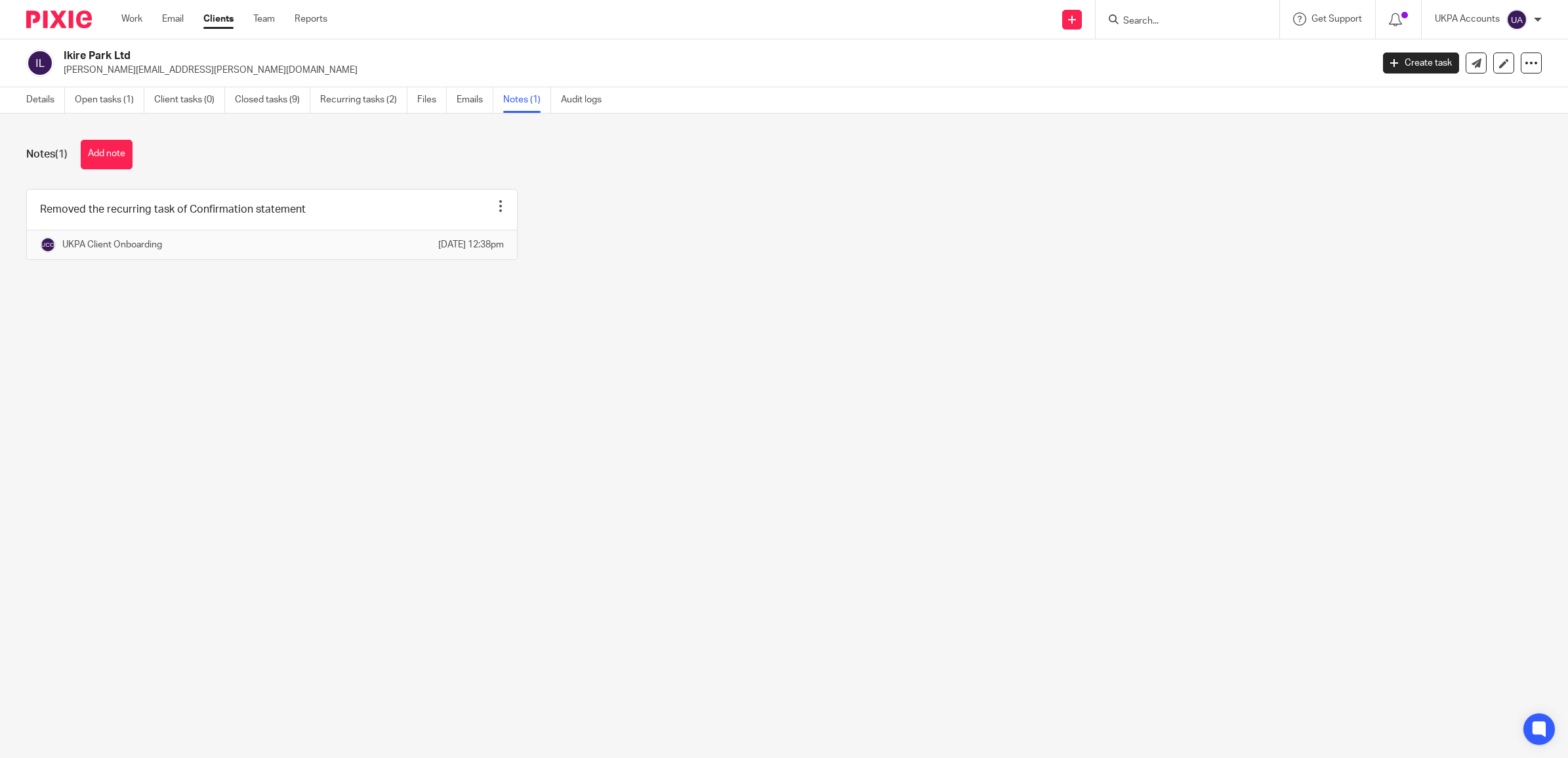
drag, startPoint x: 133, startPoint y: 57, endPoint x: 52, endPoint y: 59, distance: 81.0
click at [52, 59] on div "Ikire Park Ltd [PERSON_NAME][EMAIL_ADDRESS][PERSON_NAME][DOMAIN_NAME]" at bounding box center [695, 63] width 1337 height 28
click at [540, 444] on main "Ikire Park Ltd [PERSON_NAME][EMAIL_ADDRESS][PERSON_NAME][DOMAIN_NAME] Create ta…" at bounding box center [784, 379] width 1568 height 758
drag, startPoint x: 138, startPoint y: 51, endPoint x: 62, endPoint y: 54, distance: 76.1
click at [62, 54] on div "Ikire Park Ltd [PERSON_NAME][EMAIL_ADDRESS][PERSON_NAME][DOMAIN_NAME]" at bounding box center [695, 63] width 1337 height 28
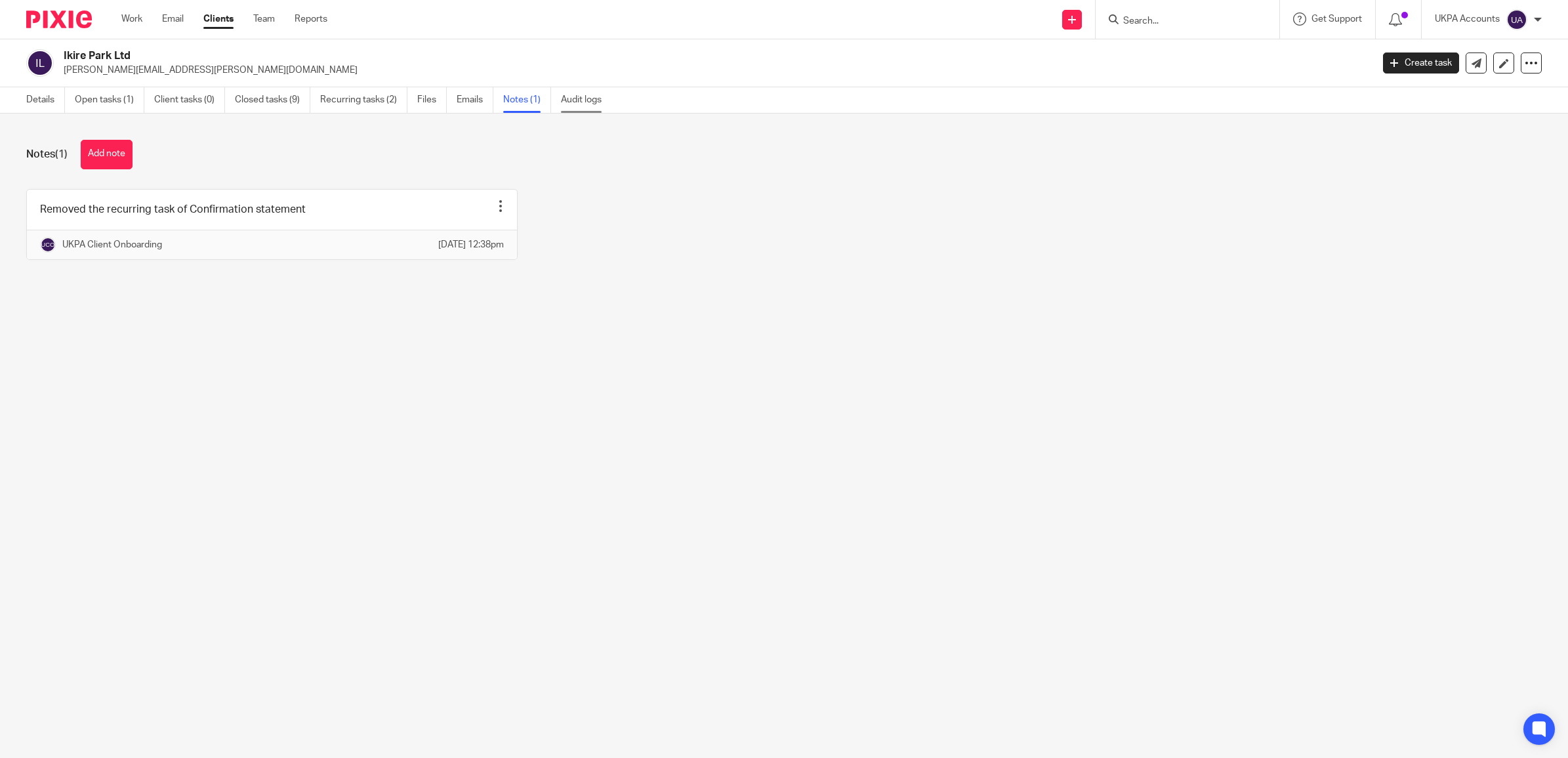
copy h2 "Ikire Park Ltd"
click at [140, 15] on link "Work" at bounding box center [131, 19] width 21 height 13
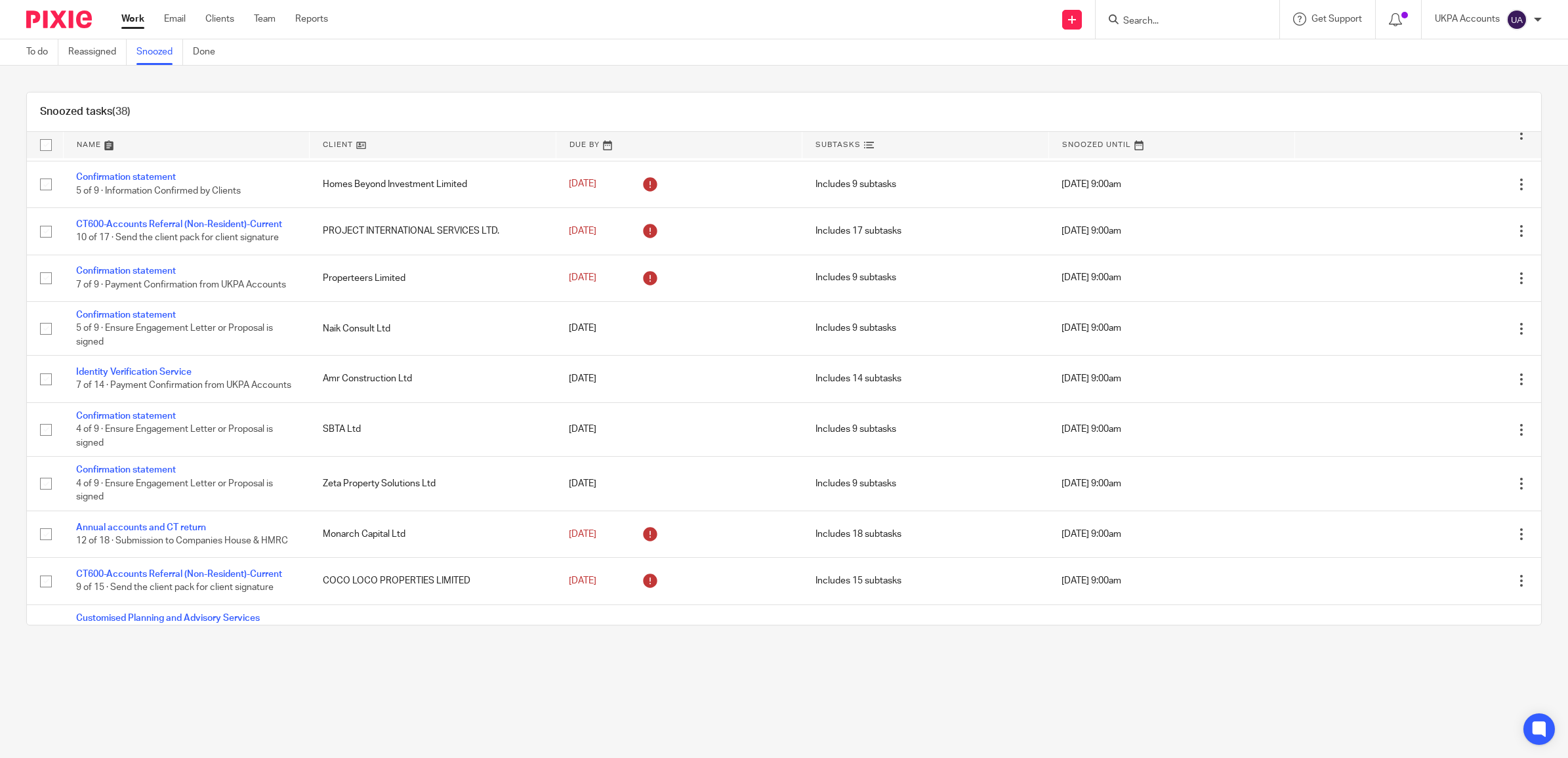
scroll to position [738, 0]
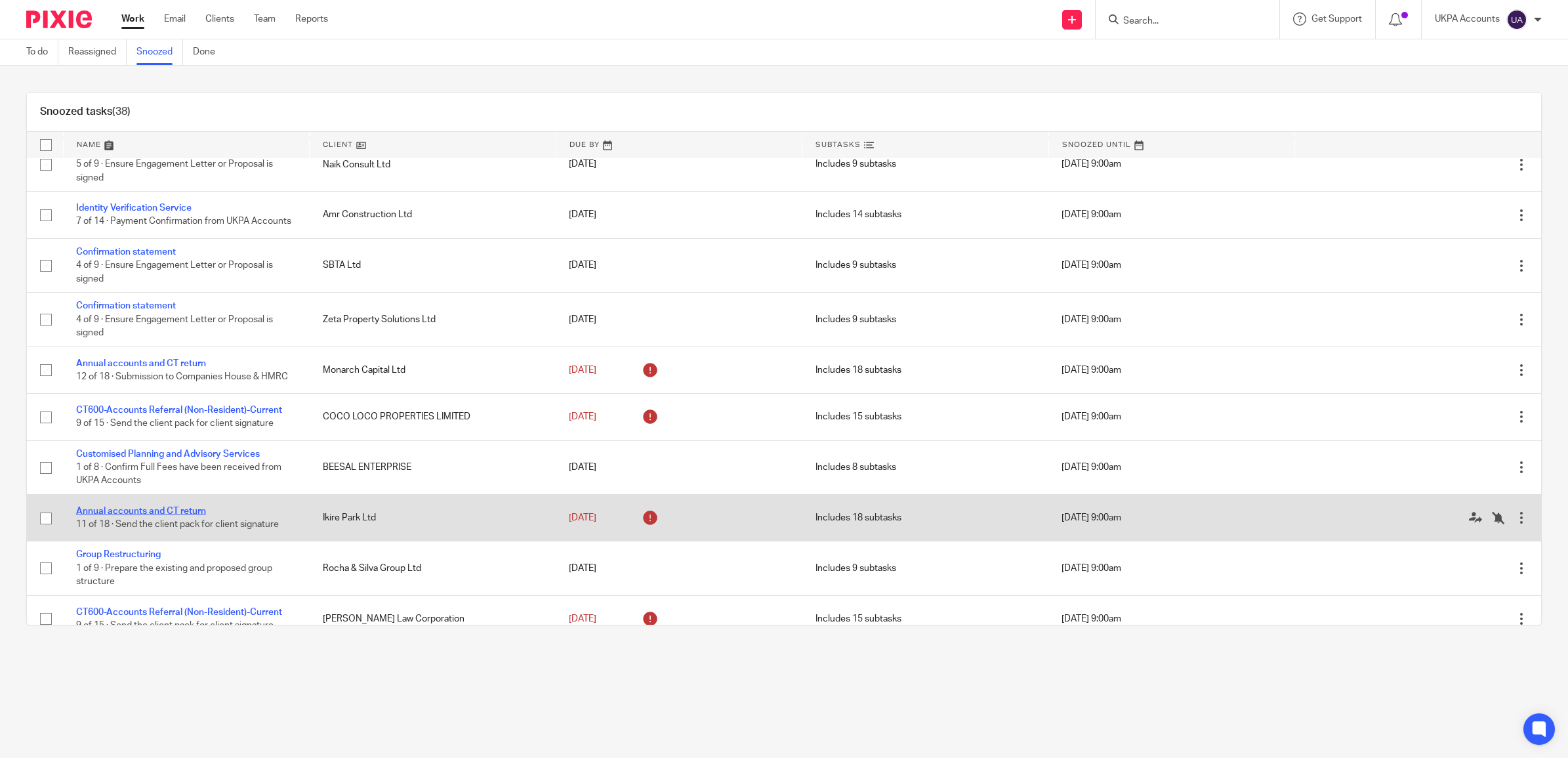
click at [161, 516] on link "Annual accounts and CT return" at bounding box center [141, 511] width 130 height 9
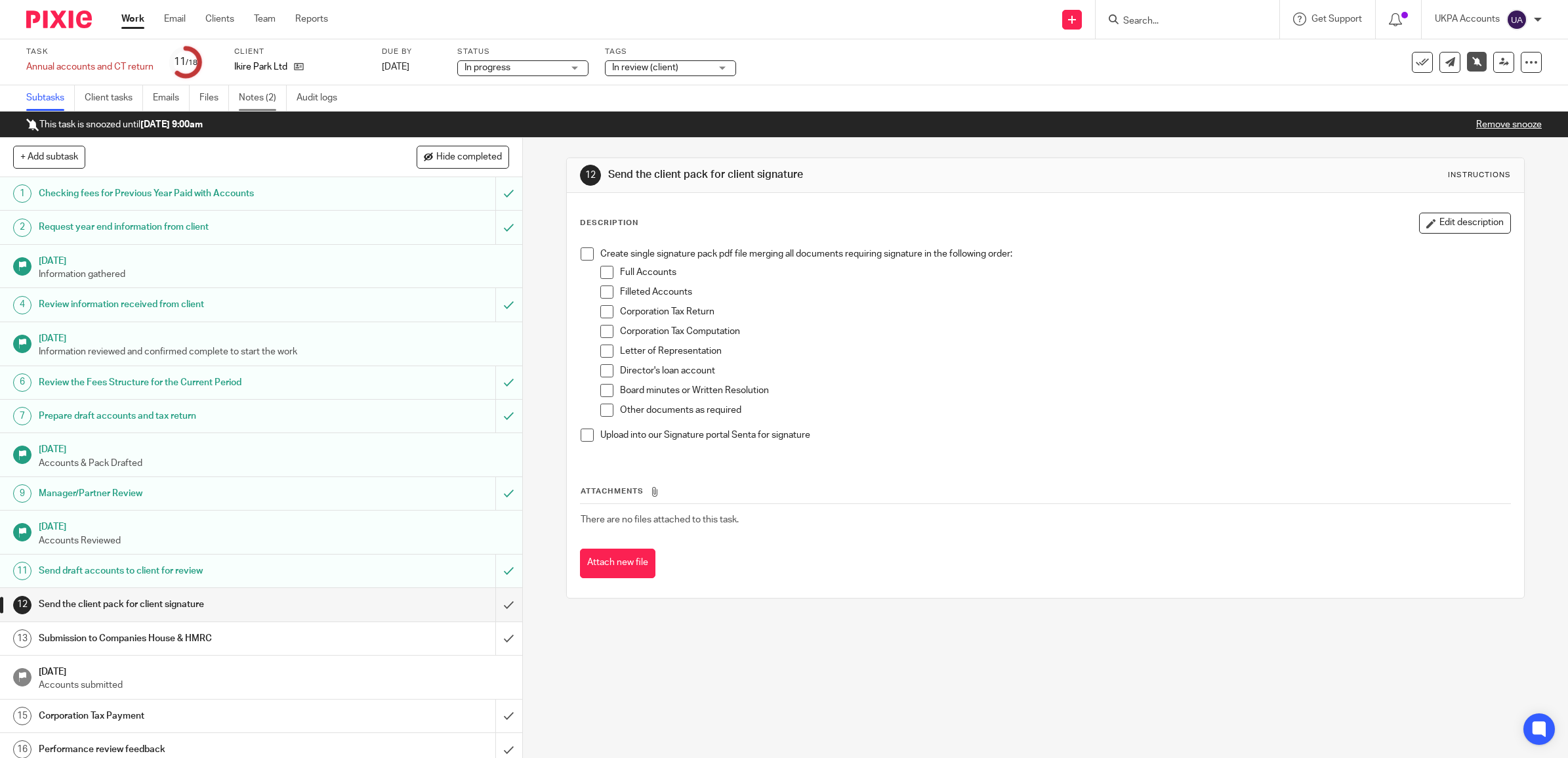
click at [246, 95] on link "Notes (2)" at bounding box center [263, 98] width 48 height 25
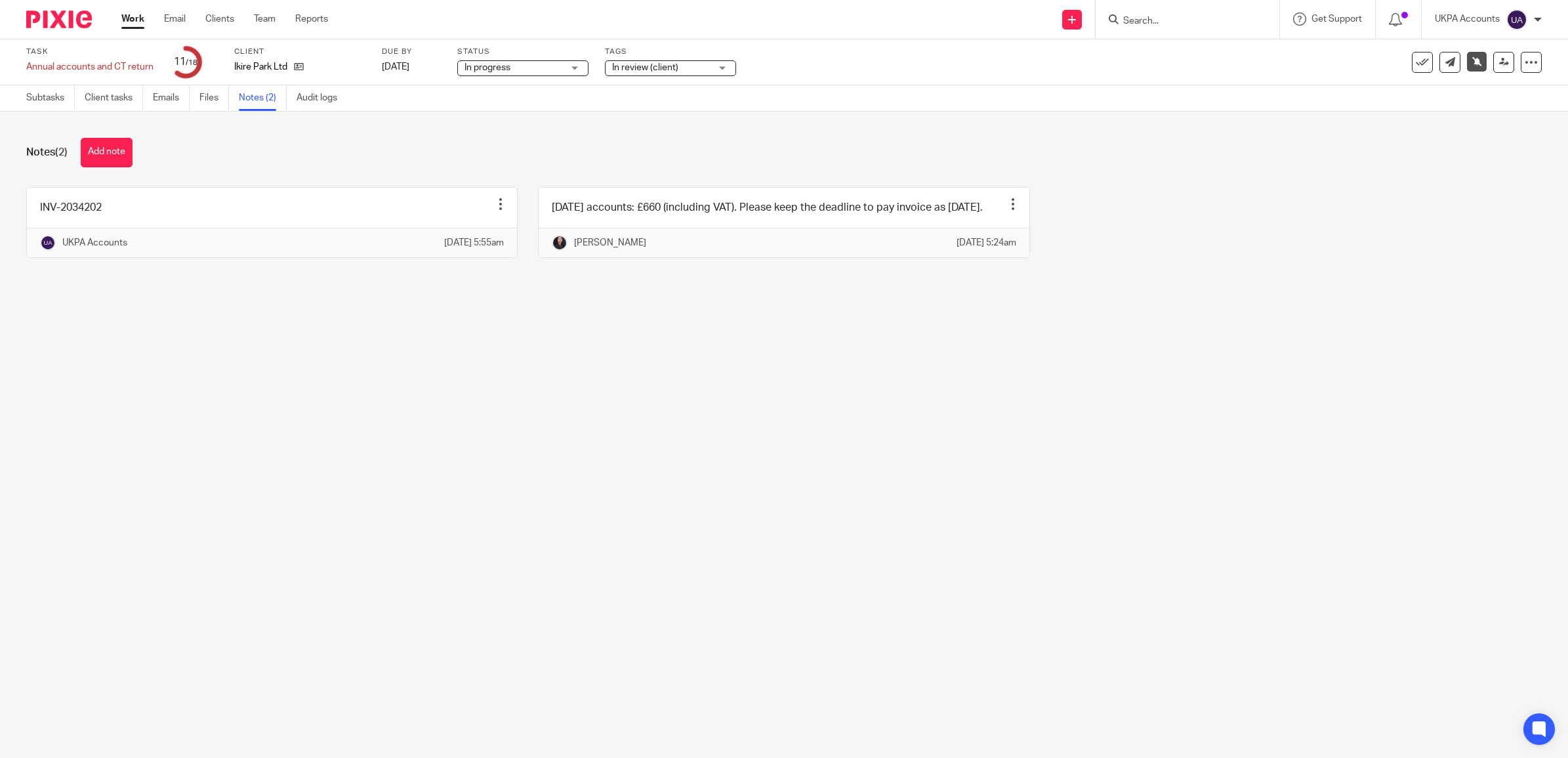
drag, startPoint x: 264, startPoint y: 66, endPoint x: 1021, endPoint y: 483, distance: 864.3
click at [1083, 509] on main "Task Annual accounts and CT return Save Annual accounts and CT return 11 /18 Cl…" at bounding box center [784, 379] width 1568 height 758
click at [85, 155] on button "Add note" at bounding box center [107, 152] width 52 height 29
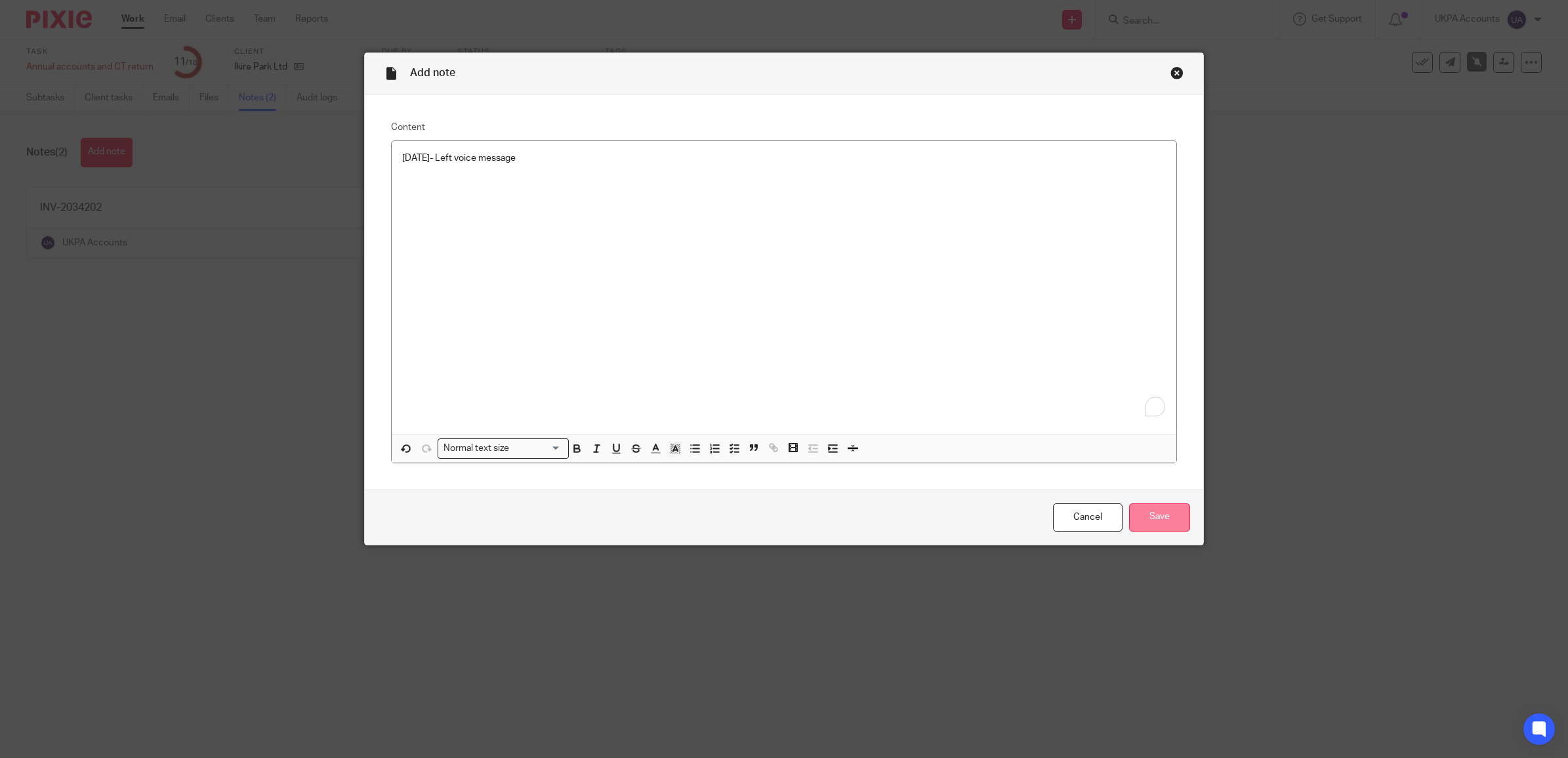
click at [1160, 516] on input "Save" at bounding box center [1159, 517] width 61 height 28
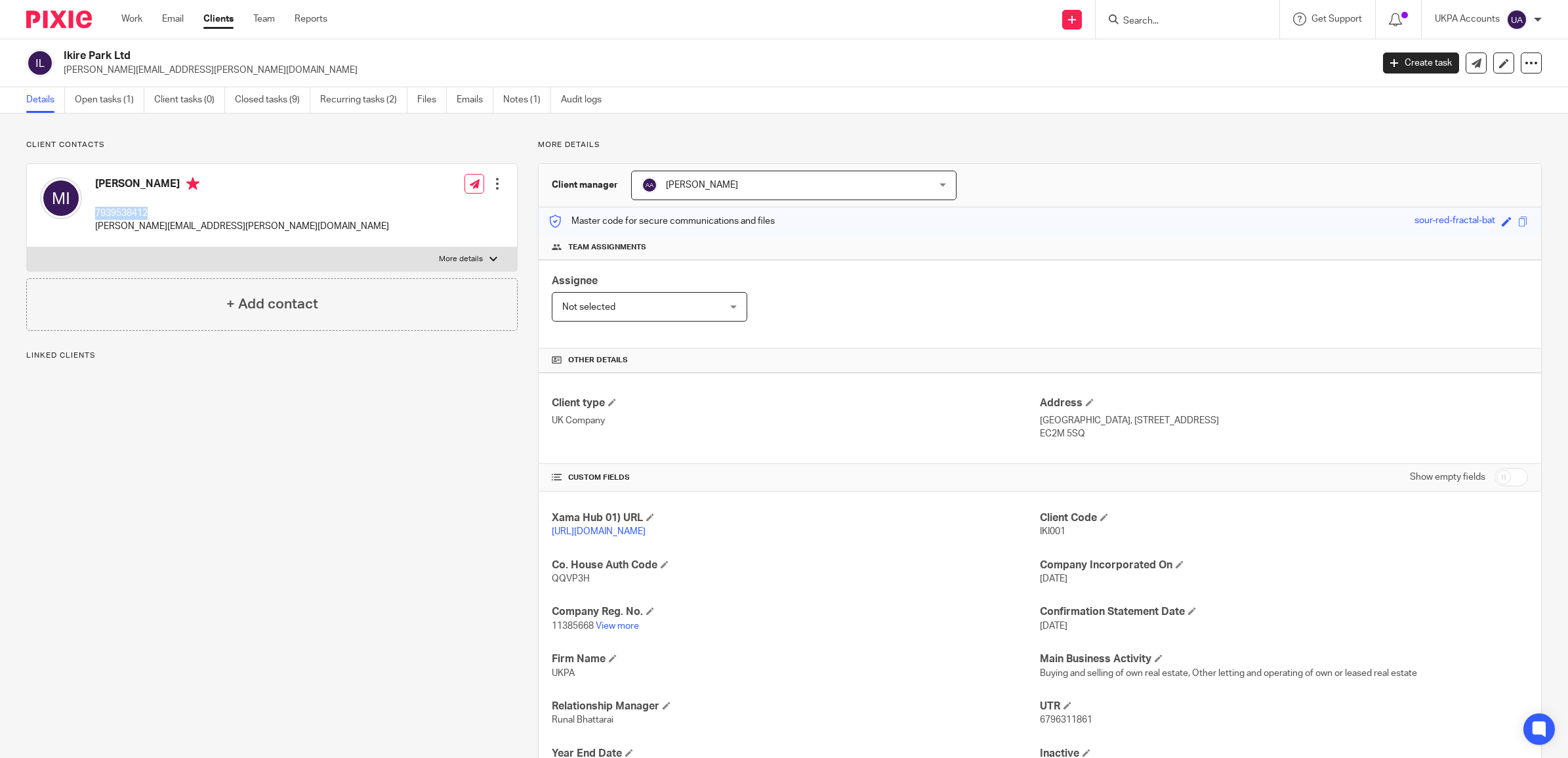
drag, startPoint x: 155, startPoint y: 214, endPoint x: 93, endPoint y: 209, distance: 62.2
click at [93, 209] on div "Michael Isola 7939538412 michael.o.isola@gmail.com" at bounding box center [214, 206] width 349 height 70
copy p "7939538412"
click at [520, 99] on link "Notes (1)" at bounding box center [527, 100] width 48 height 25
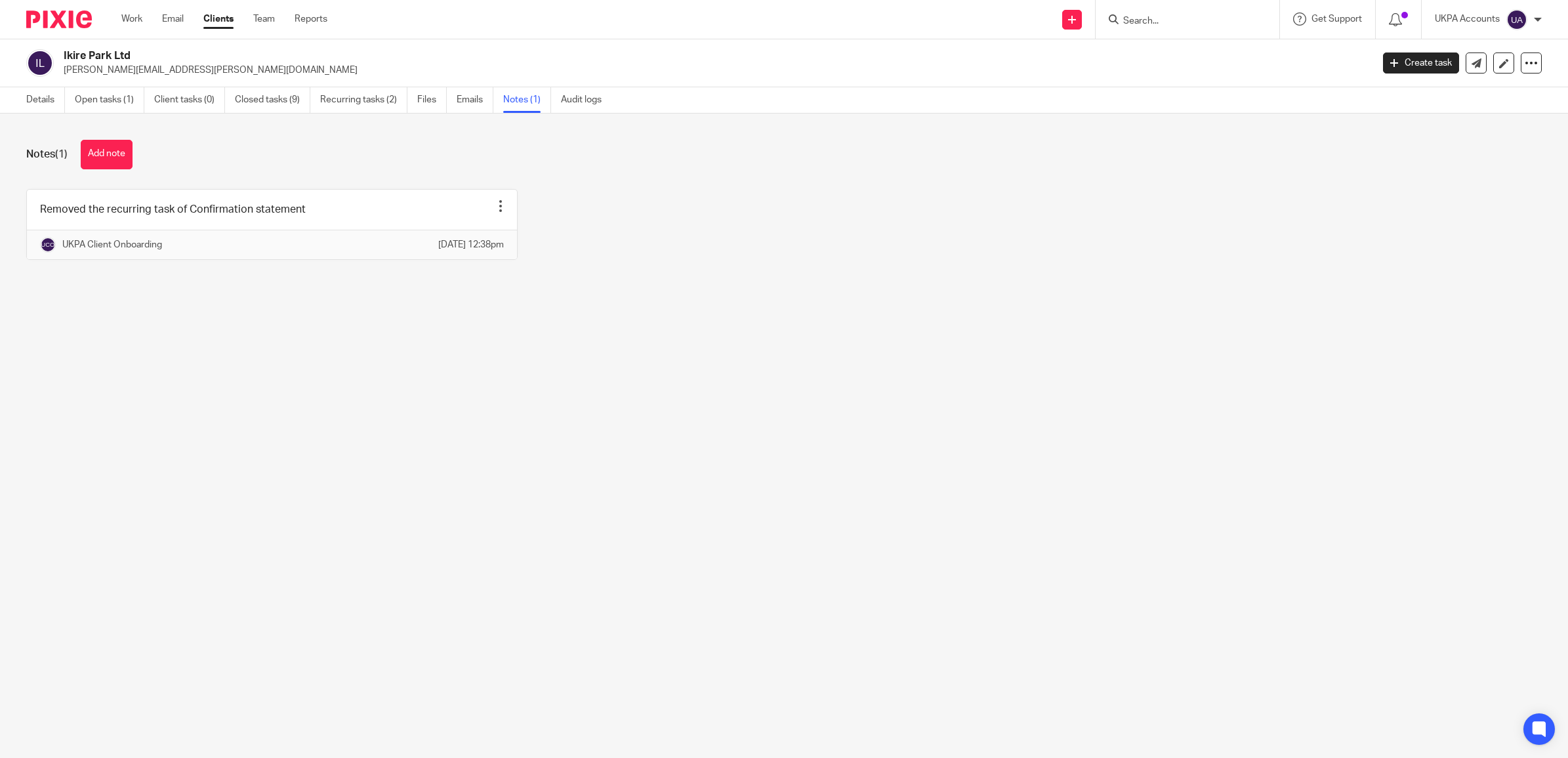
drag, startPoint x: 146, startPoint y: 52, endPoint x: 62, endPoint y: 40, distance: 84.9
click at [62, 40] on div "Ikire Park Ltd [PERSON_NAME][EMAIL_ADDRESS][PERSON_NAME][DOMAIN_NAME] Create ta…" at bounding box center [784, 63] width 1568 height 48
copy h2 "Ikire Park Ltd"
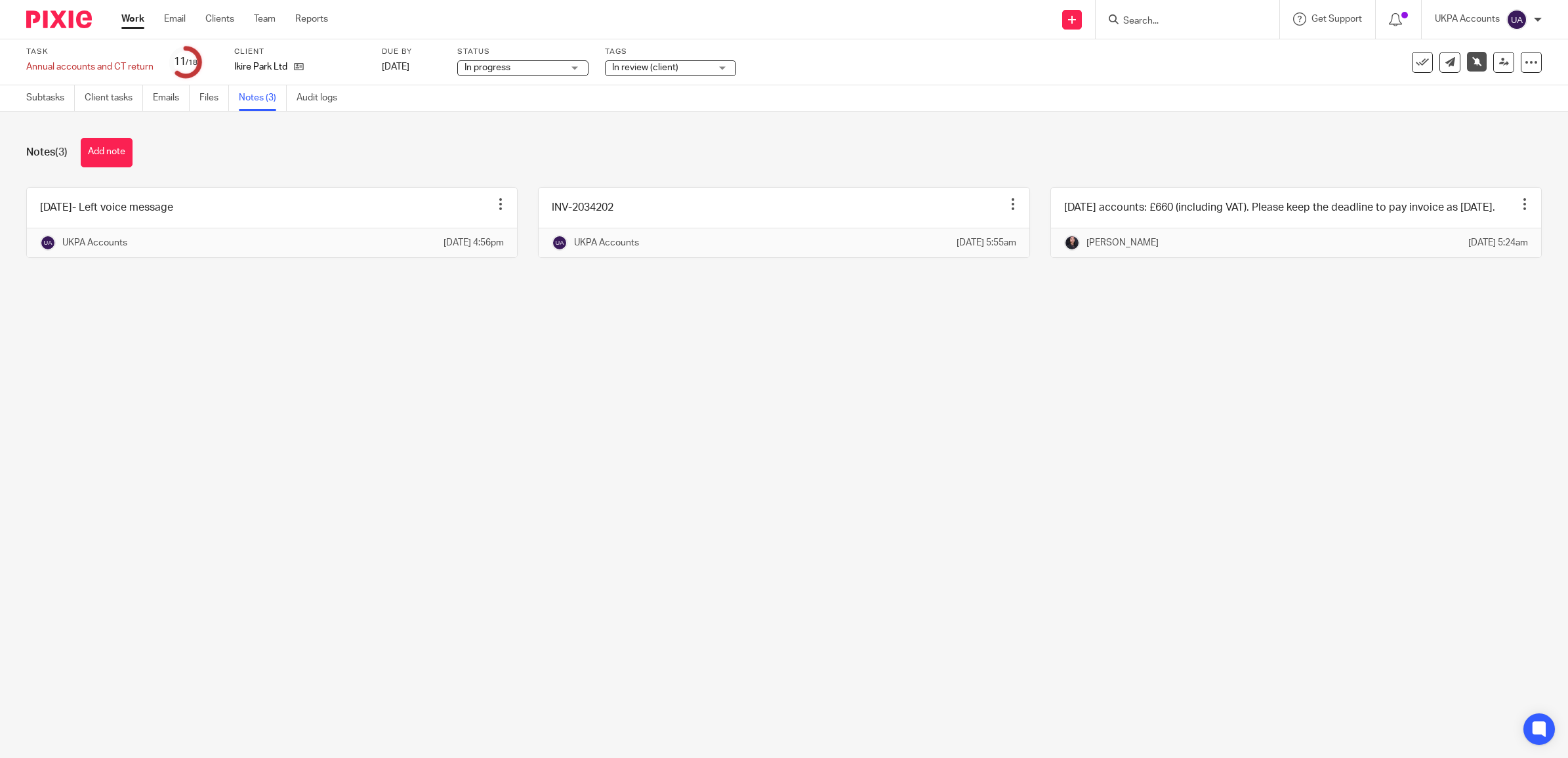
click at [131, 13] on link "Work" at bounding box center [132, 19] width 23 height 13
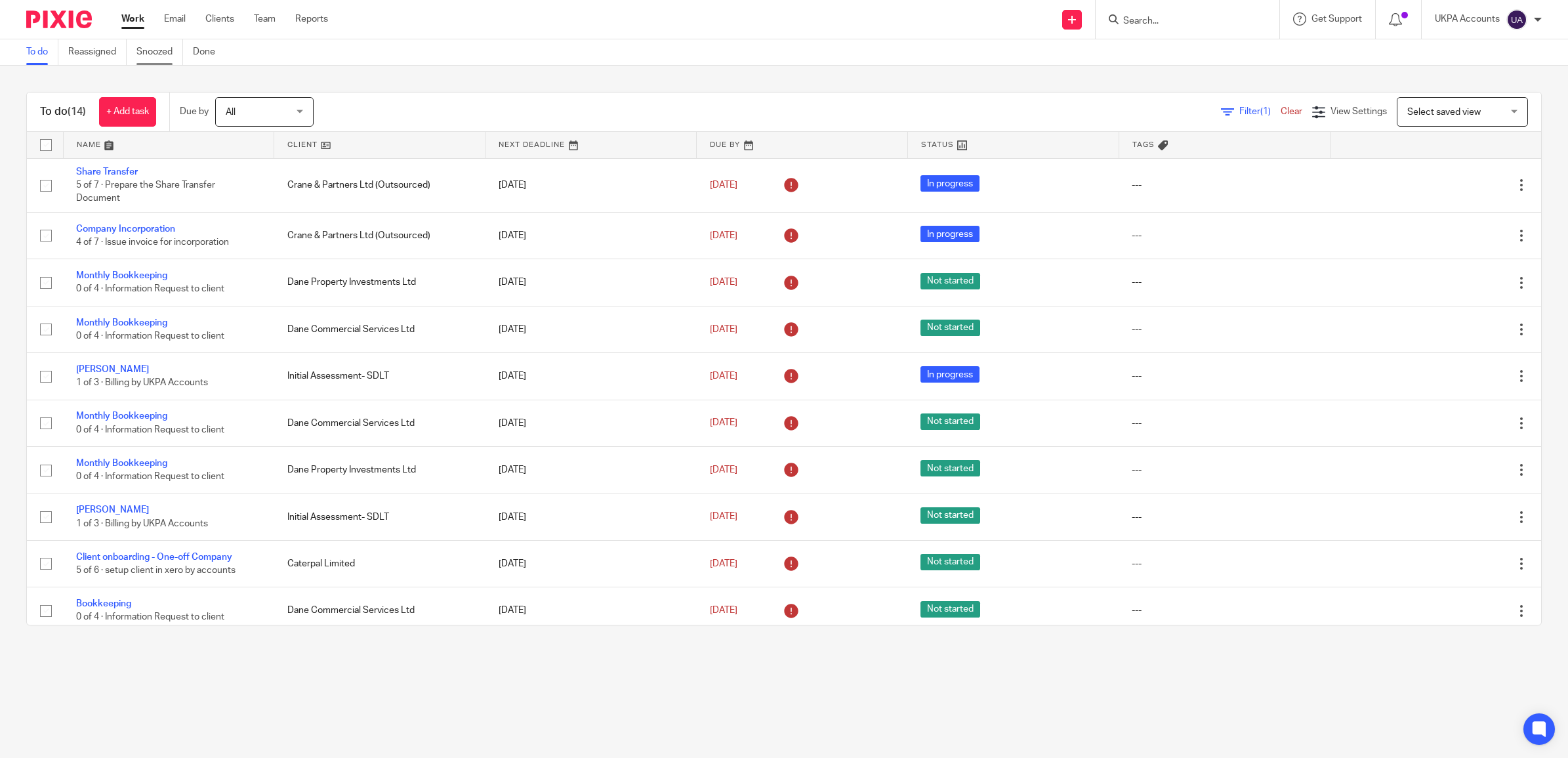
click at [161, 50] on link "Snoozed" at bounding box center [159, 52] width 47 height 25
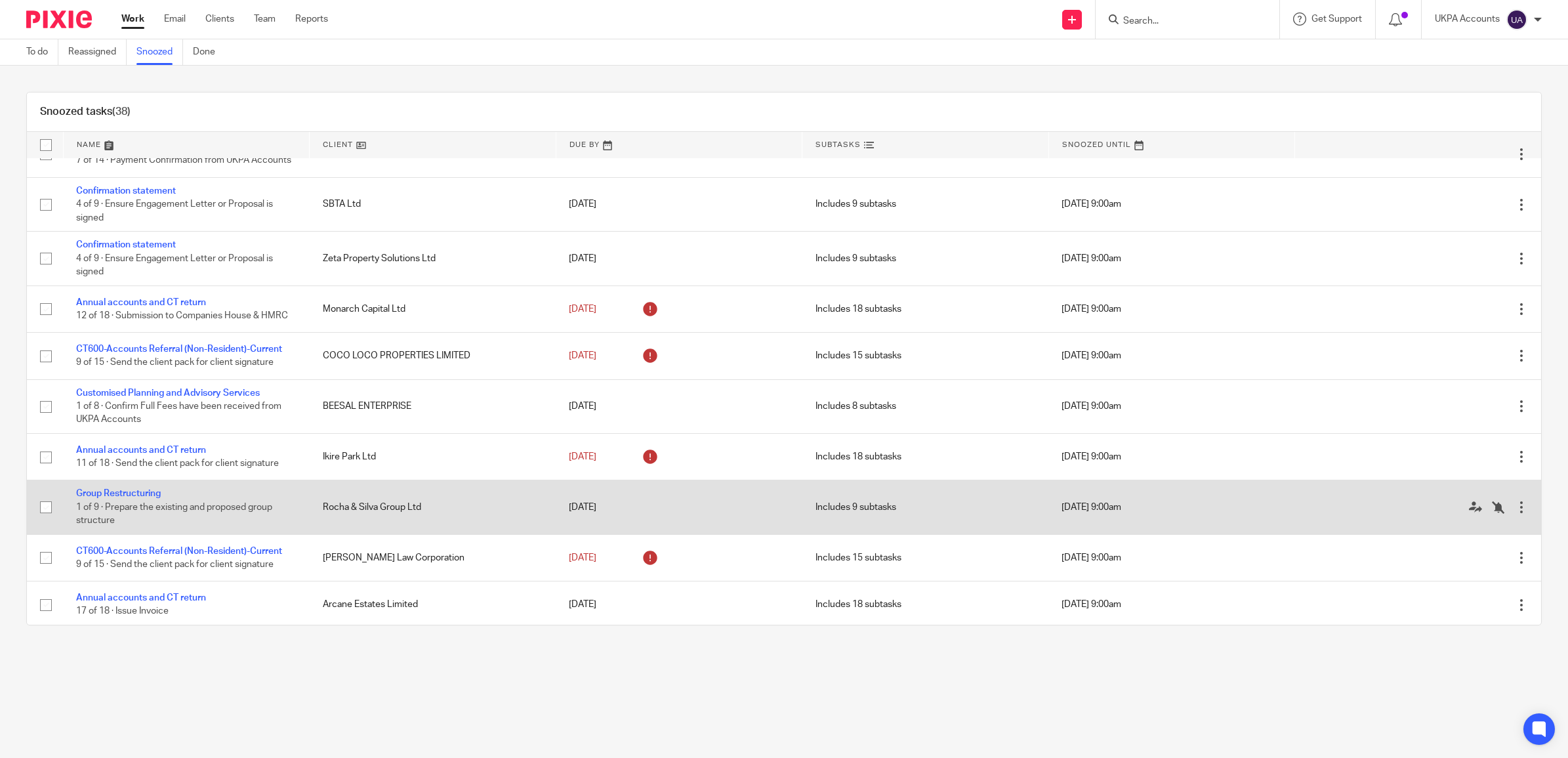
scroll to position [902, 0]
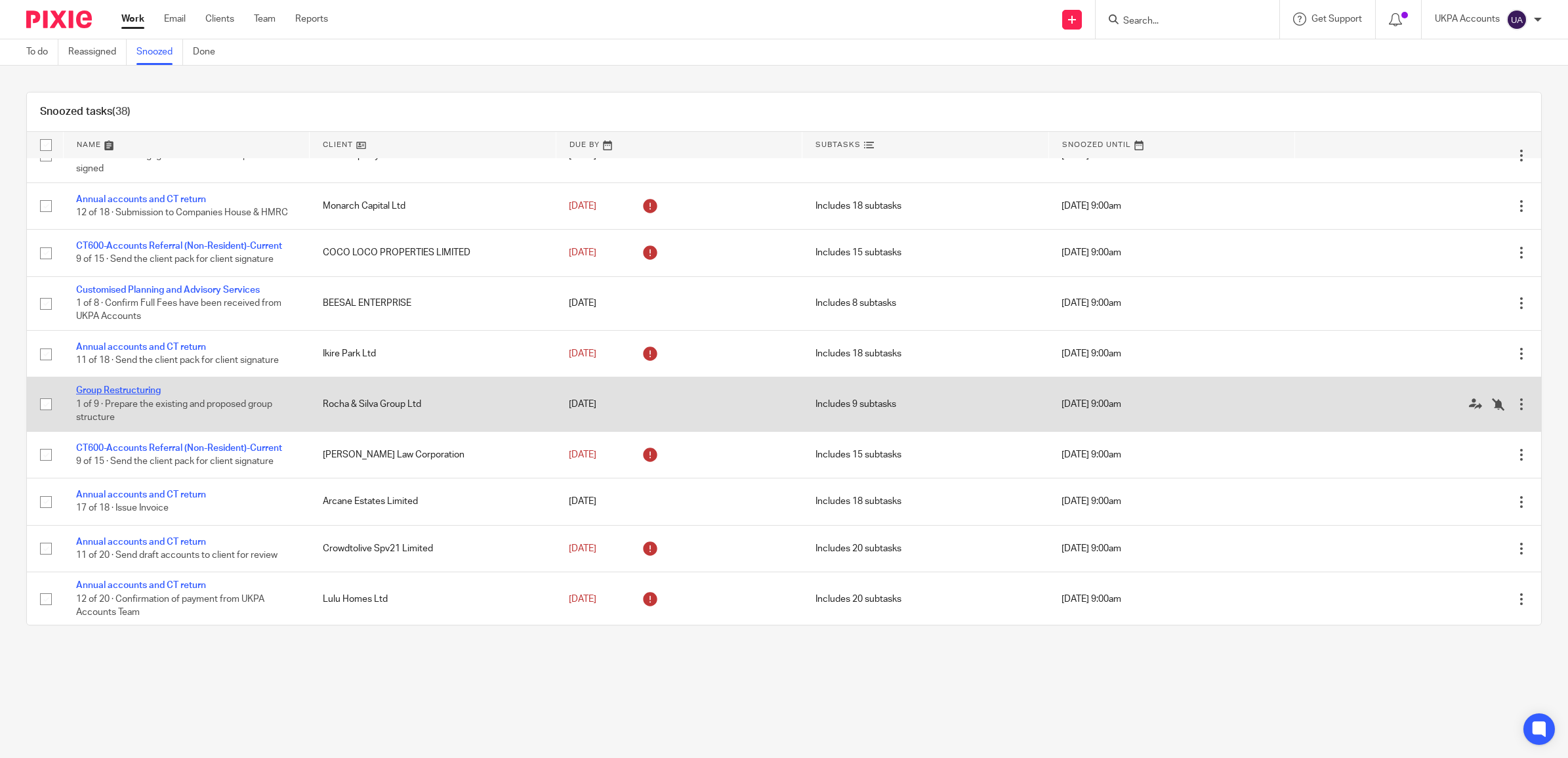
click at [109, 395] on link "Group Restructuring" at bounding box center [118, 391] width 85 height 9
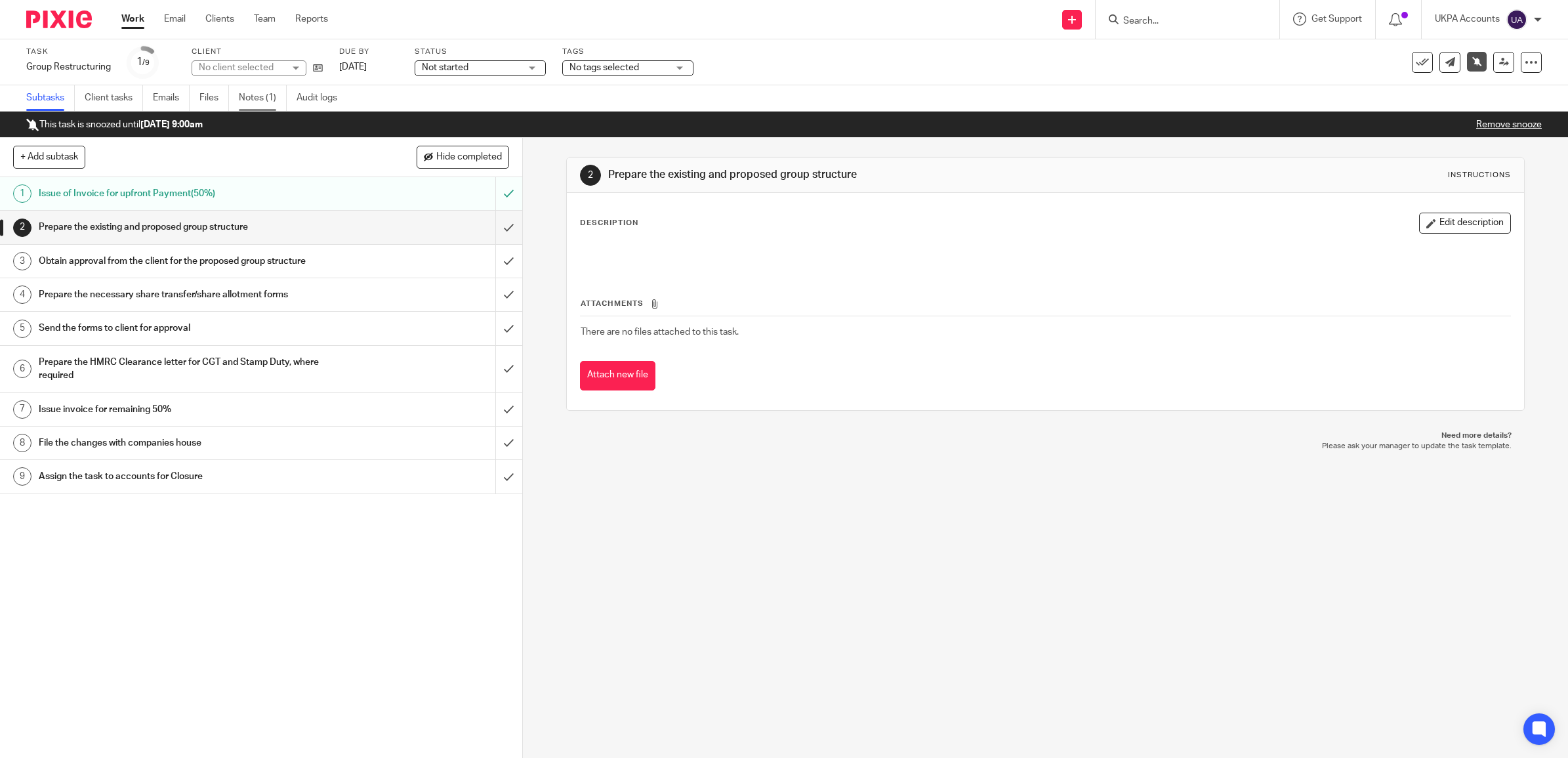
click at [259, 93] on link "Notes (1)" at bounding box center [263, 98] width 48 height 25
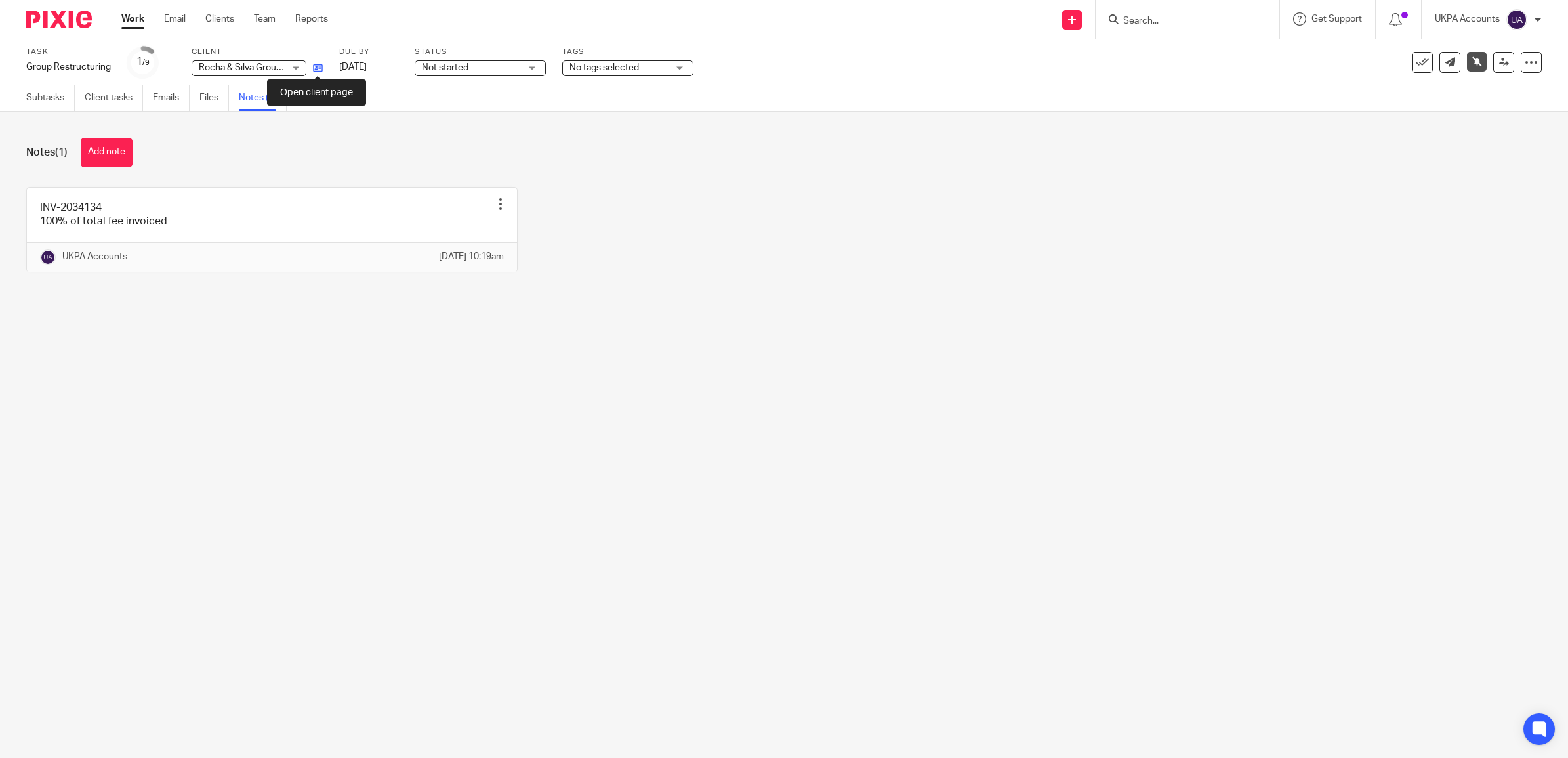
click at [315, 64] on icon at bounding box center [318, 68] width 9 height 9
click at [131, 21] on link "Work" at bounding box center [132, 19] width 23 height 13
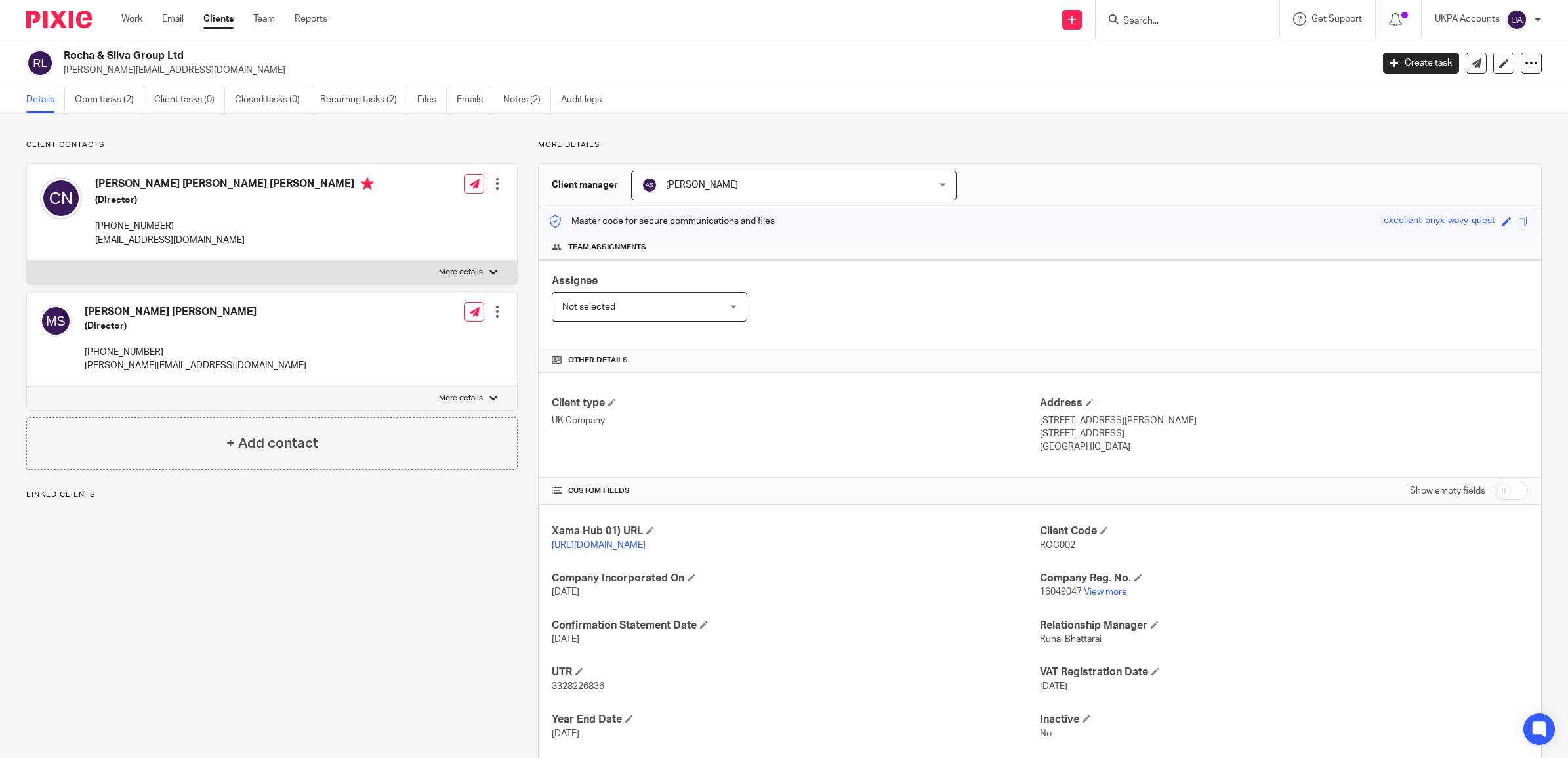
drag, startPoint x: 185, startPoint y: 56, endPoint x: 52, endPoint y: 59, distance: 133.0
click at [52, 59] on div "Rocha & Silva Group Ltd lucas@mobrasgroup.co.uk" at bounding box center [695, 63] width 1337 height 28
copy div "Rocha & Silva Group Ltd"
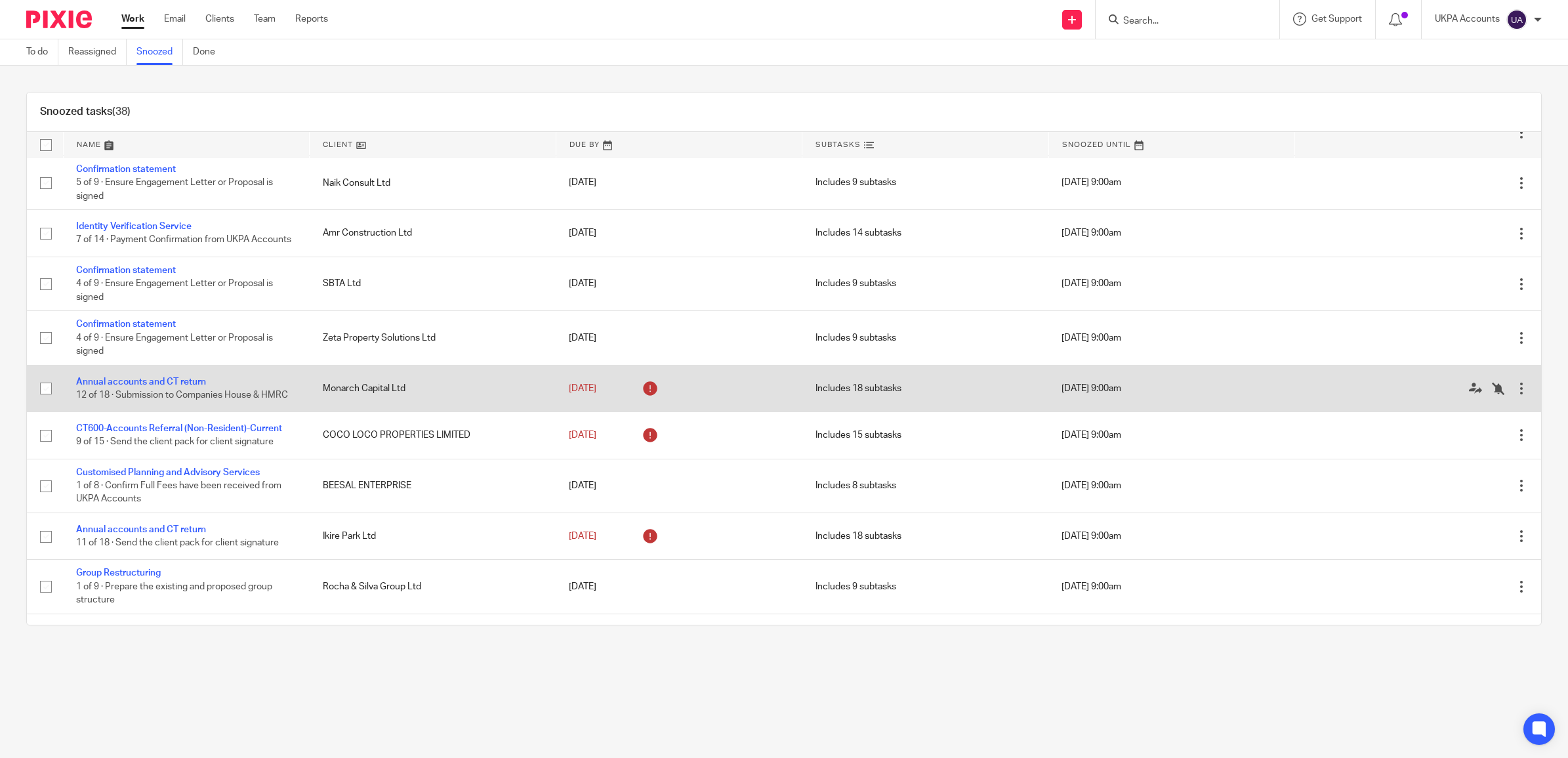
scroll to position [738, 0]
